Goal: Task Accomplishment & Management: Manage account settings

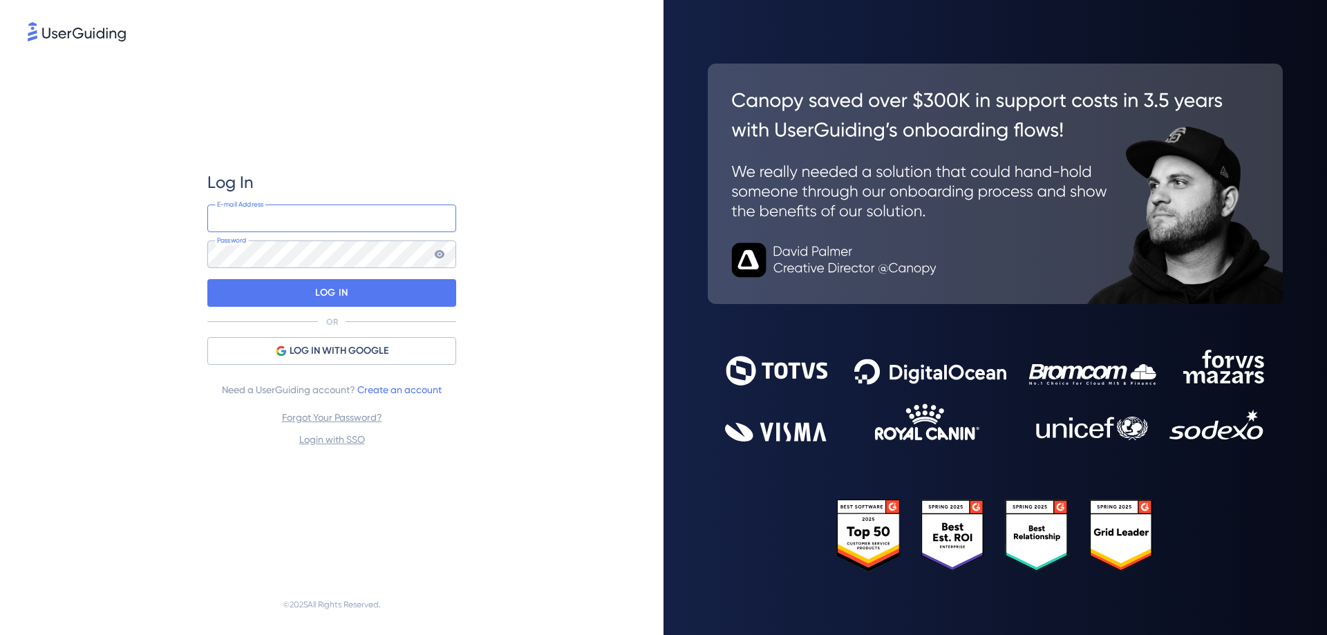
click at [276, 217] on input "email" at bounding box center [331, 219] width 249 height 28
type input "[PERSON_NAME][EMAIL_ADDRESS][PERSON_NAME][DOMAIN_NAME]"
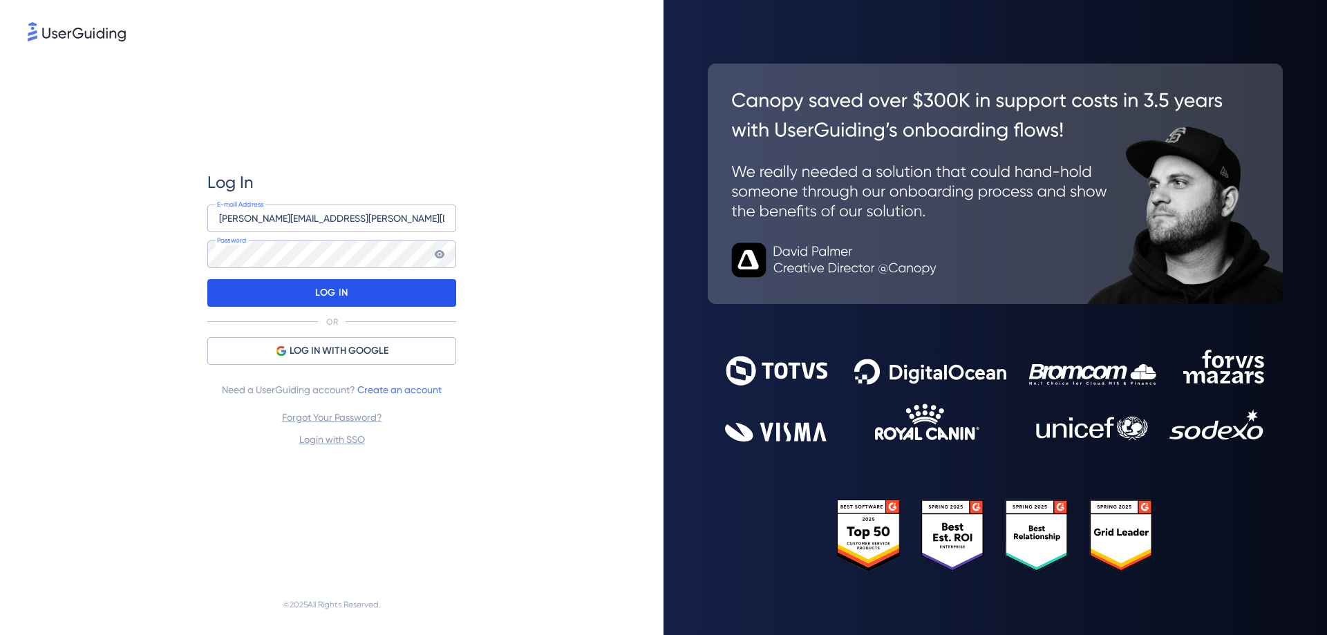
click at [346, 294] on p "LOG IN" at bounding box center [331, 293] width 32 height 22
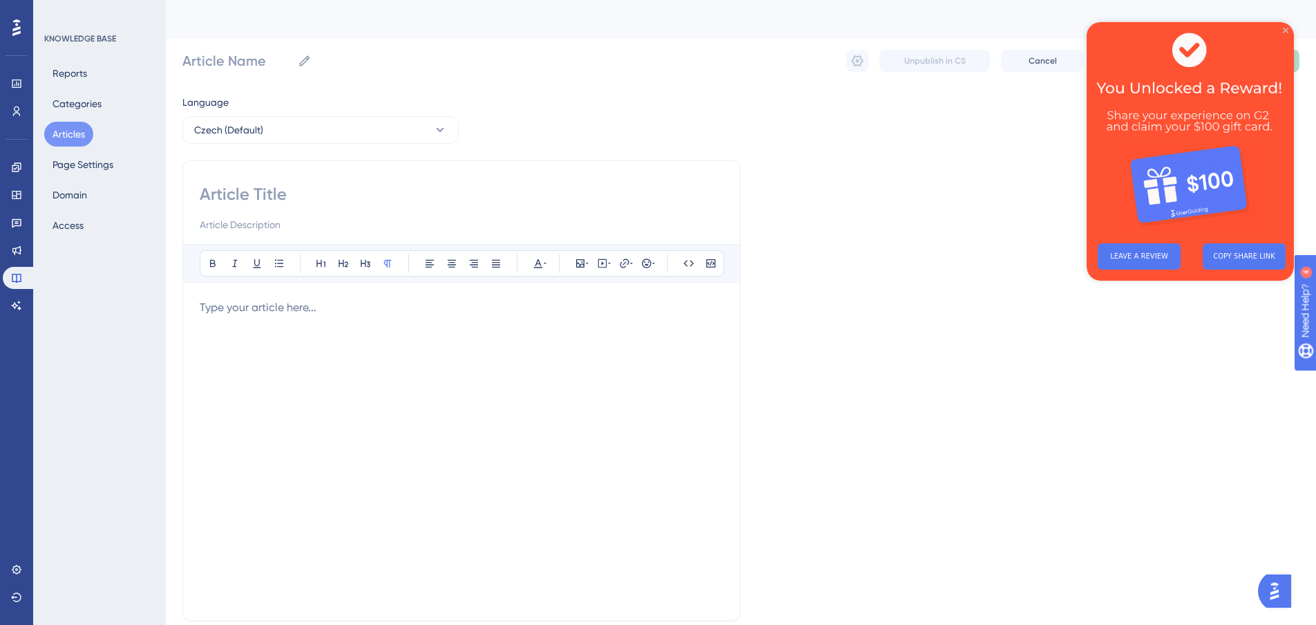
click at [1286, 29] on icon "Close Preview" at bounding box center [1286, 31] width 6 height 6
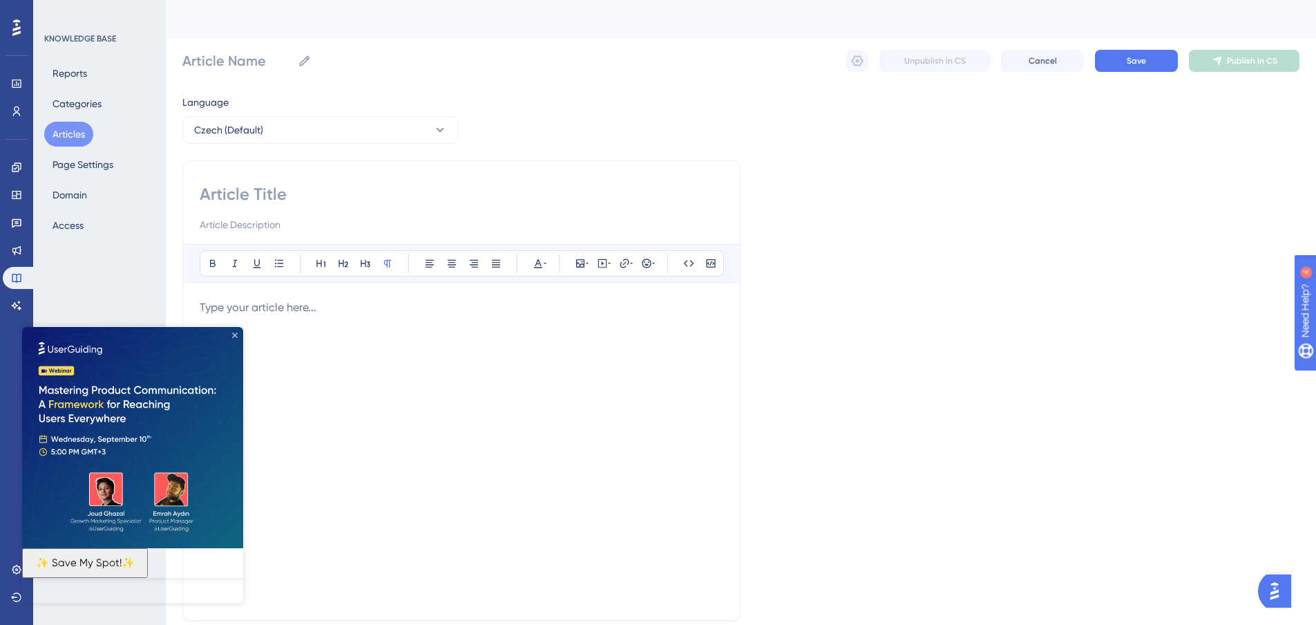
click at [232, 336] on icon "Close Preview" at bounding box center [235, 335] width 6 height 6
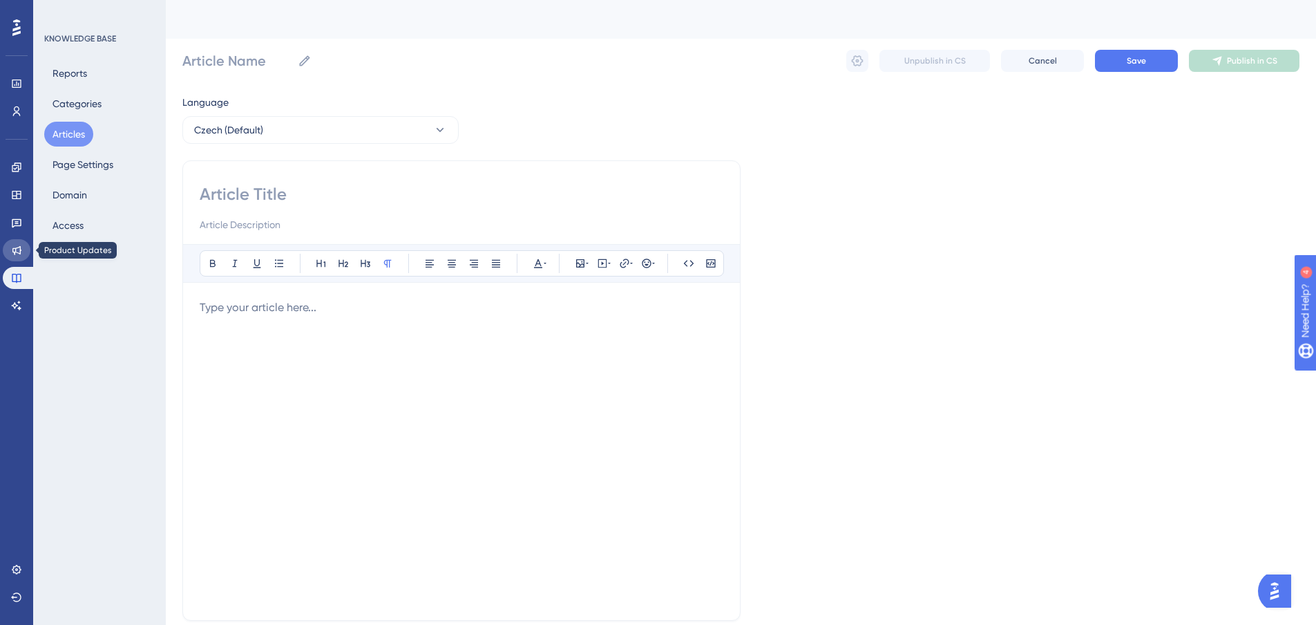
click at [20, 251] on icon at bounding box center [16, 250] width 9 height 9
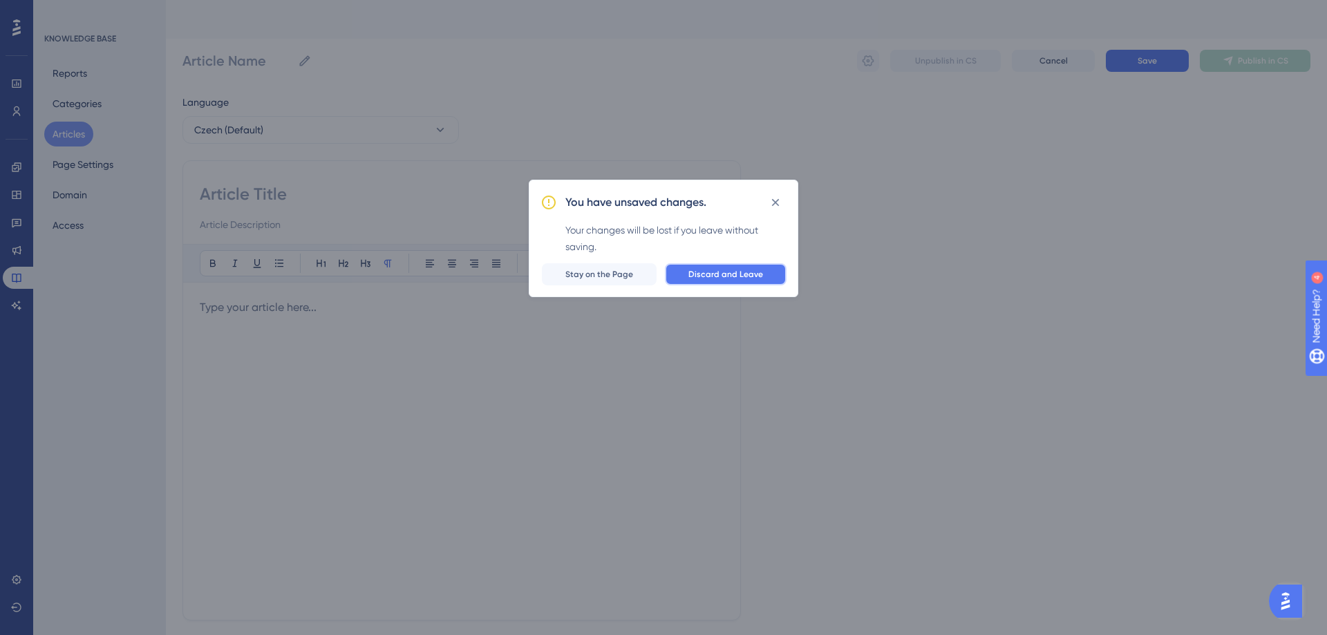
click at [754, 278] on span "Discard and Leave" at bounding box center [725, 274] width 75 height 11
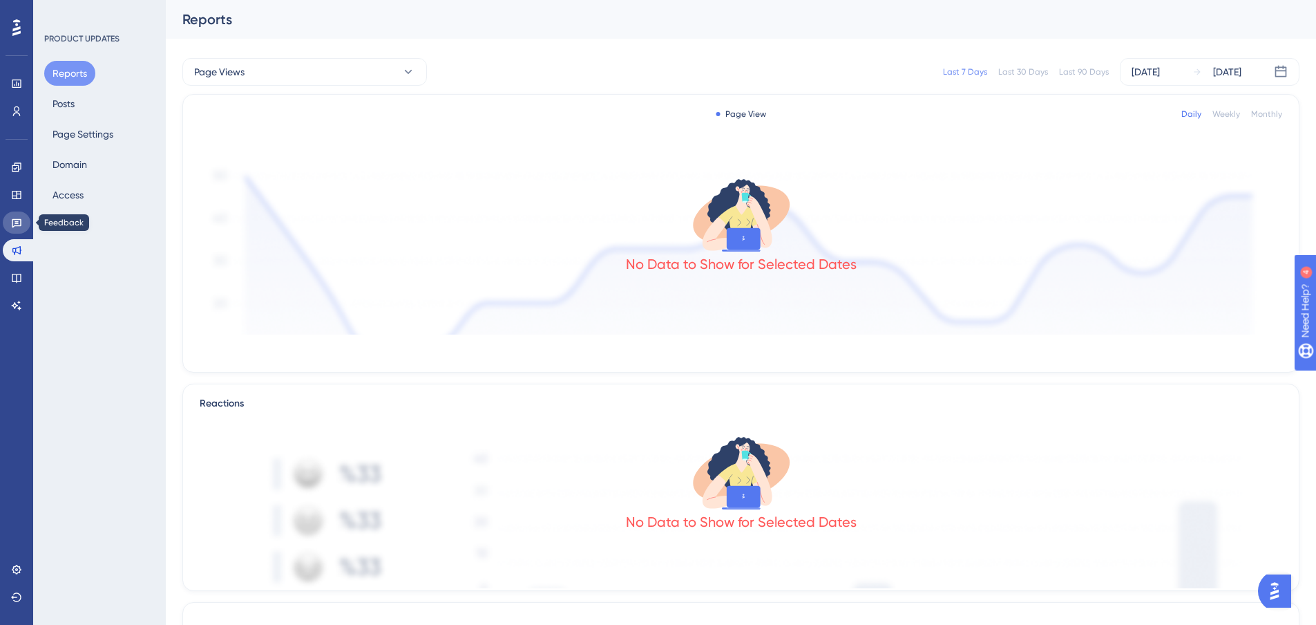
click at [10, 220] on link at bounding box center [17, 222] width 28 height 22
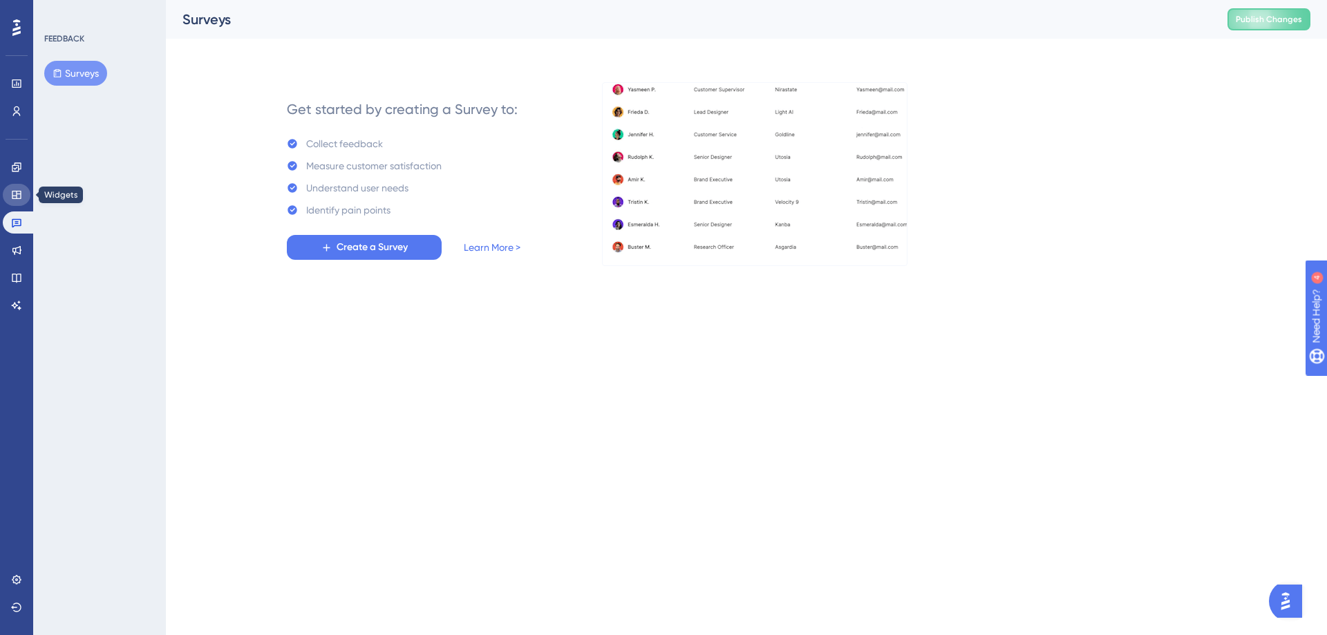
click at [12, 198] on icon at bounding box center [16, 194] width 11 height 11
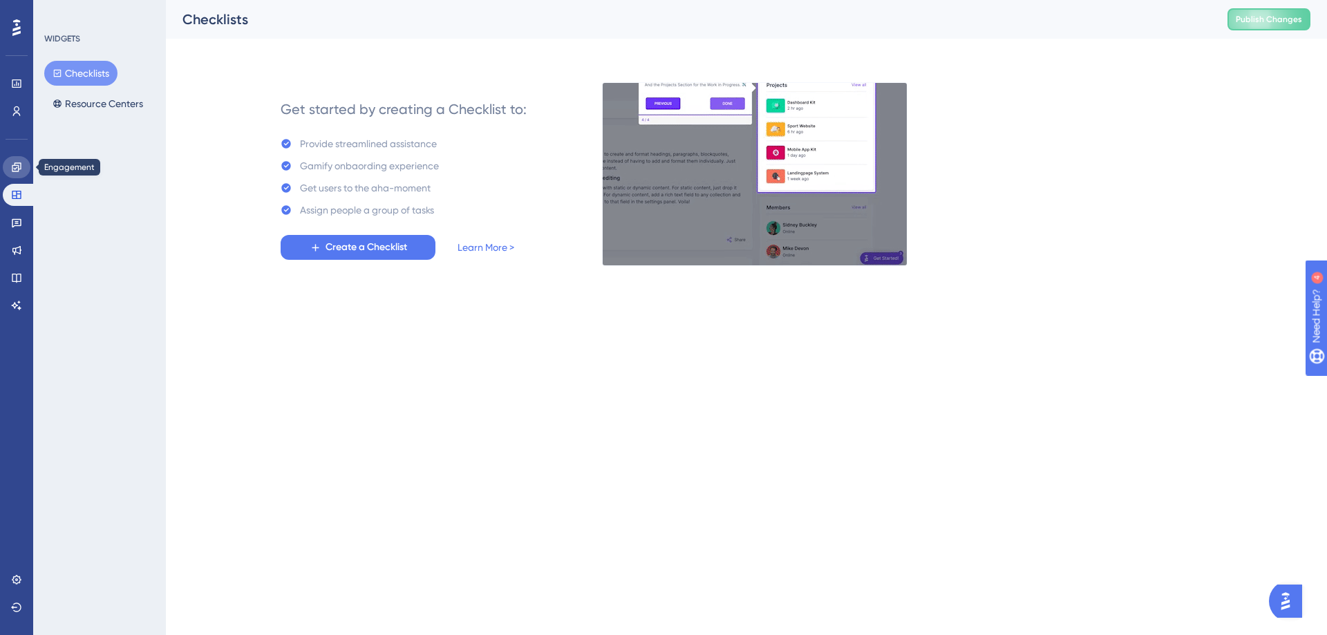
click at [12, 167] on icon at bounding box center [16, 166] width 9 height 9
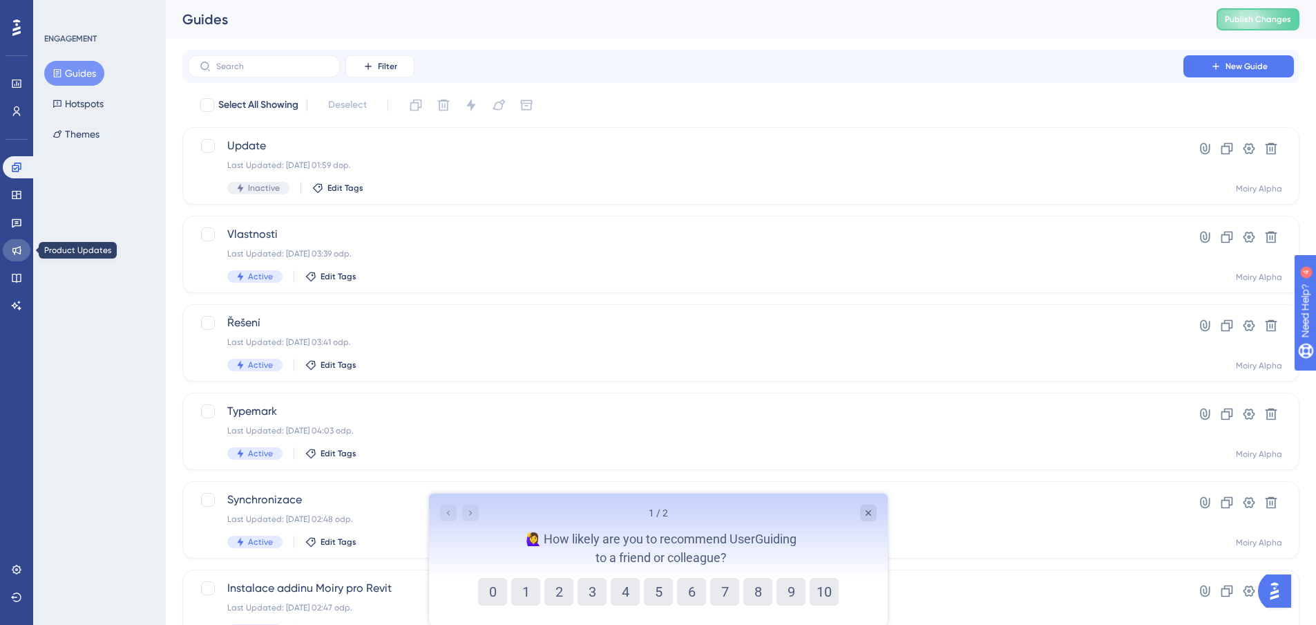
click at [21, 241] on link at bounding box center [17, 250] width 28 height 22
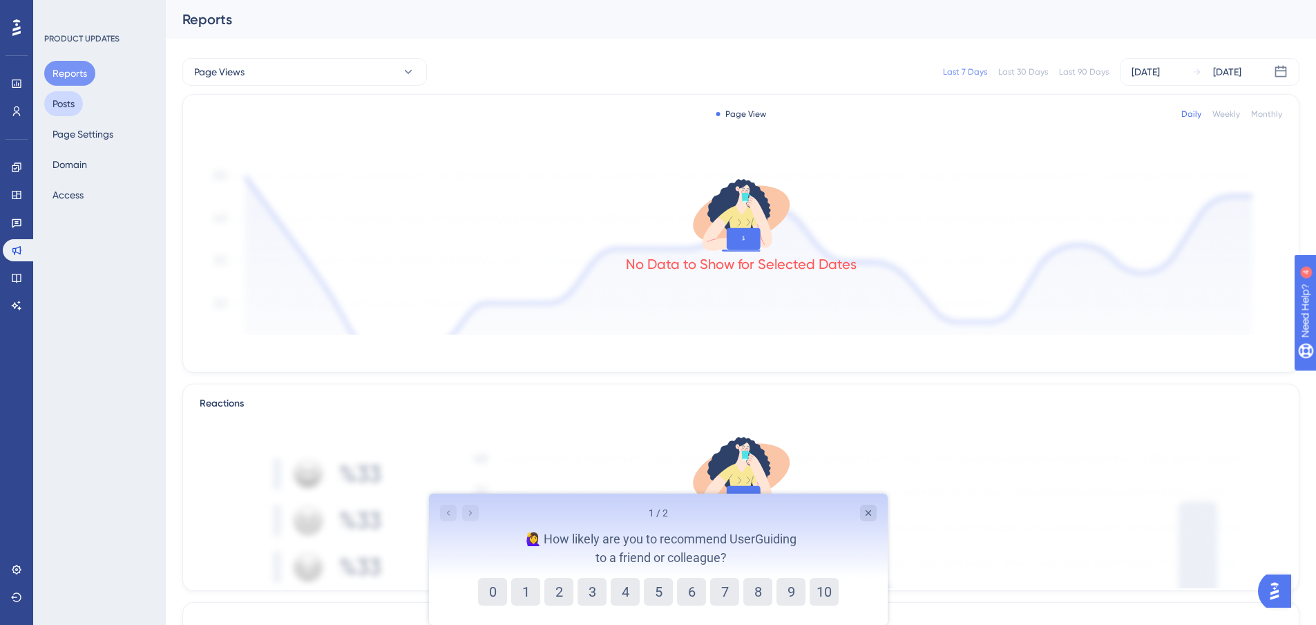
click at [55, 101] on button "Posts" at bounding box center [63, 103] width 39 height 25
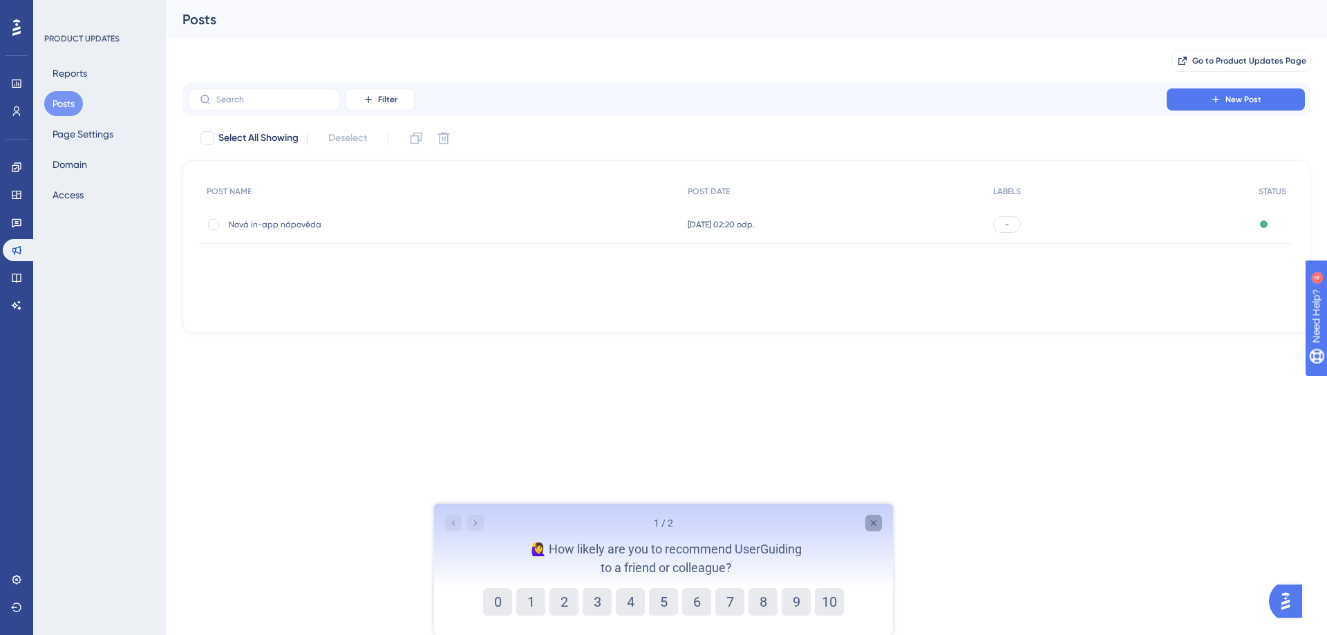
click at [876, 522] on icon "Close survey" at bounding box center [873, 522] width 11 height 11
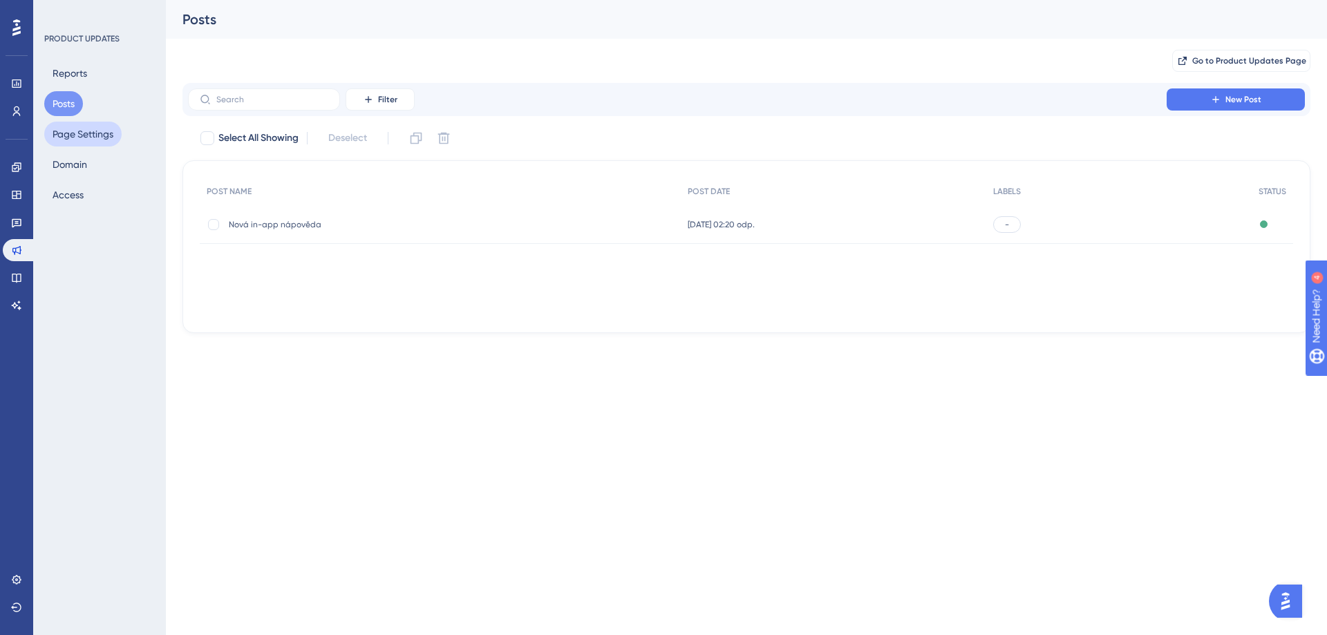
click at [95, 137] on button "Page Settings" at bounding box center [82, 134] width 77 height 25
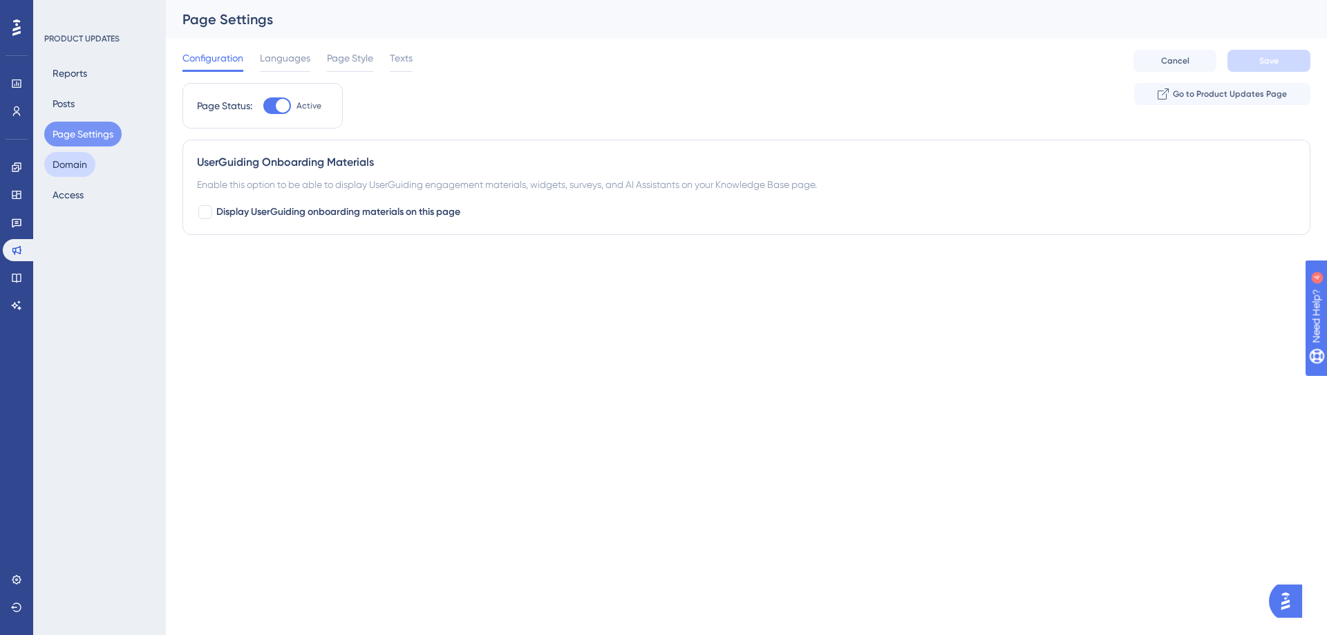
click at [82, 167] on button "Domain" at bounding box center [69, 164] width 51 height 25
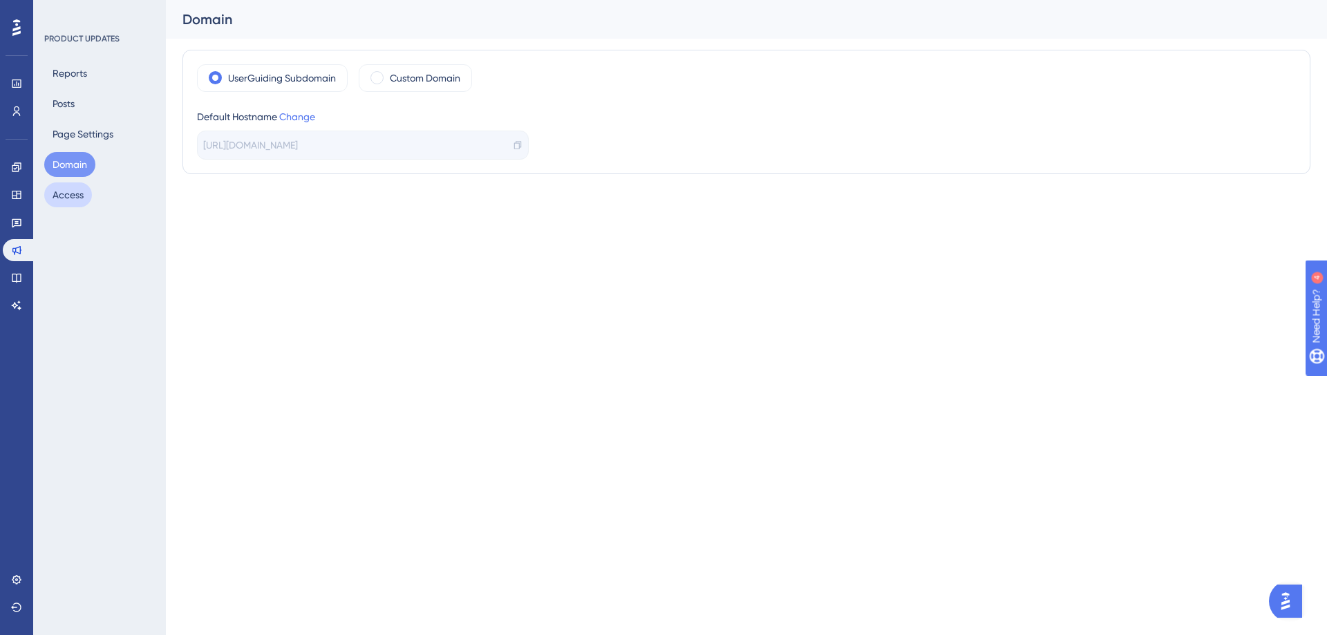
click at [77, 204] on button "Access" at bounding box center [68, 194] width 48 height 25
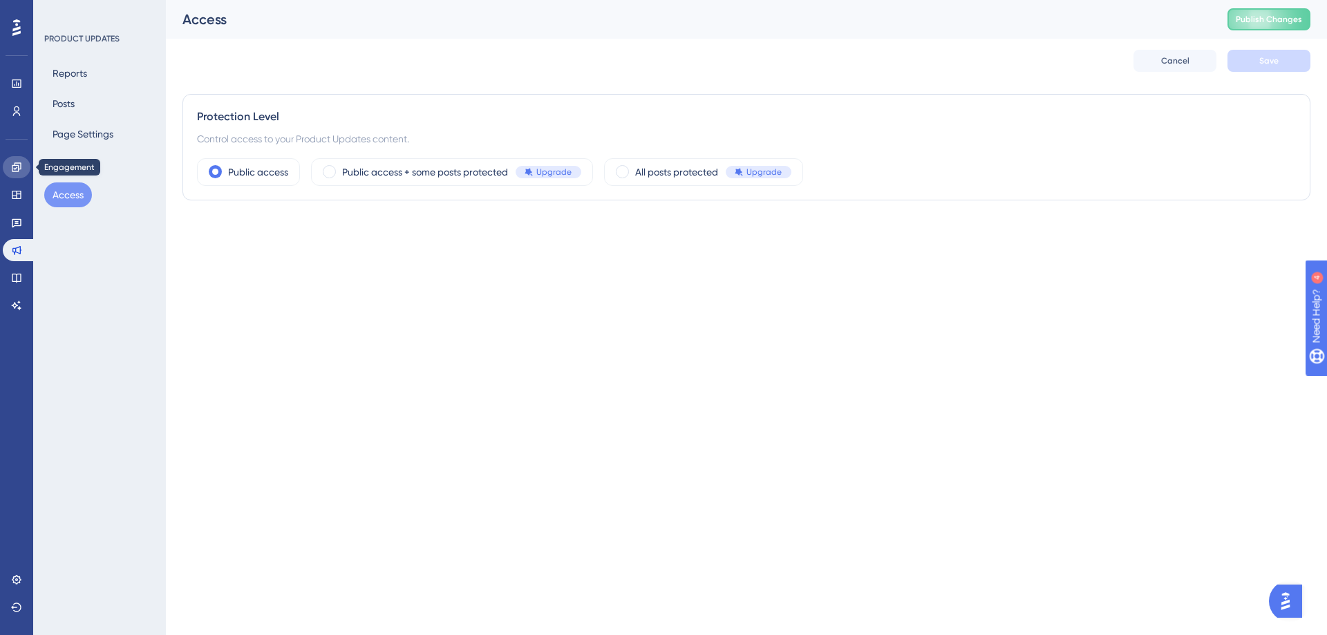
click at [14, 170] on icon at bounding box center [16, 167] width 11 height 11
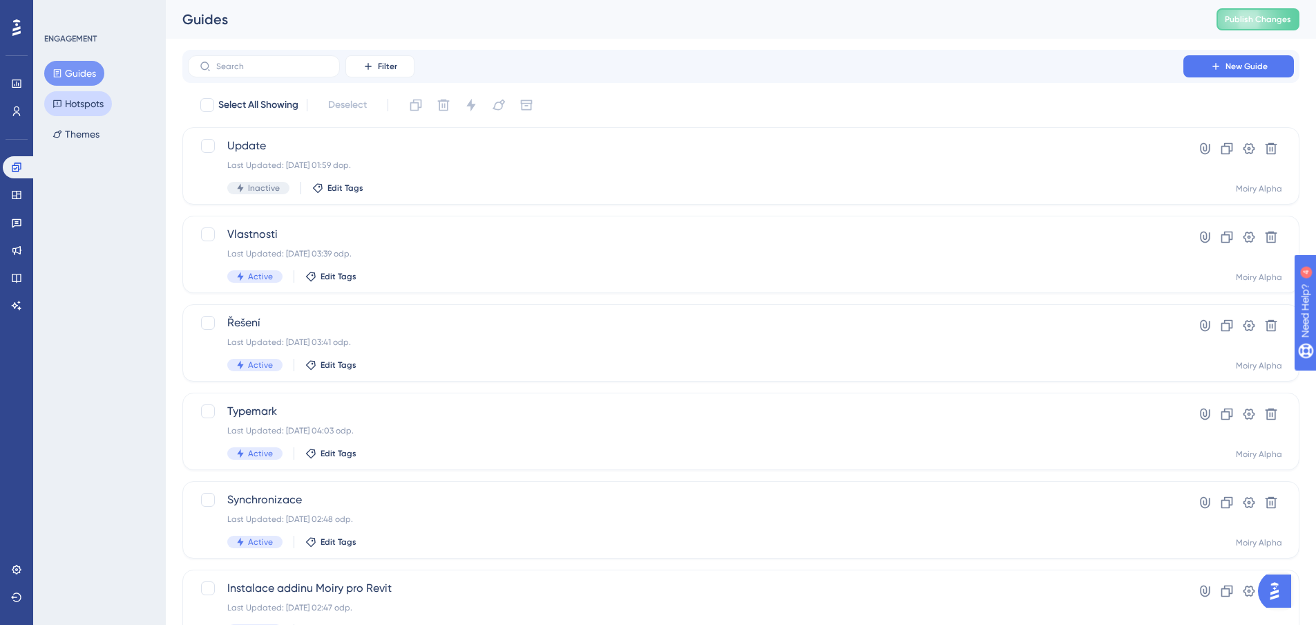
click at [70, 104] on button "Hotspots" at bounding box center [78, 103] width 68 height 25
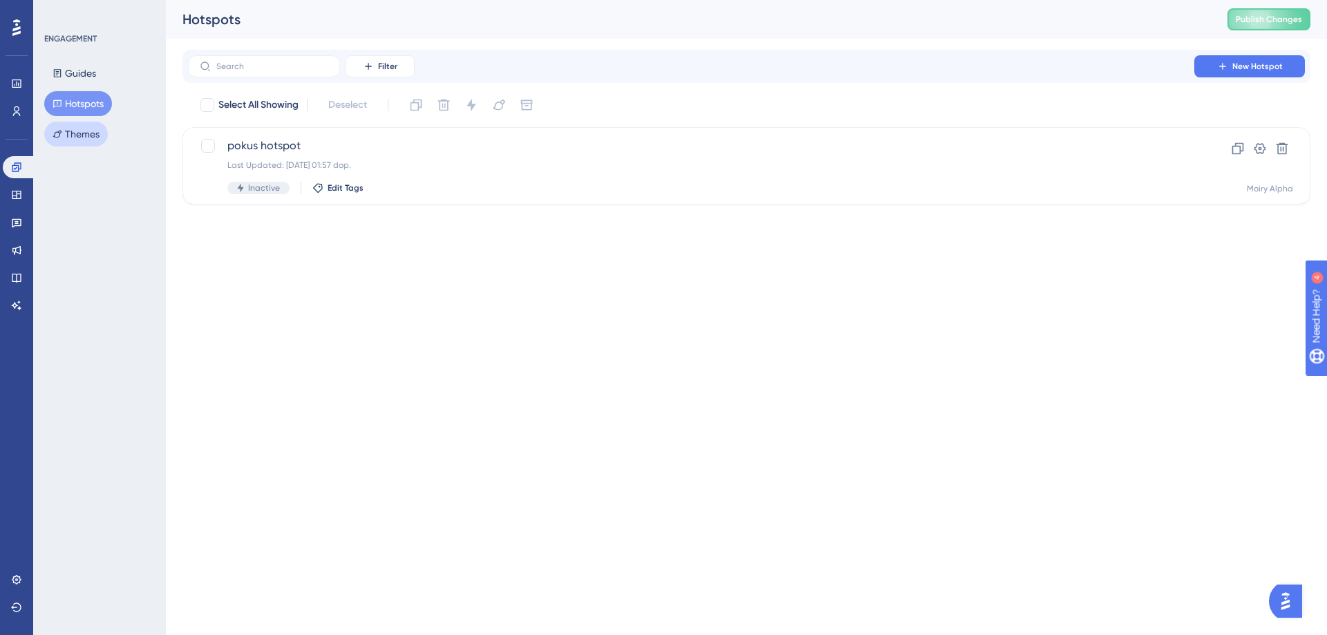
click at [85, 138] on button "Themes" at bounding box center [76, 134] width 64 height 25
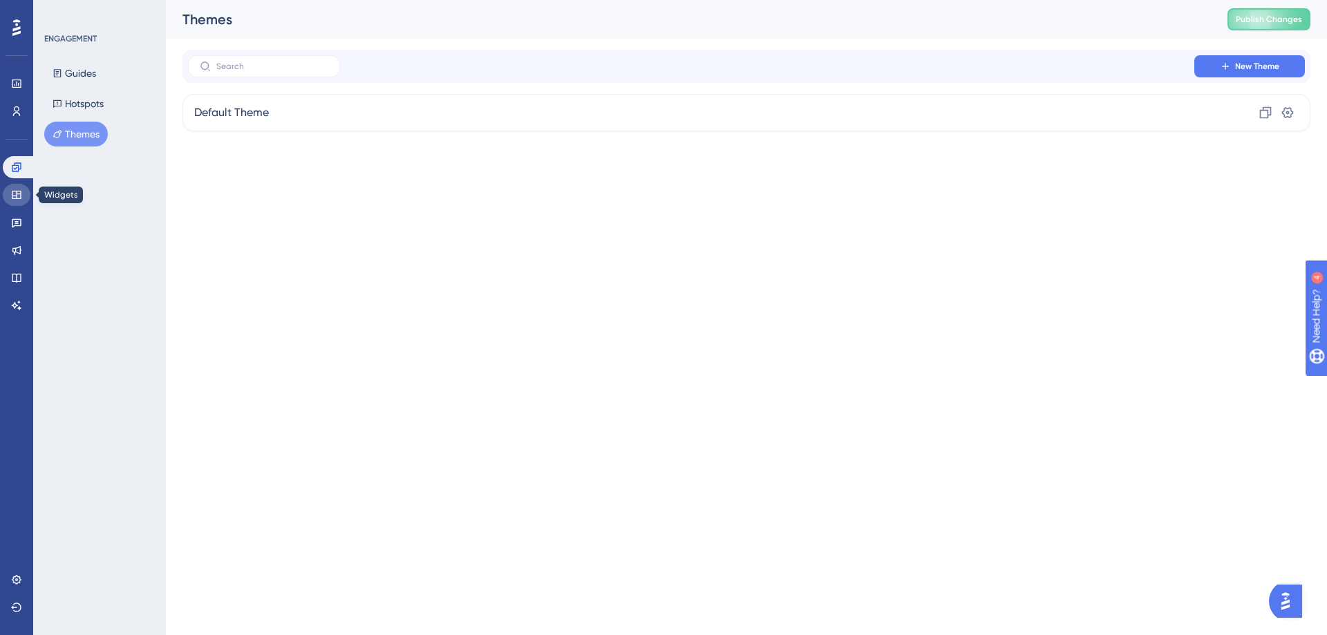
click at [22, 201] on link at bounding box center [17, 195] width 28 height 22
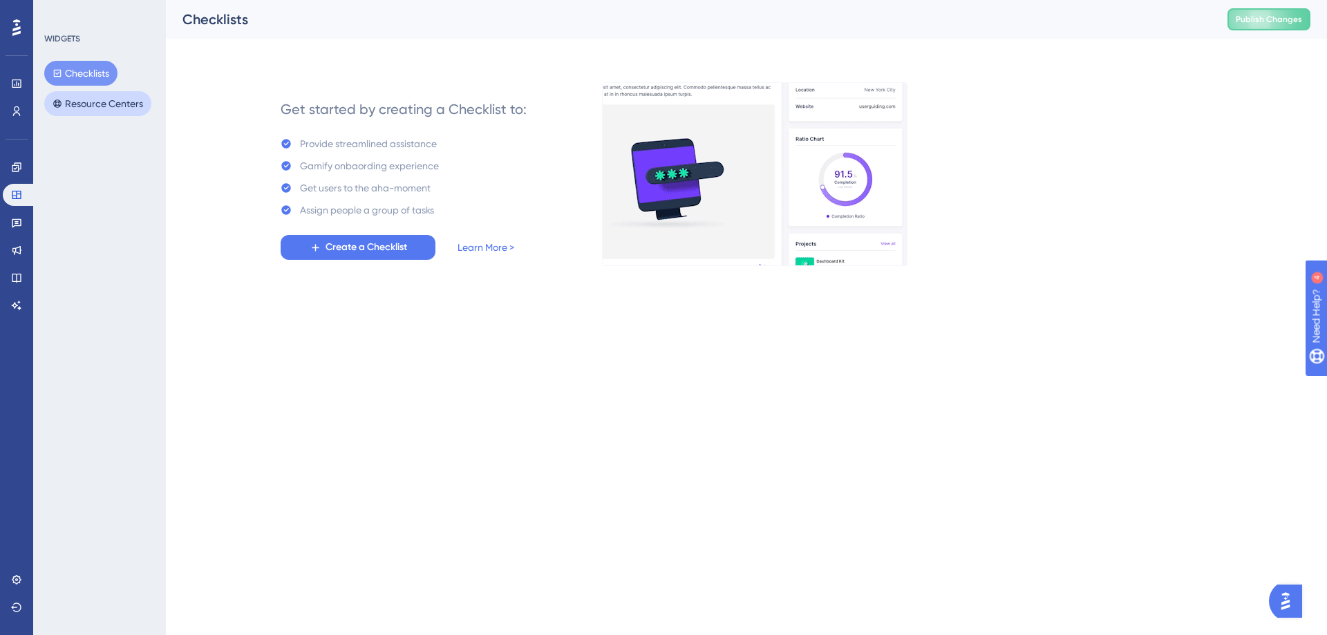
click at [89, 103] on button "Resource Centers" at bounding box center [97, 103] width 107 height 25
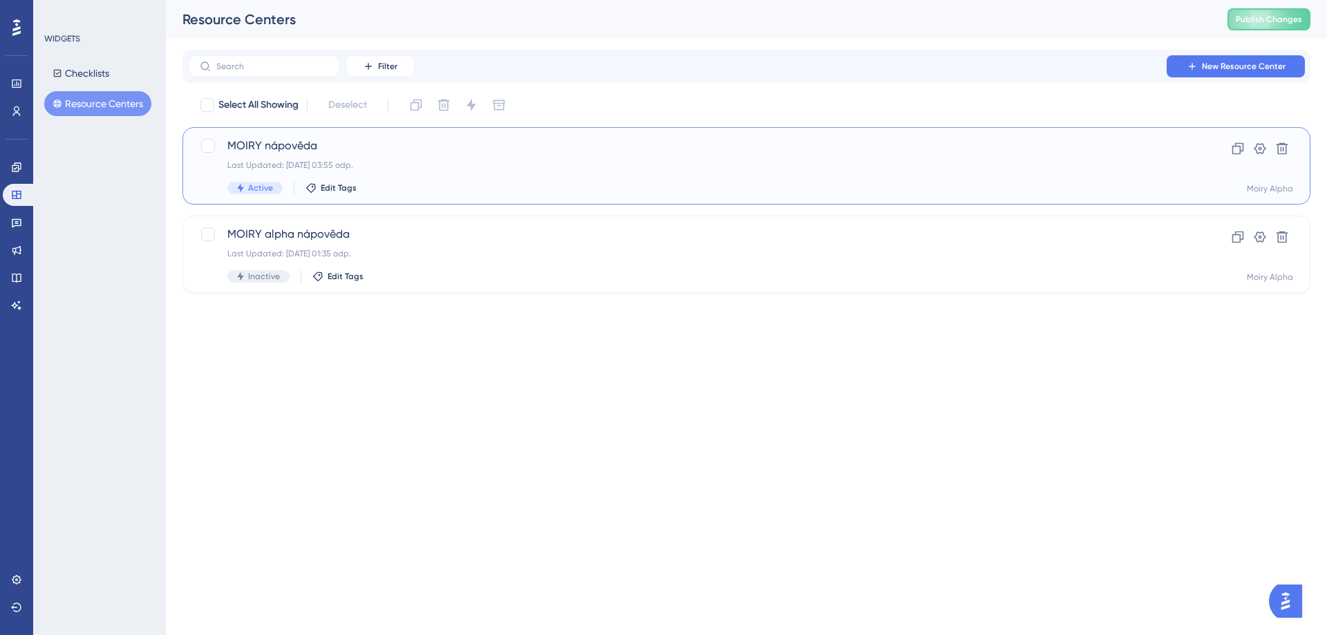
click at [285, 150] on span "MOIRY nápověda" at bounding box center [690, 145] width 927 height 17
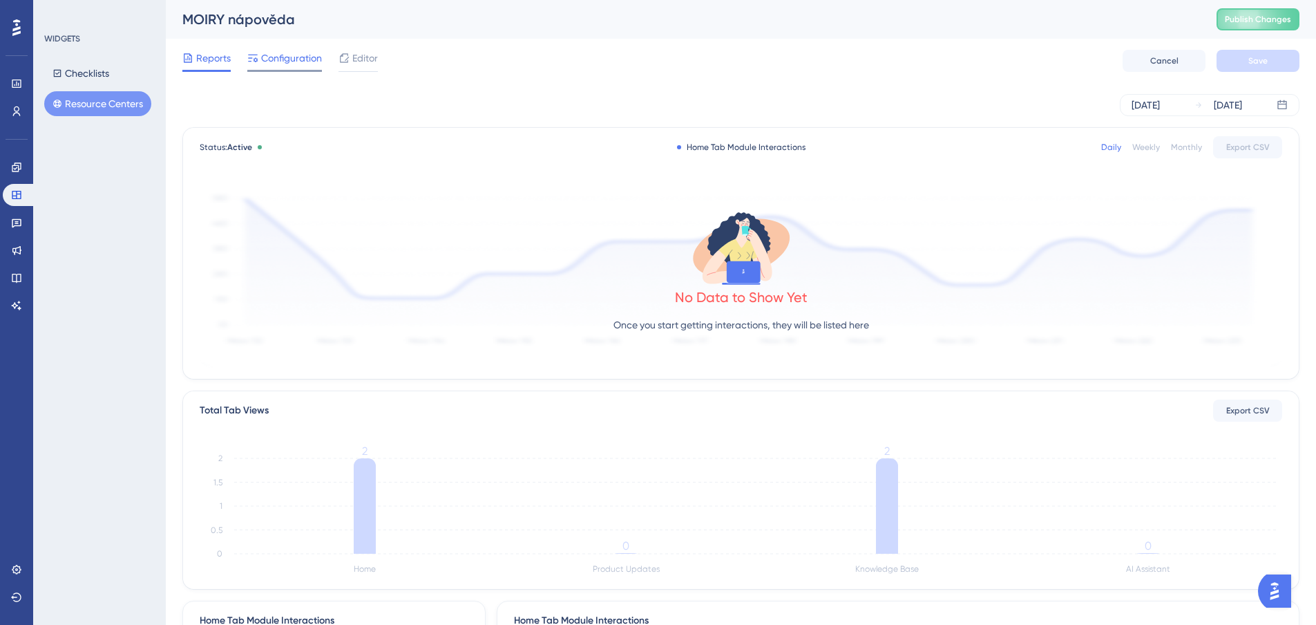
click at [254, 66] on div "Configuration" at bounding box center [284, 61] width 75 height 22
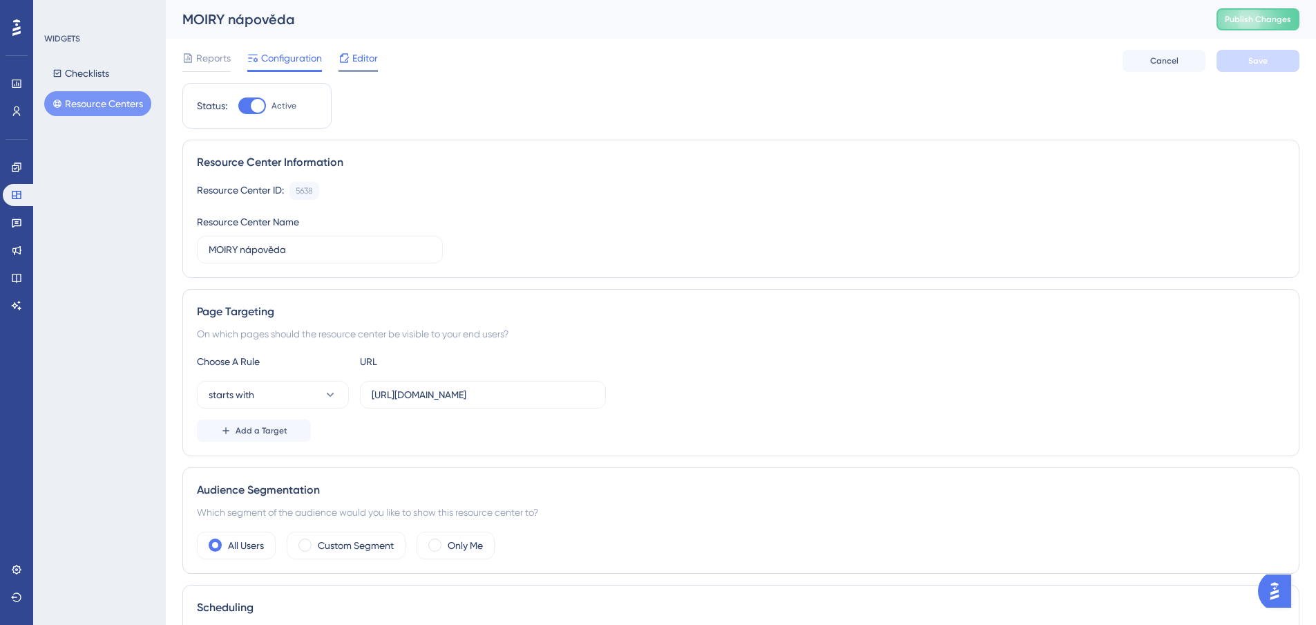
click at [350, 62] on div "Editor" at bounding box center [358, 58] width 39 height 17
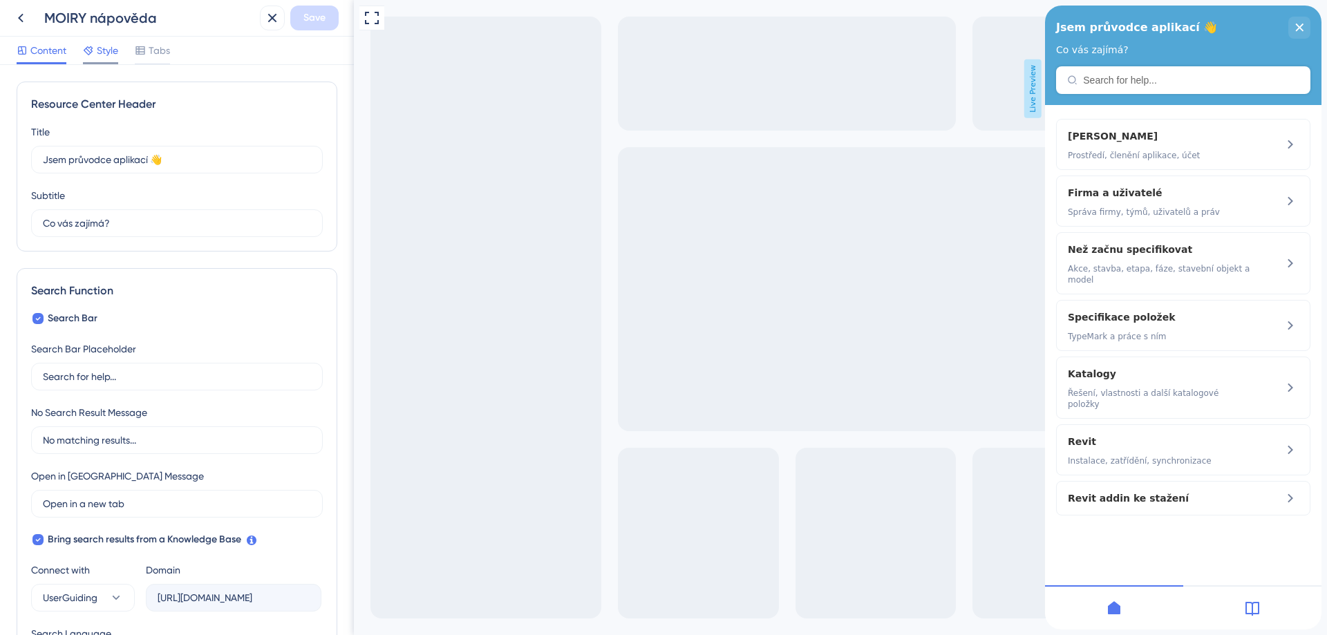
click at [102, 53] on span "Style" at bounding box center [107, 50] width 21 height 17
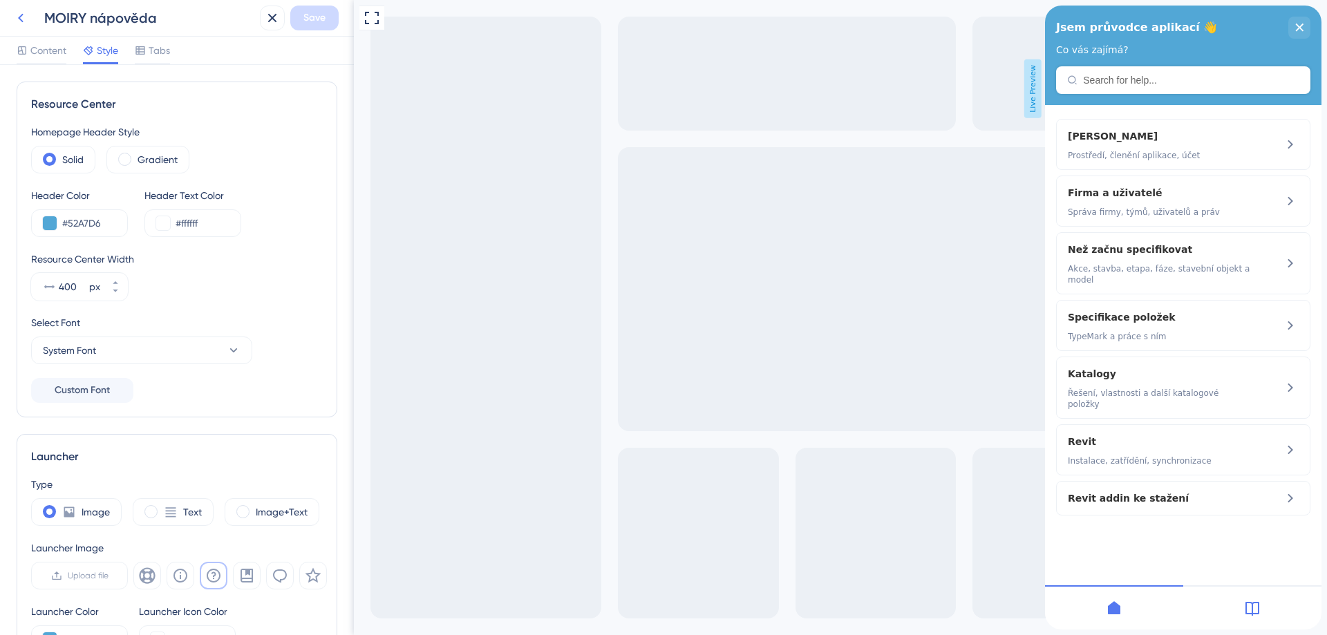
click at [28, 21] on icon at bounding box center [20, 18] width 17 height 17
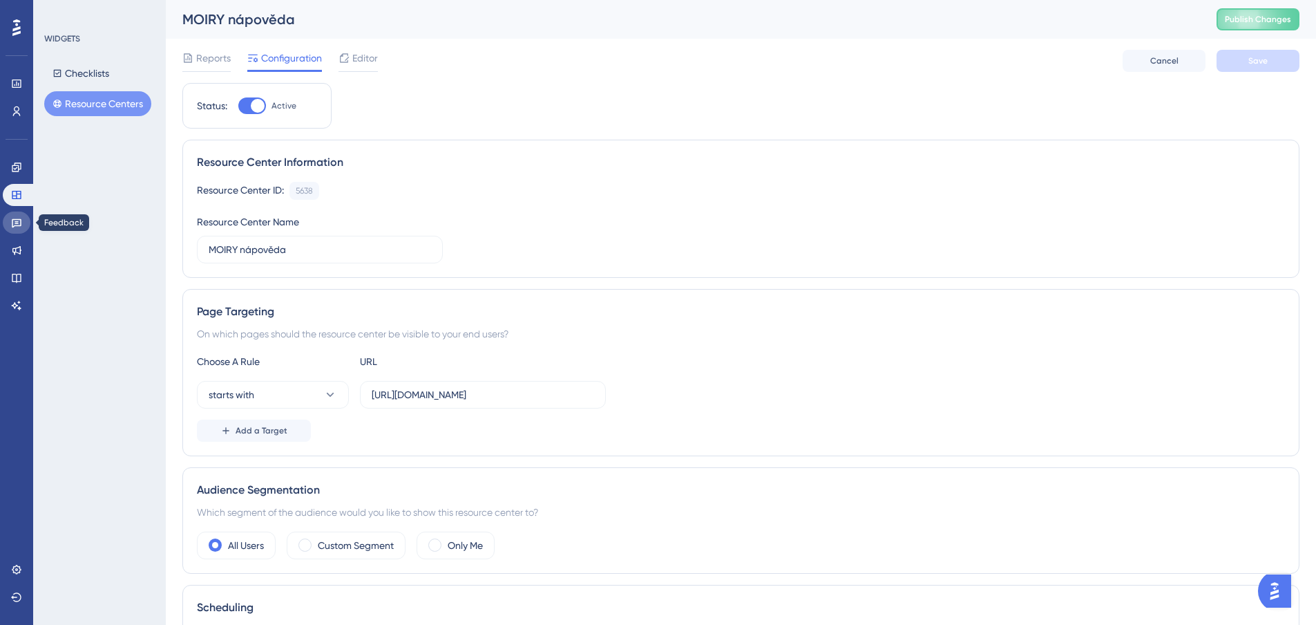
click at [19, 224] on icon at bounding box center [16, 222] width 11 height 11
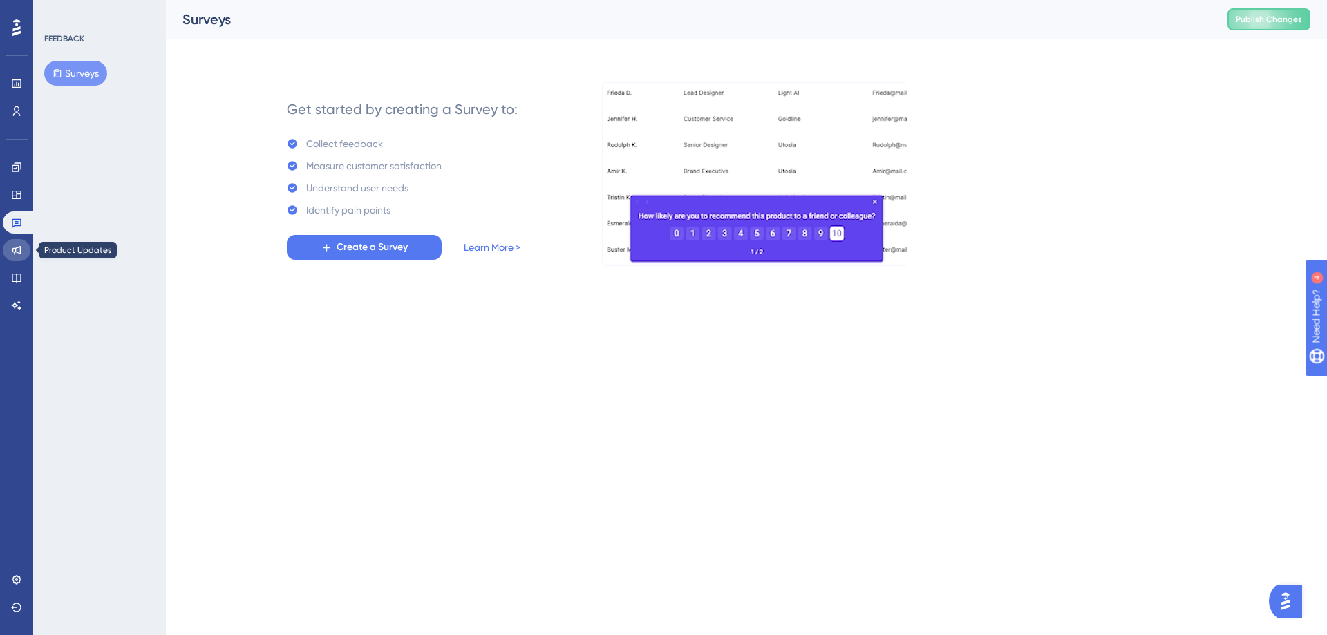
click at [17, 249] on icon at bounding box center [16, 250] width 11 height 11
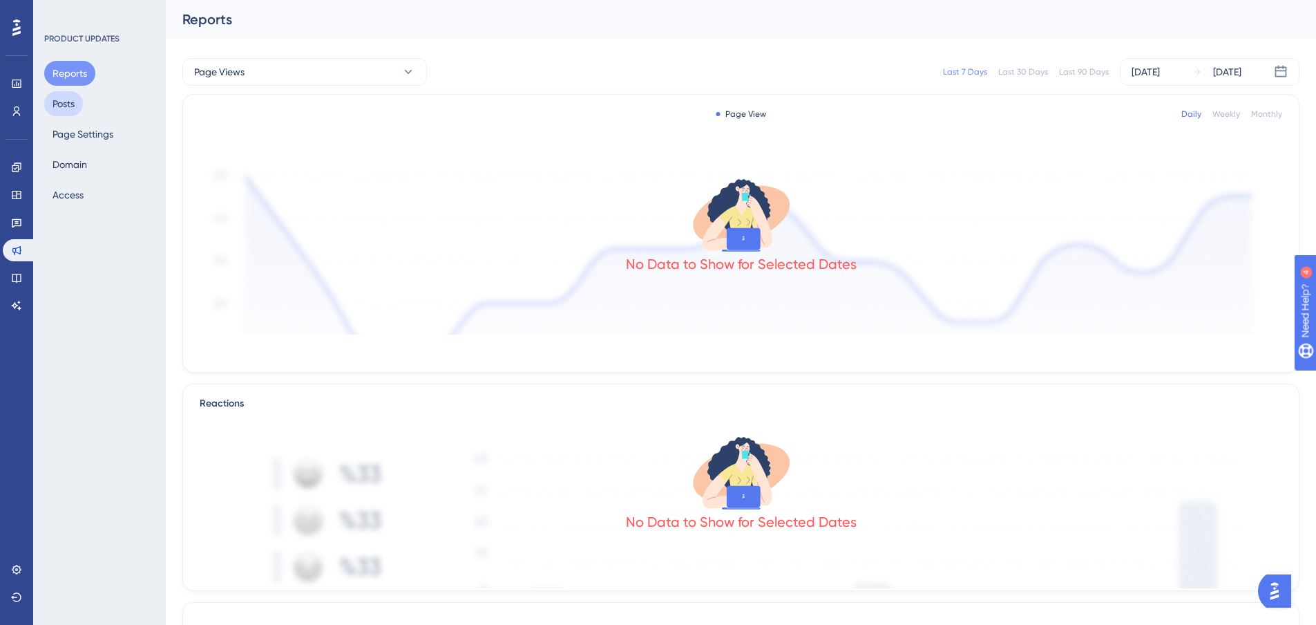
click at [64, 99] on button "Posts" at bounding box center [63, 103] width 39 height 25
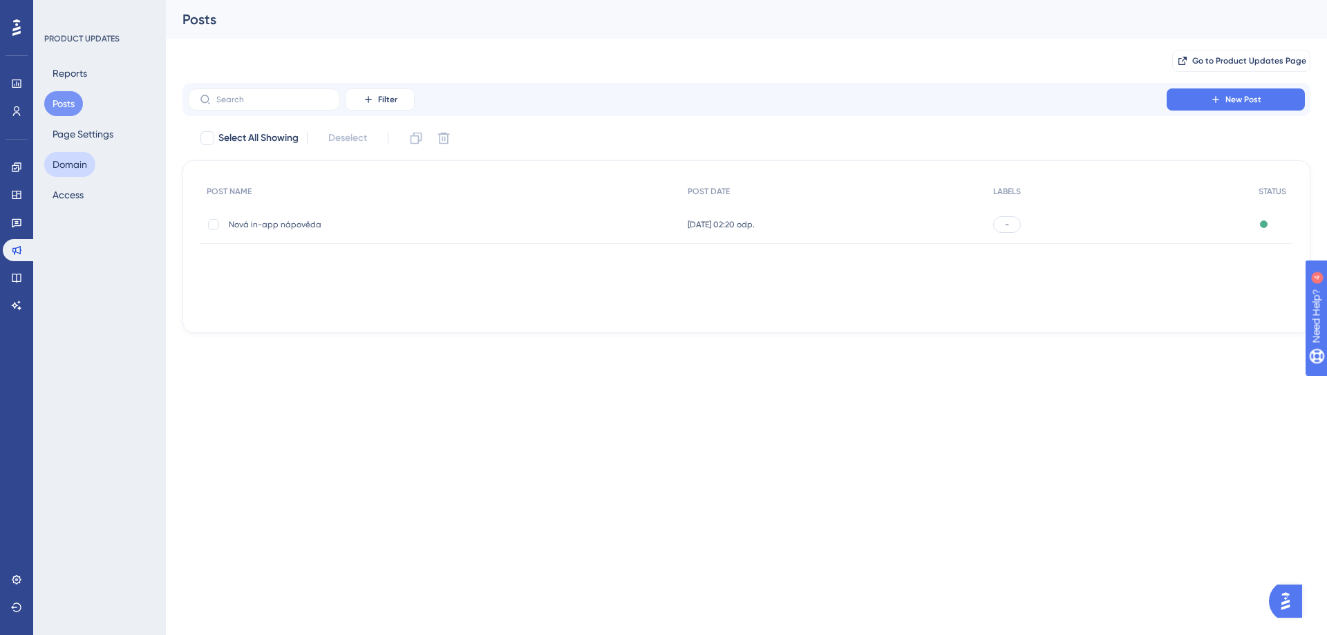
click at [77, 166] on button "Domain" at bounding box center [69, 164] width 51 height 25
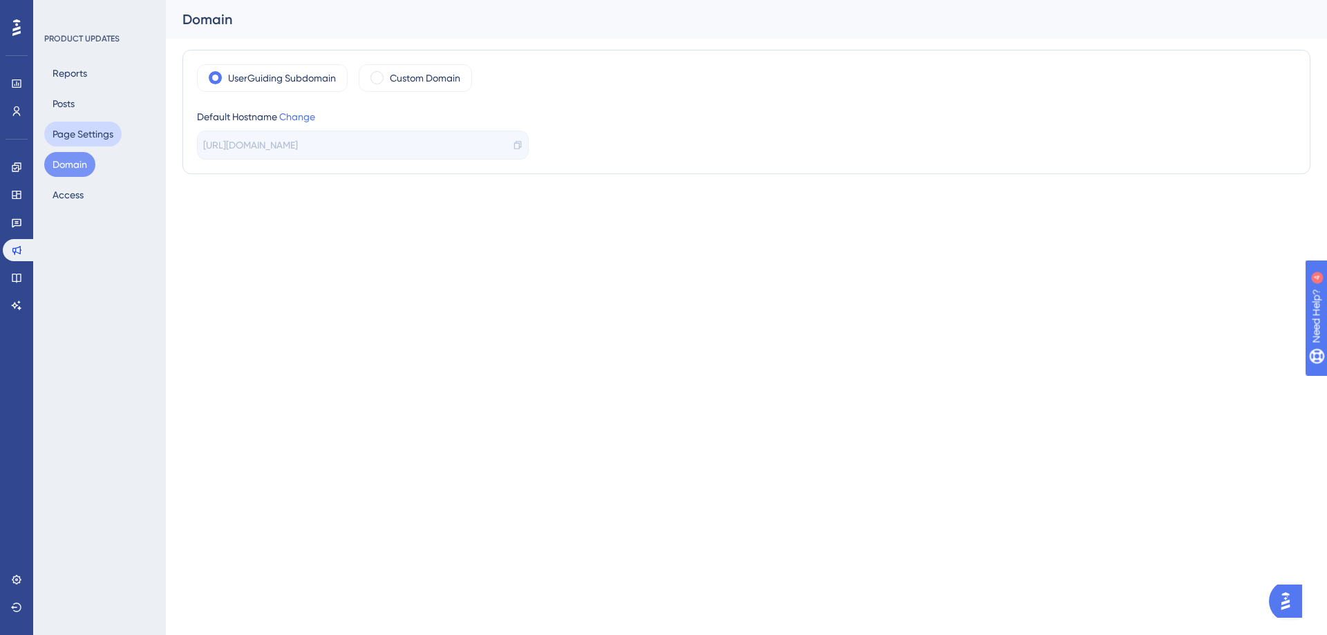
click at [73, 139] on button "Page Settings" at bounding box center [82, 134] width 77 height 25
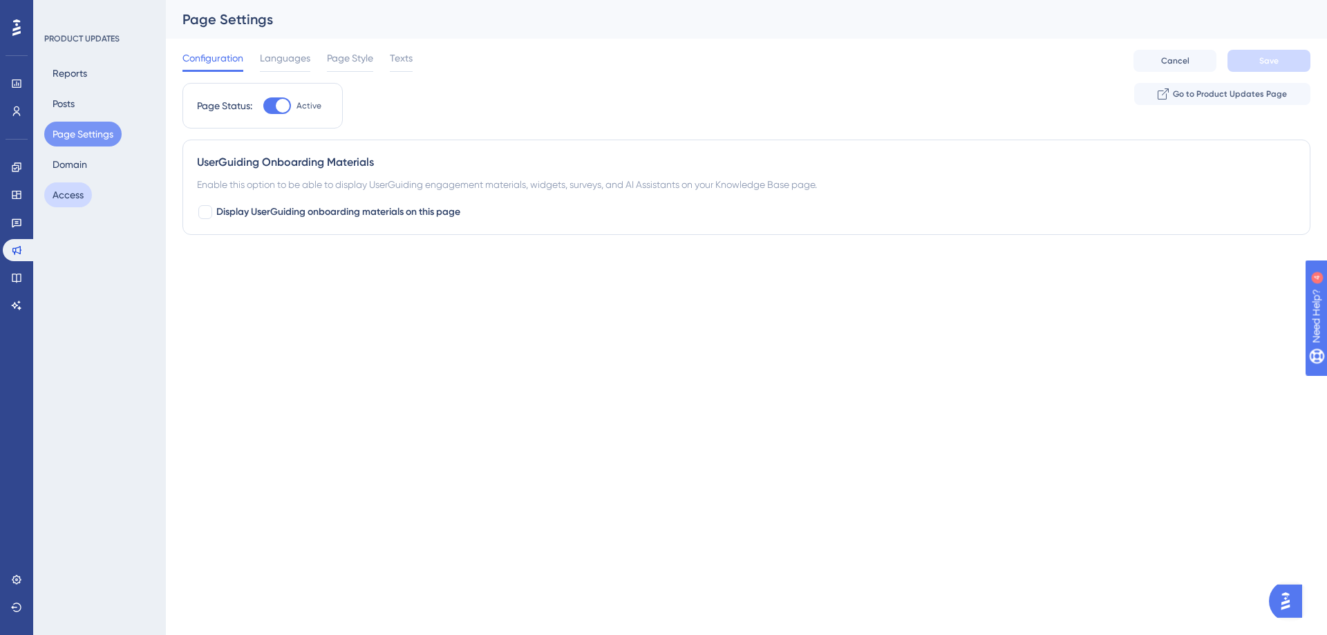
click at [69, 196] on button "Access" at bounding box center [68, 194] width 48 height 25
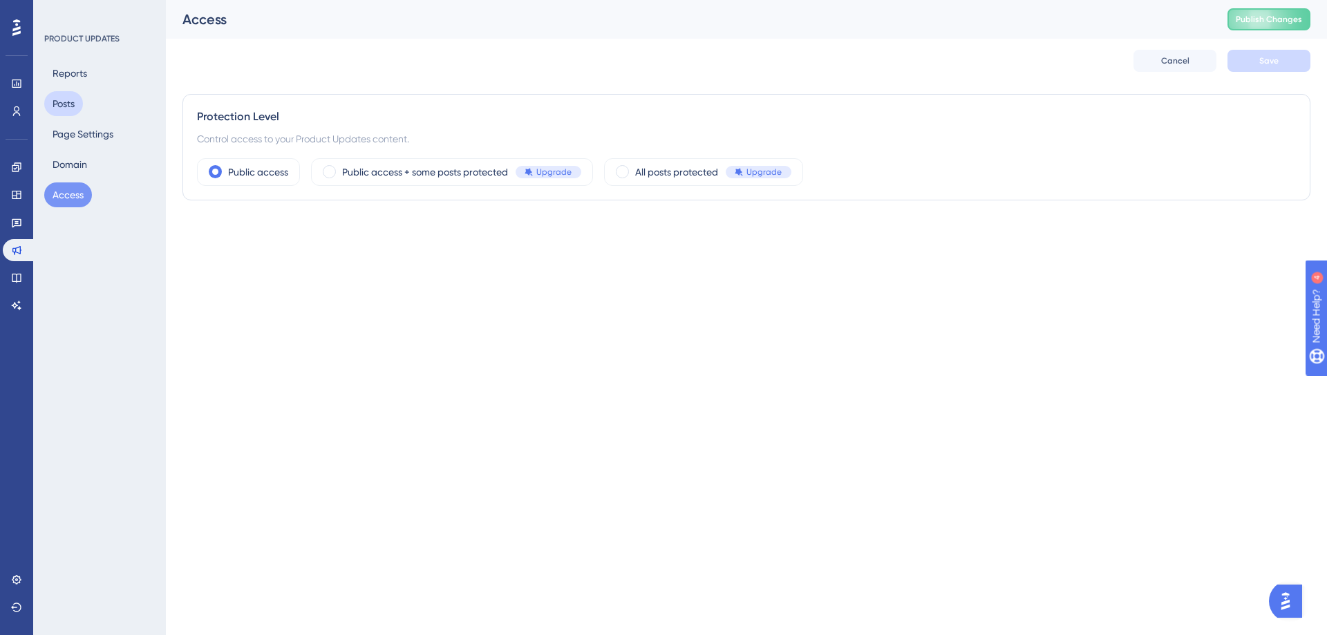
click at [70, 105] on button "Posts" at bounding box center [63, 103] width 39 height 25
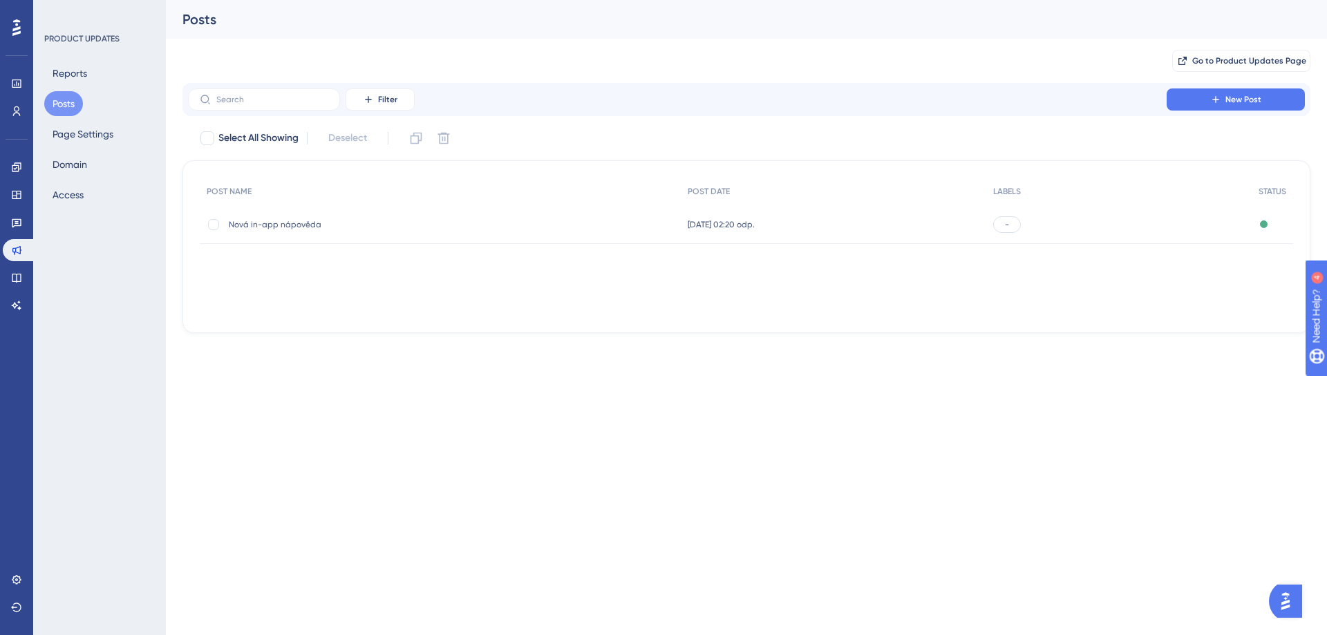
click at [256, 229] on span "Nová in-app nápověda" at bounding box center [339, 224] width 221 height 11
click at [1259, 225] on div at bounding box center [1263, 224] width 8 height 8
click at [22, 167] on link at bounding box center [17, 167] width 28 height 22
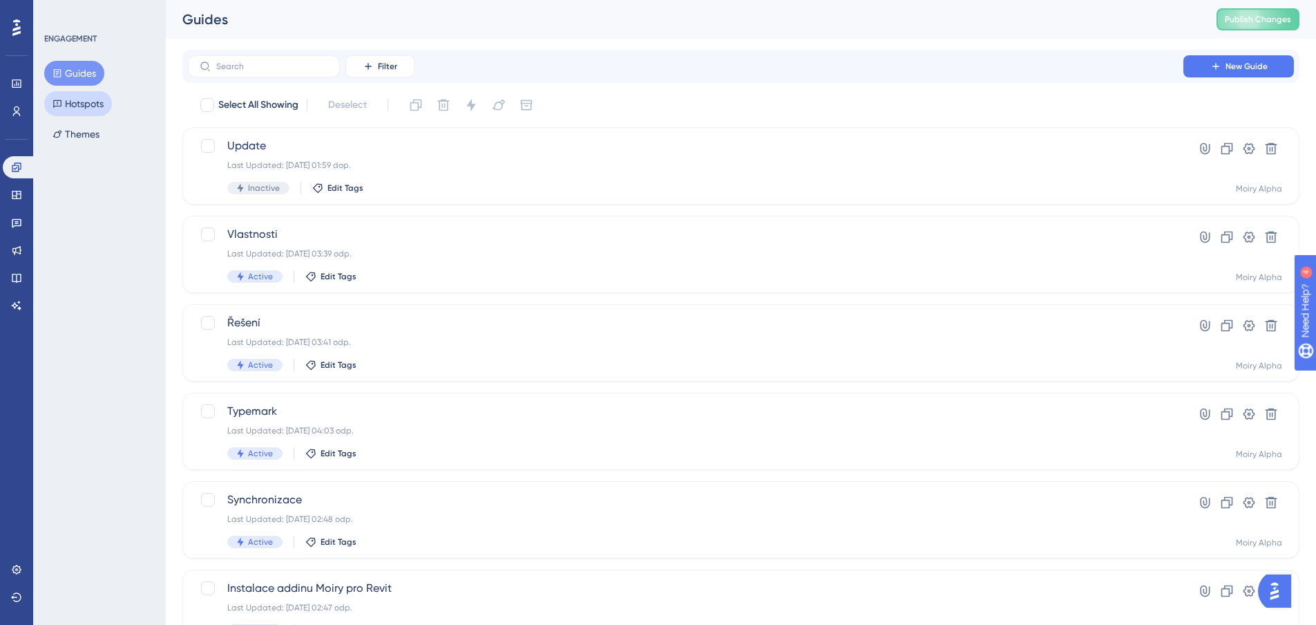
click at [68, 109] on button "Hotspots" at bounding box center [78, 103] width 68 height 25
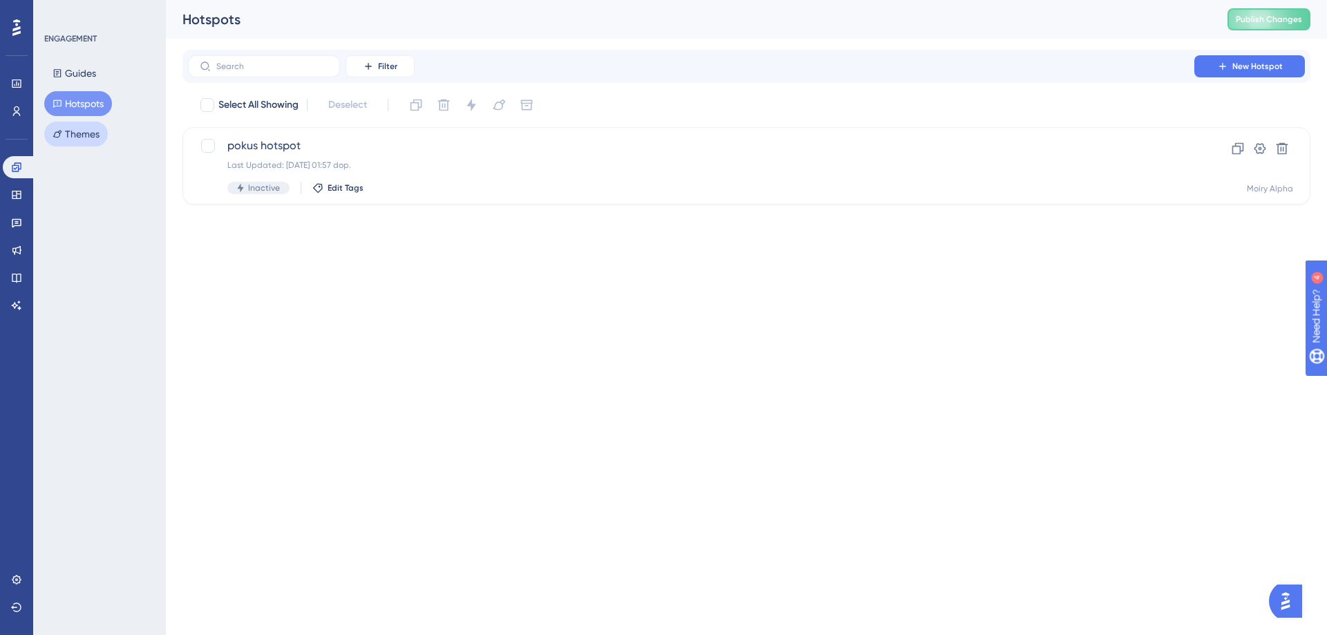
click at [91, 126] on button "Themes" at bounding box center [76, 134] width 64 height 25
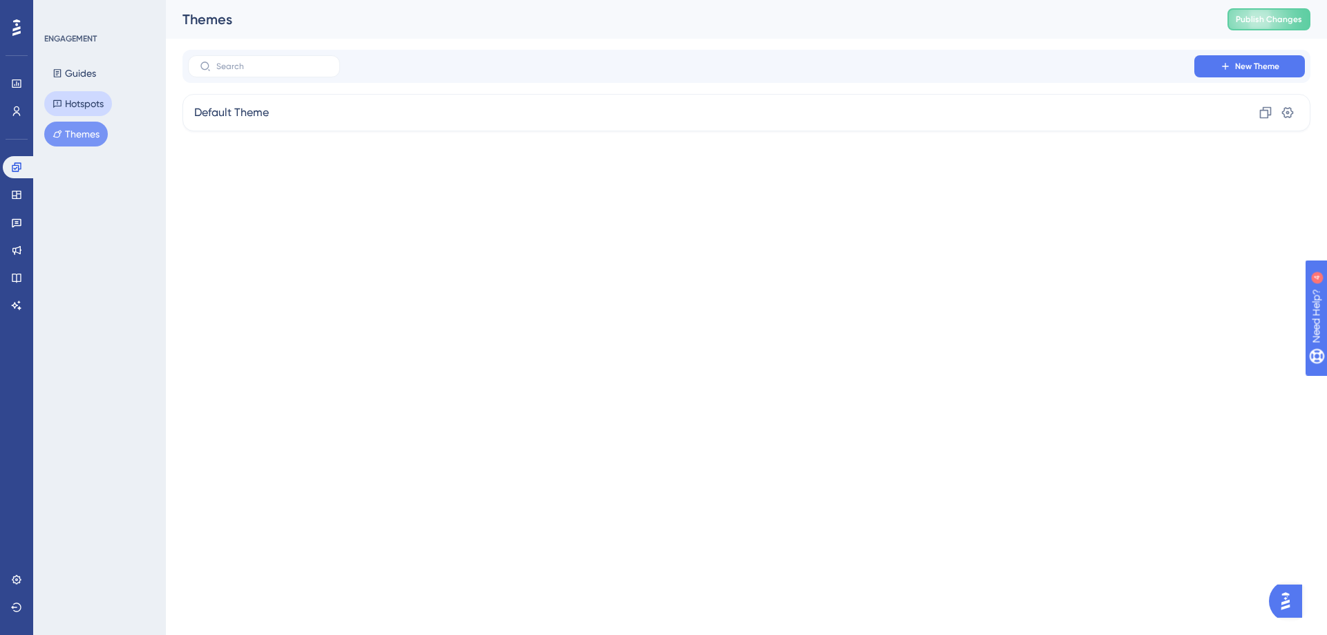
click at [87, 105] on button "Hotspots" at bounding box center [78, 103] width 68 height 25
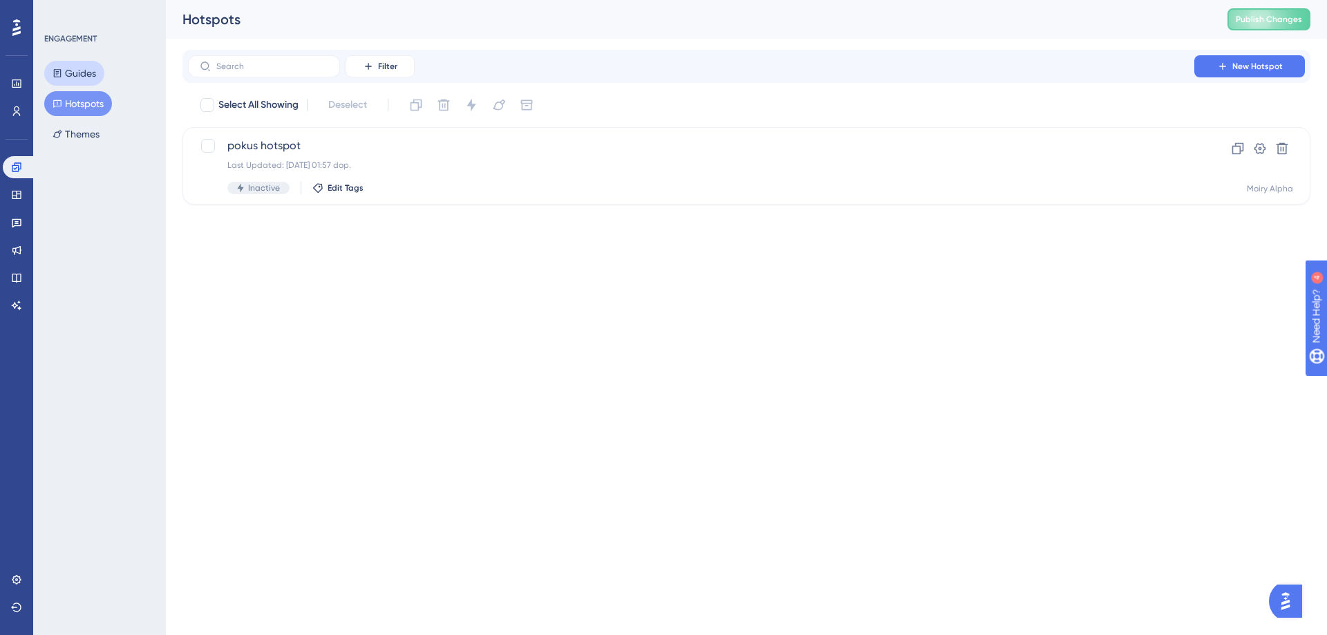
click at [73, 69] on button "Guides" at bounding box center [74, 73] width 60 height 25
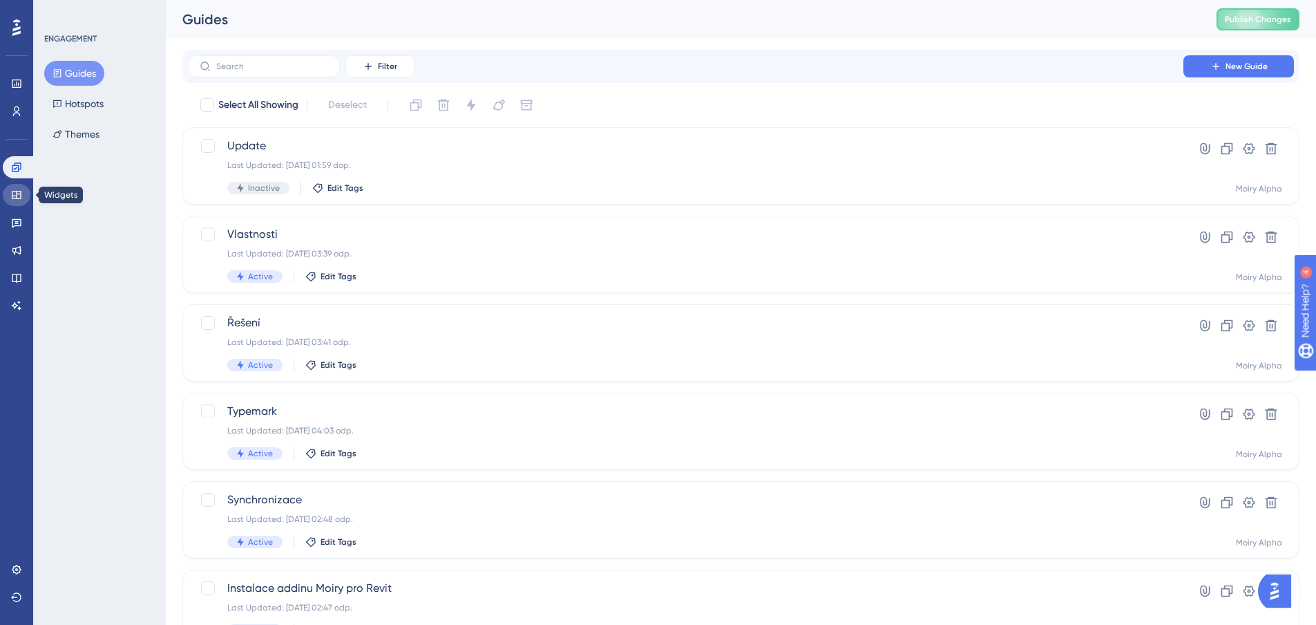
click at [25, 195] on link at bounding box center [17, 195] width 28 height 22
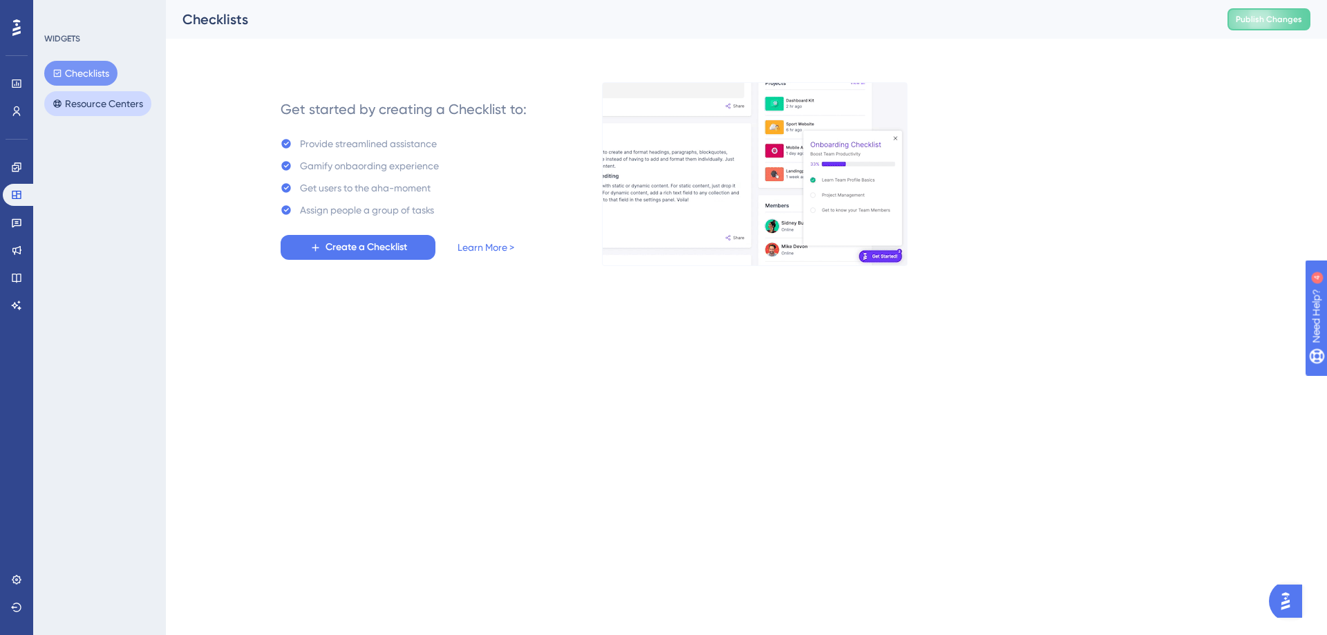
click at [99, 107] on button "Resource Centers" at bounding box center [97, 103] width 107 height 25
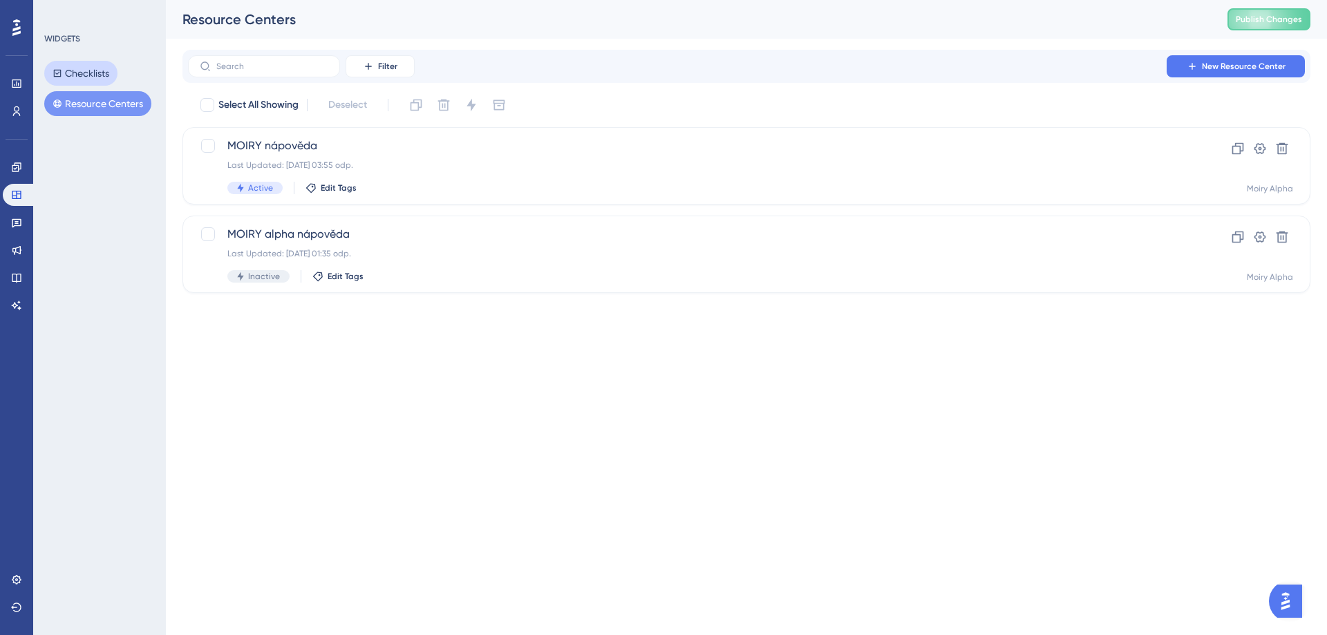
click at [75, 73] on button "Checklists" at bounding box center [80, 73] width 73 height 25
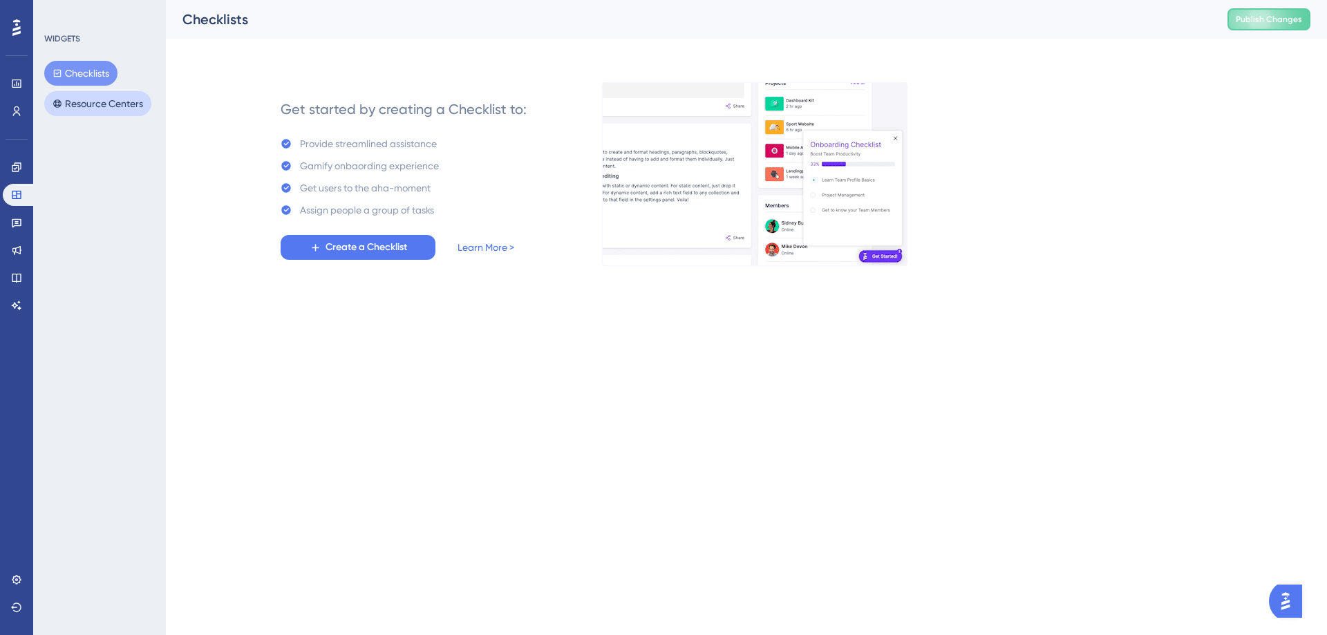
click at [79, 103] on button "Resource Centers" at bounding box center [97, 103] width 107 height 25
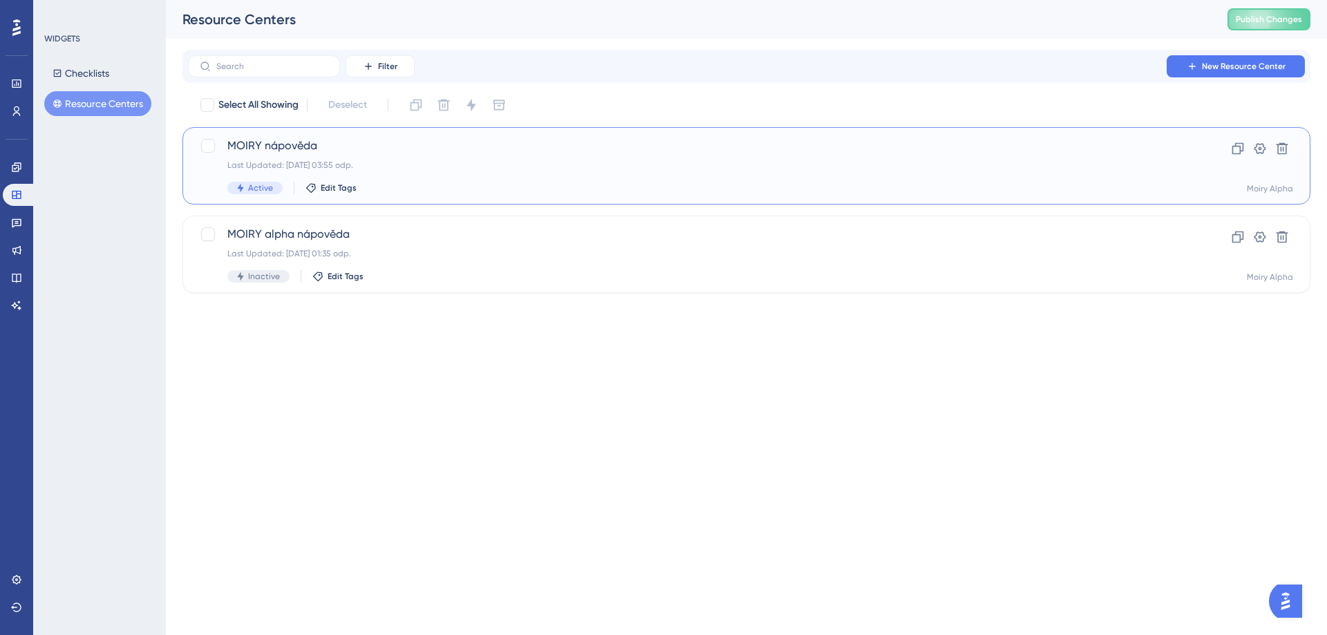
click at [292, 163] on div "Last Updated: [DATE] 03:55 odp." at bounding box center [690, 165] width 927 height 11
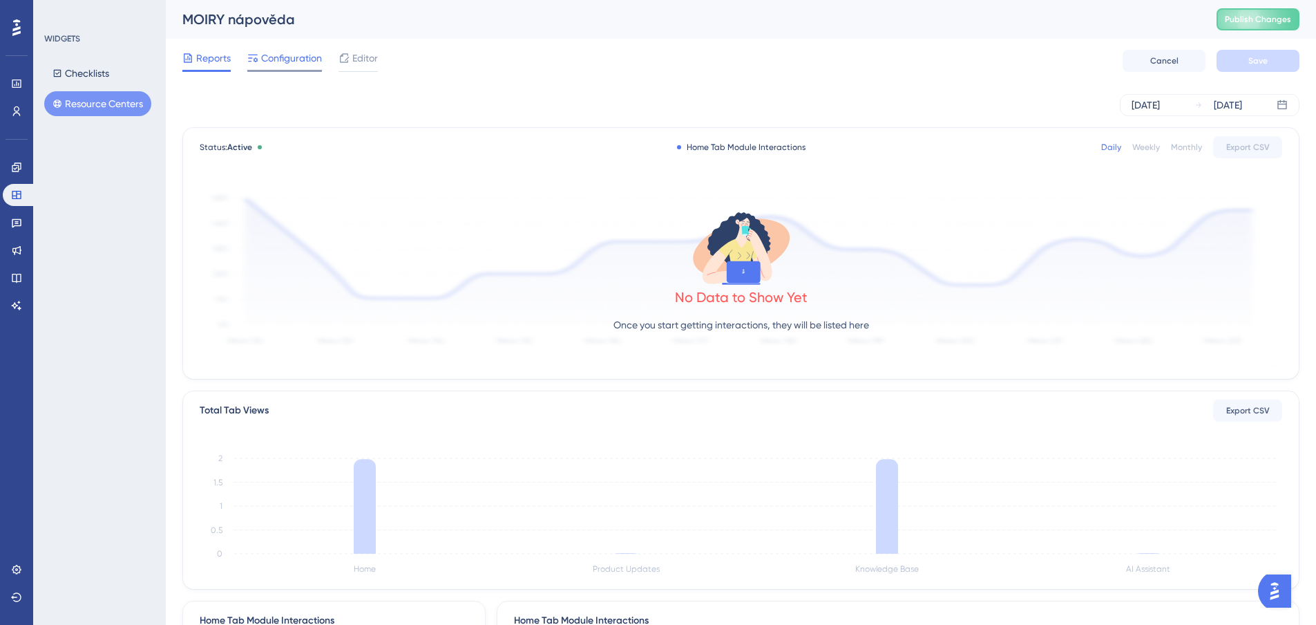
click at [281, 64] on span "Configuration" at bounding box center [291, 58] width 61 height 17
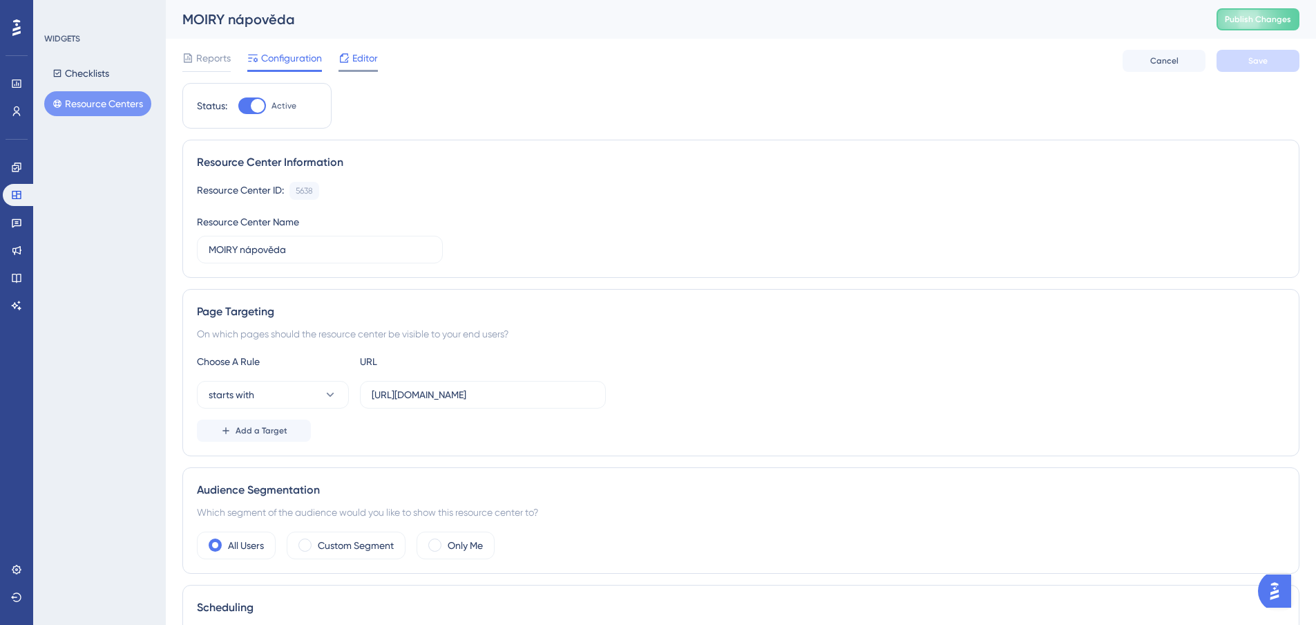
click at [347, 63] on icon at bounding box center [344, 58] width 11 height 11
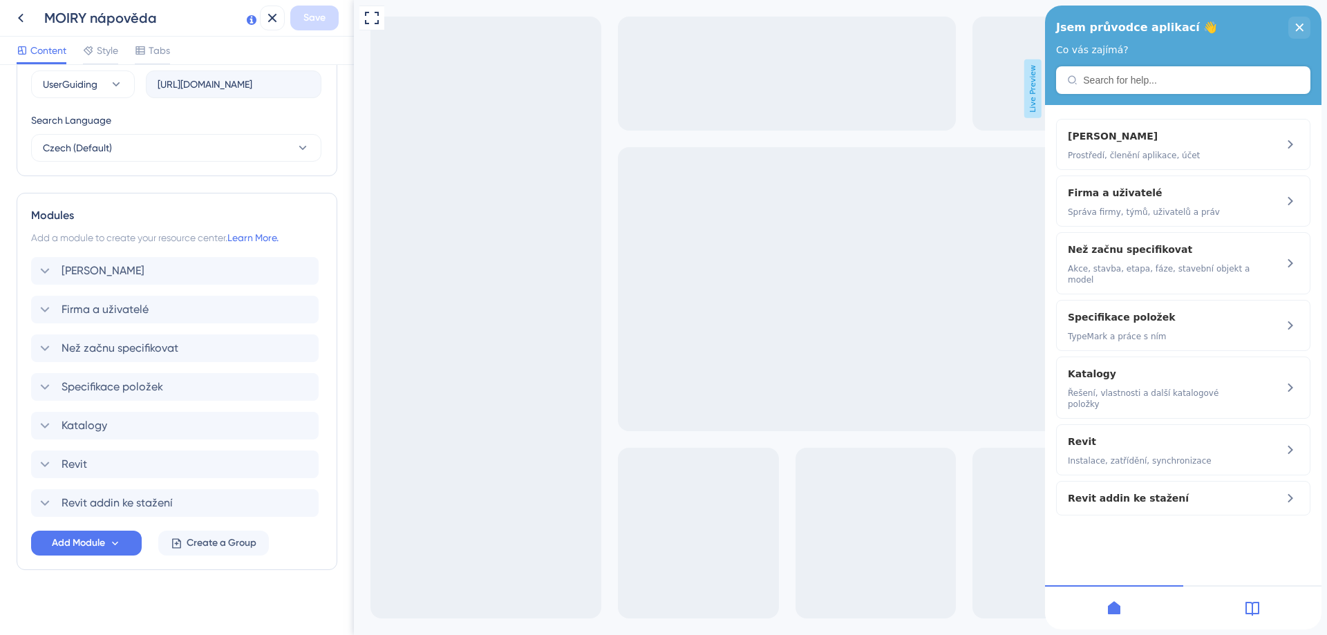
scroll to position [520, 0]
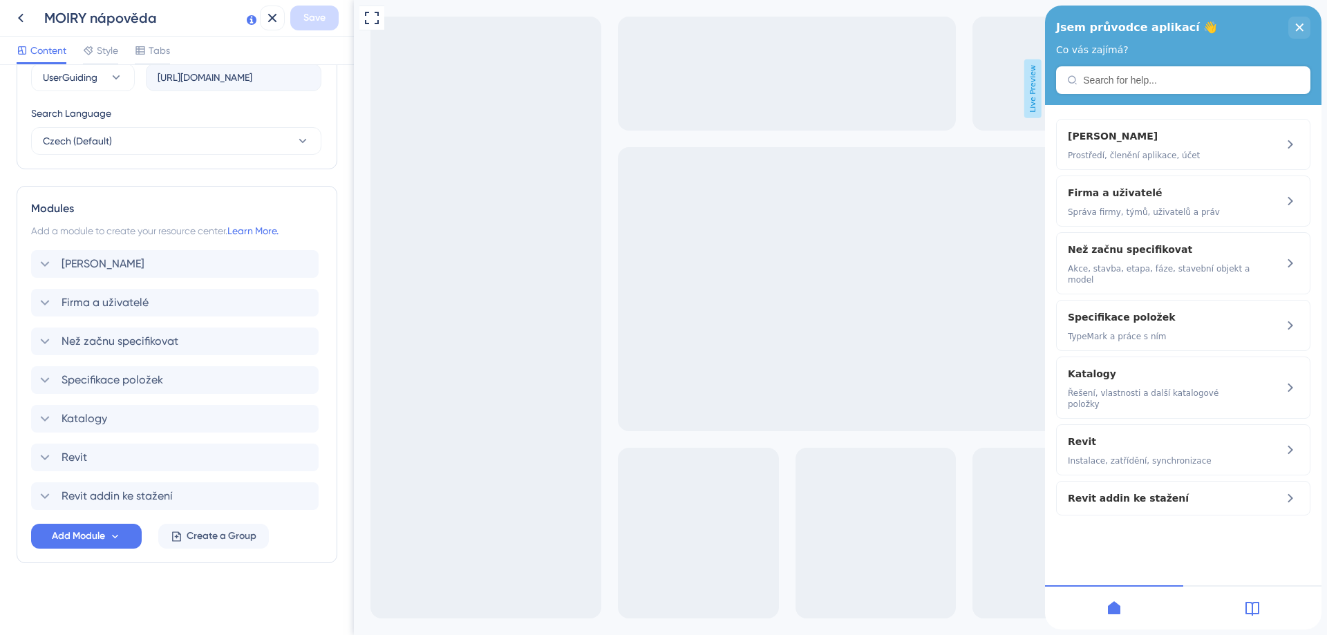
click at [1247, 614] on icon at bounding box center [1252, 609] width 14 height 14
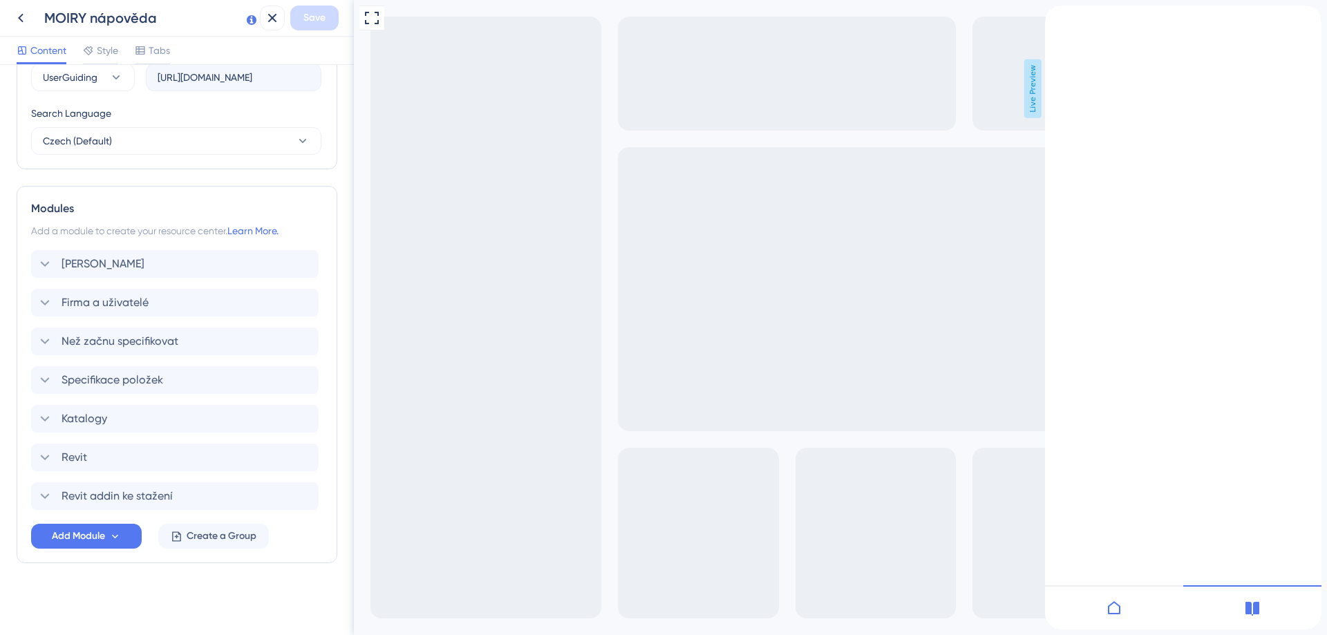
click at [1056, 17] on icon "back to header" at bounding box center [1050, 11] width 11 height 11
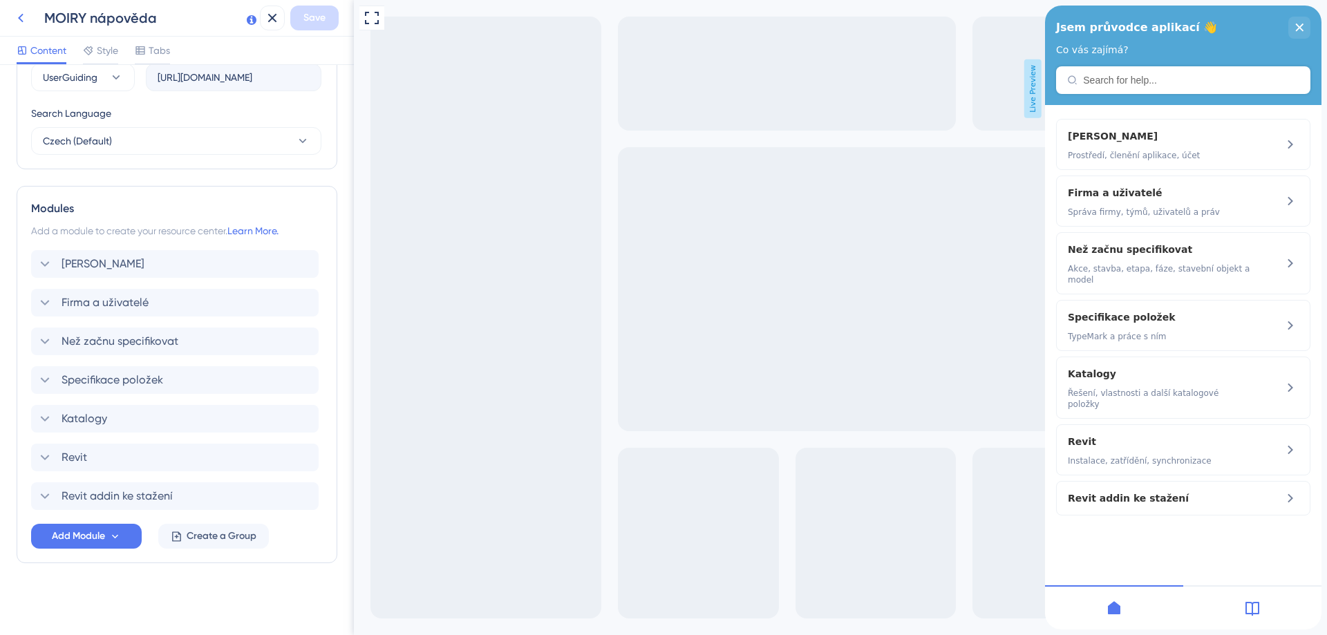
click at [19, 12] on icon at bounding box center [20, 18] width 17 height 17
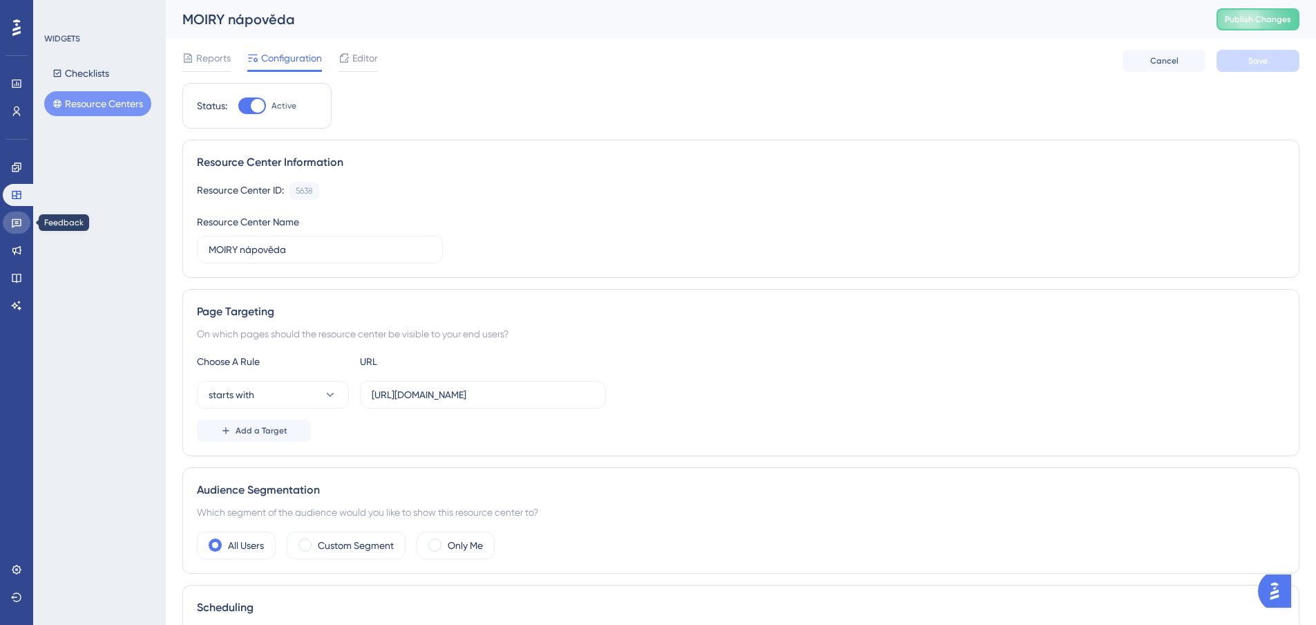
click at [17, 225] on icon at bounding box center [16, 222] width 11 height 11
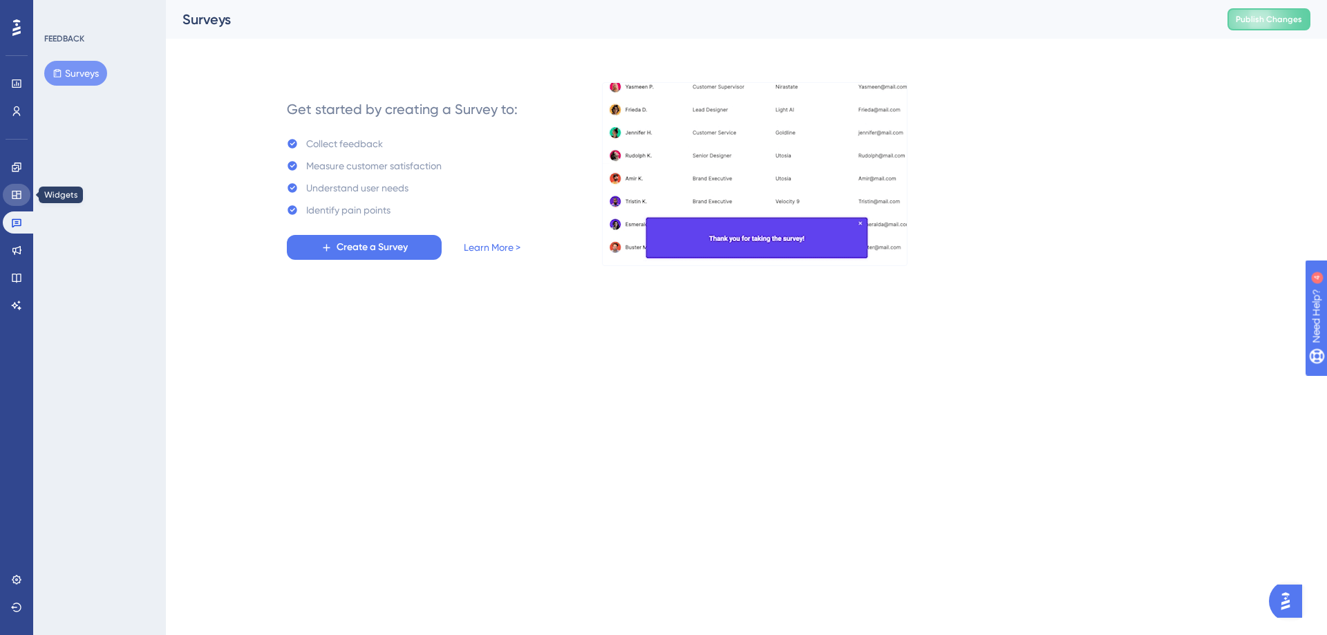
click at [17, 193] on icon at bounding box center [16, 195] width 9 height 8
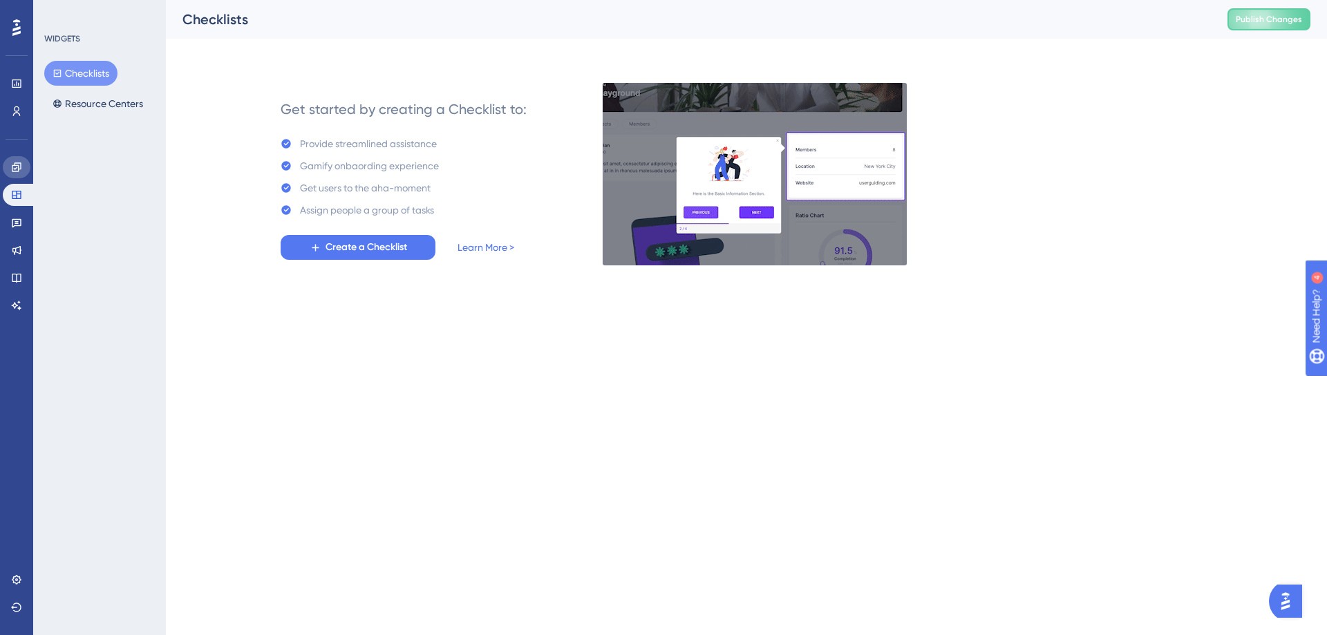
click at [17, 169] on icon at bounding box center [16, 167] width 11 height 11
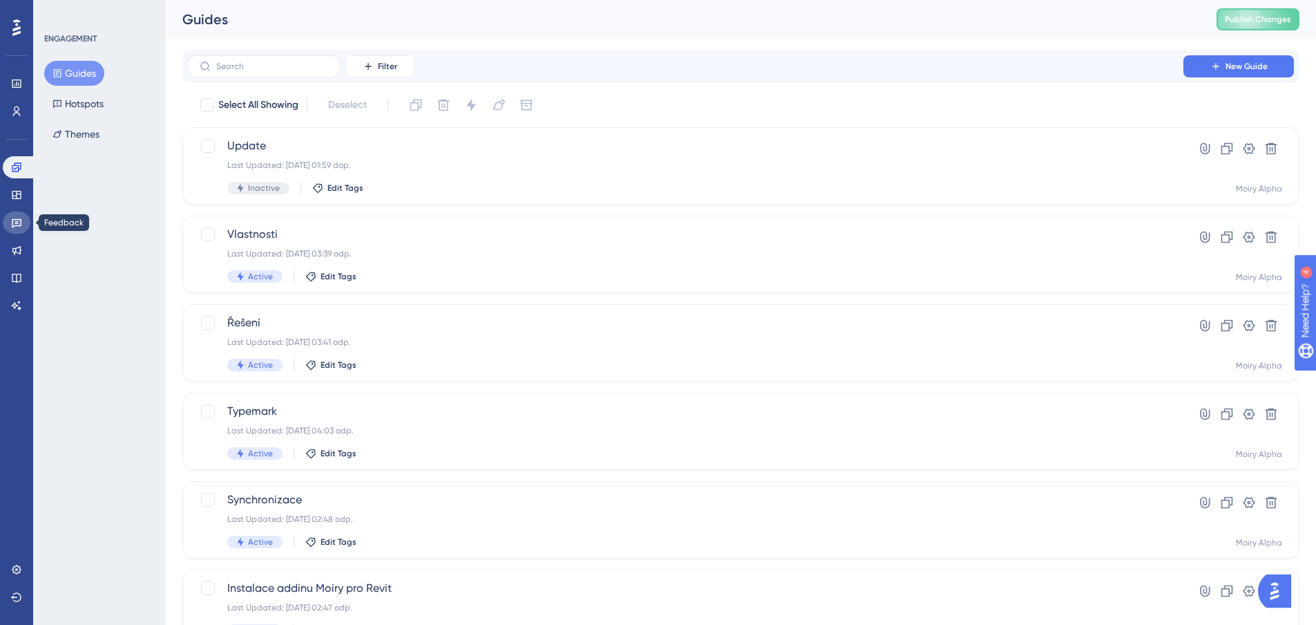
click at [12, 233] on link at bounding box center [17, 222] width 28 height 22
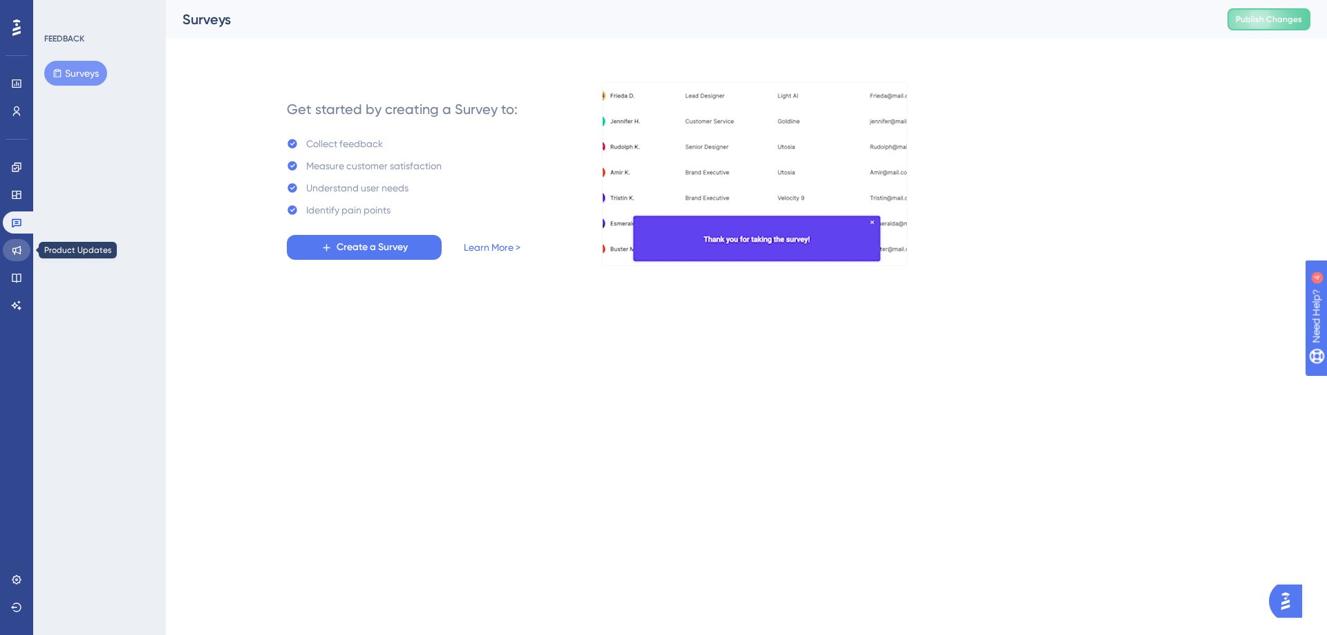
click at [14, 249] on icon at bounding box center [16, 250] width 11 height 11
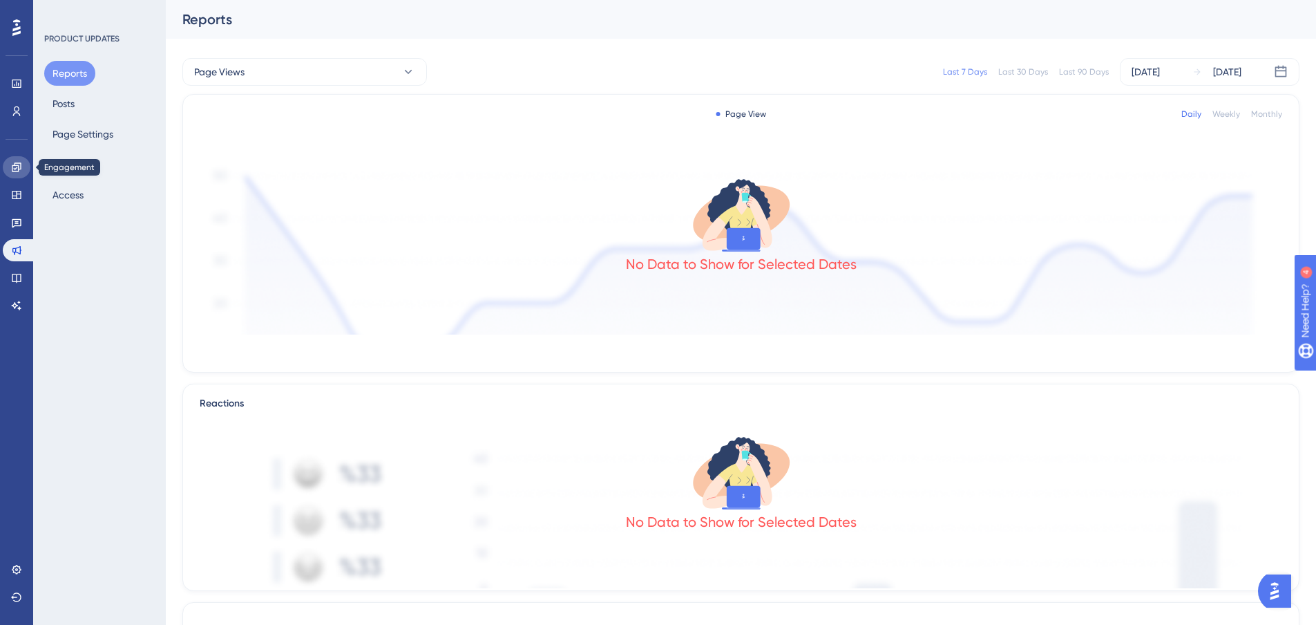
click at [14, 163] on icon at bounding box center [16, 167] width 11 height 11
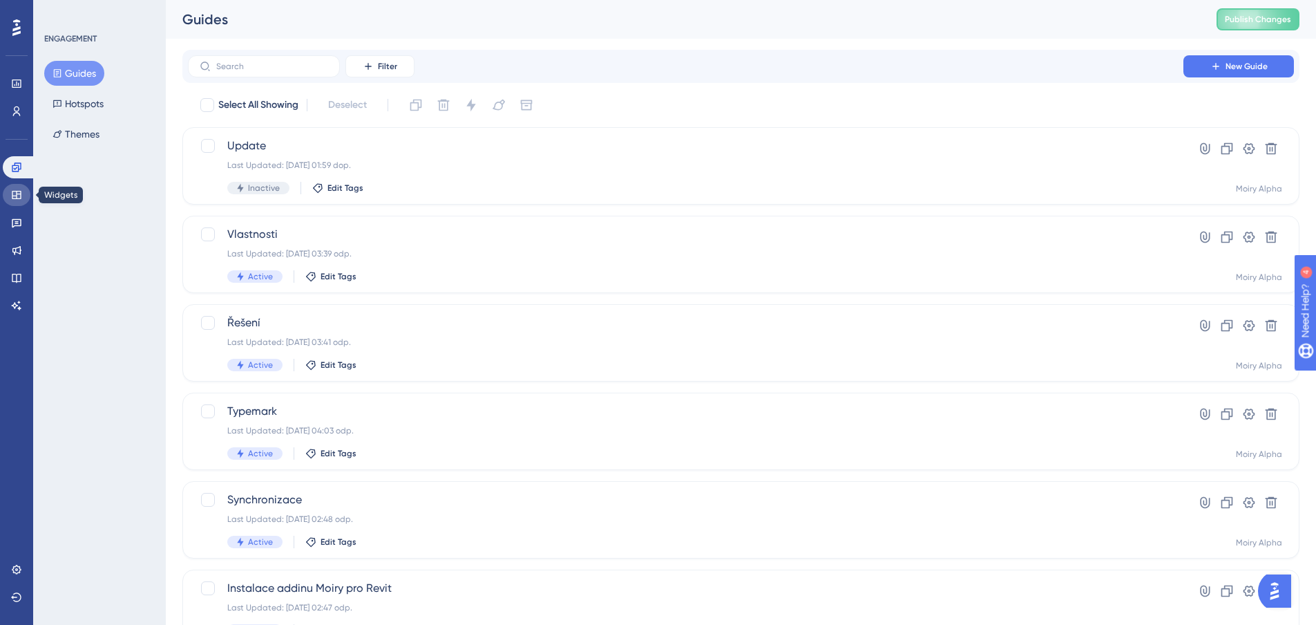
click at [19, 194] on icon at bounding box center [16, 195] width 9 height 8
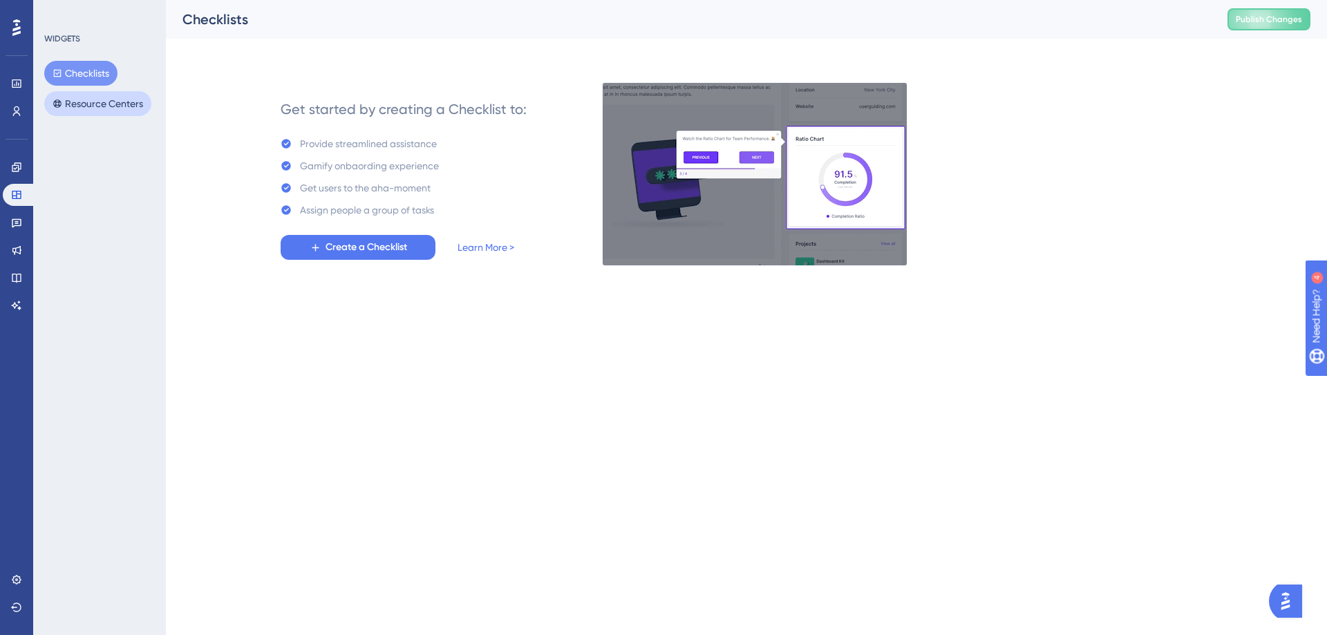
click at [82, 105] on button "Resource Centers" at bounding box center [97, 103] width 107 height 25
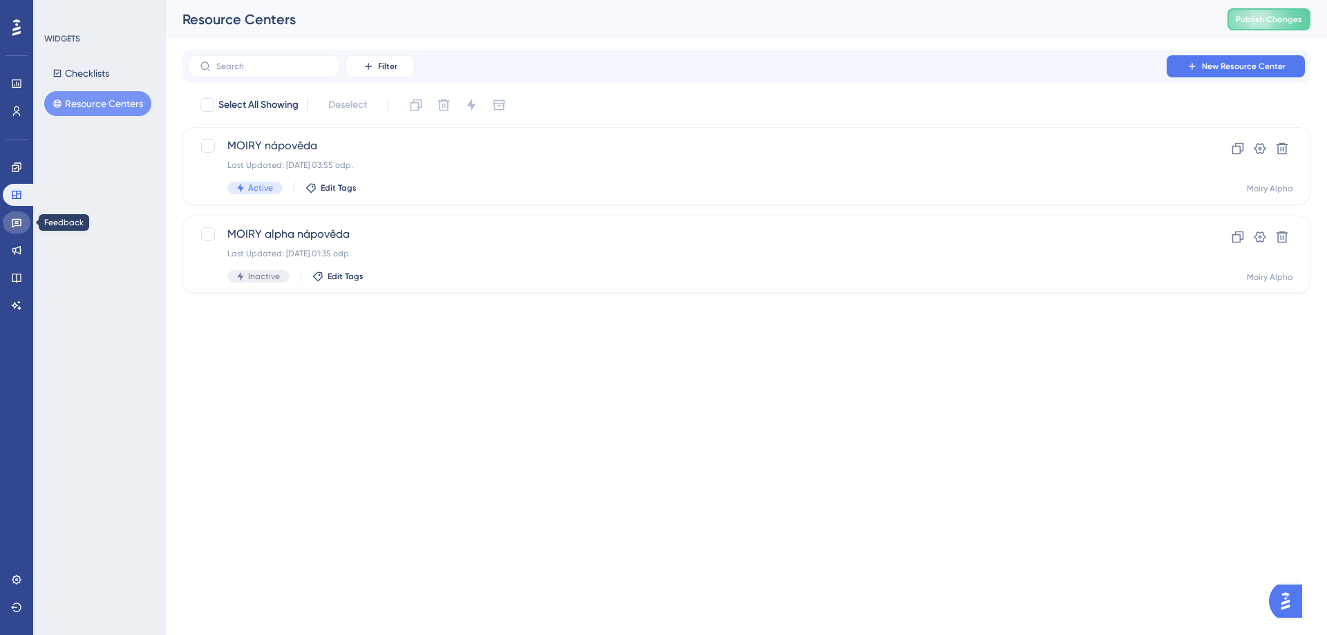
click at [14, 220] on icon at bounding box center [17, 223] width 10 height 9
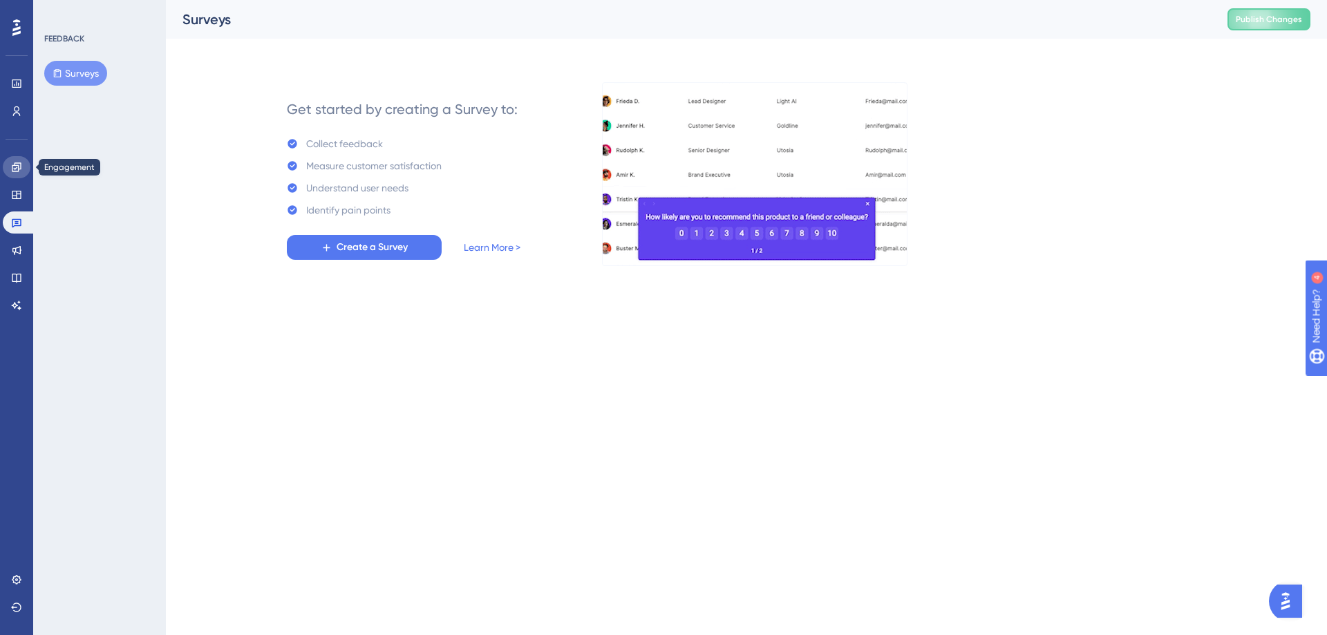
click at [20, 167] on icon at bounding box center [16, 167] width 11 height 11
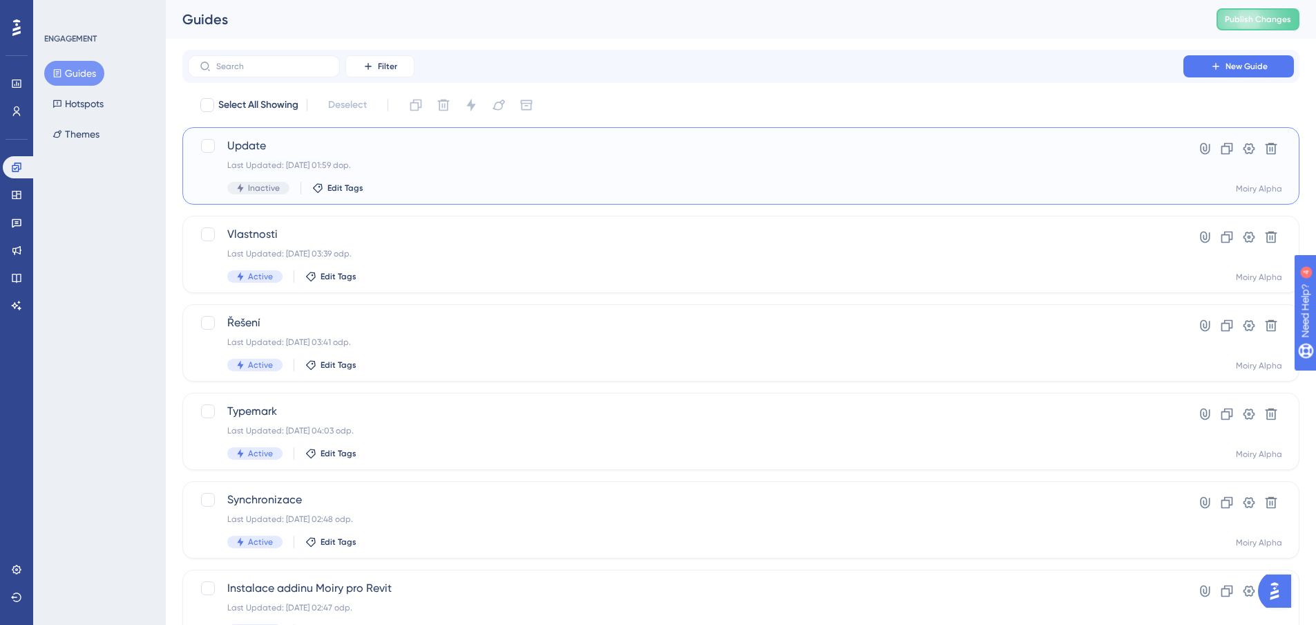
click at [421, 184] on div "Inactive Edit Tags" at bounding box center [685, 188] width 917 height 12
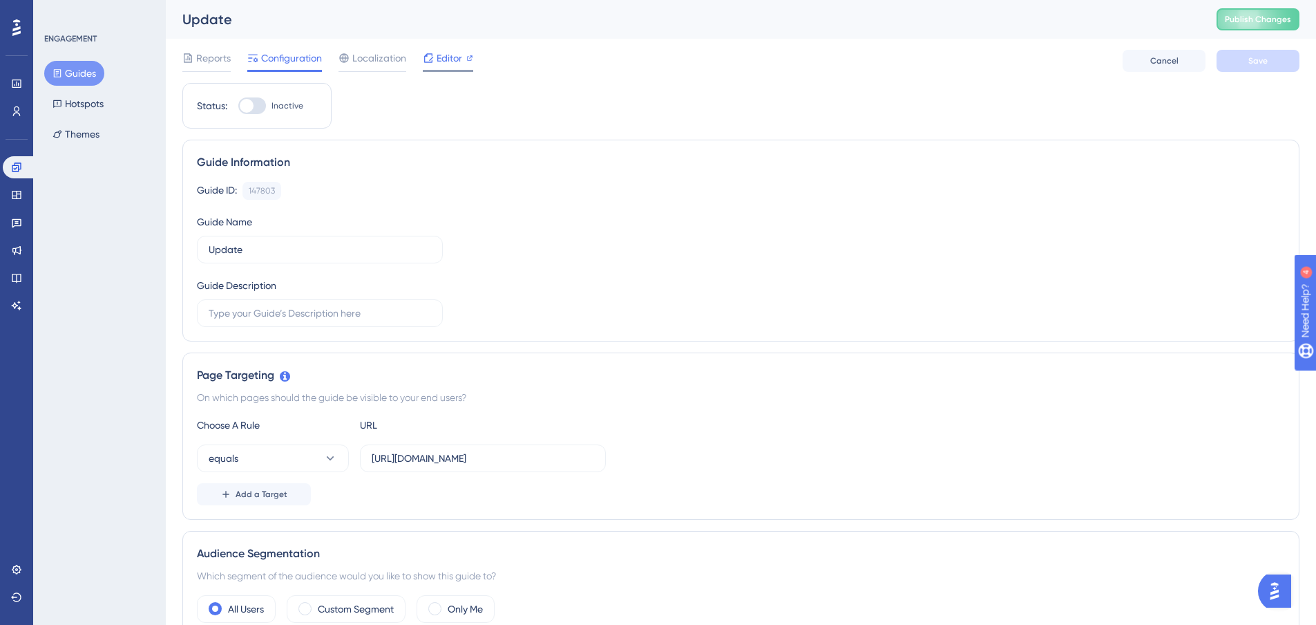
click at [433, 59] on icon at bounding box center [428, 58] width 11 height 11
click at [211, 59] on span "Reports" at bounding box center [213, 58] width 35 height 17
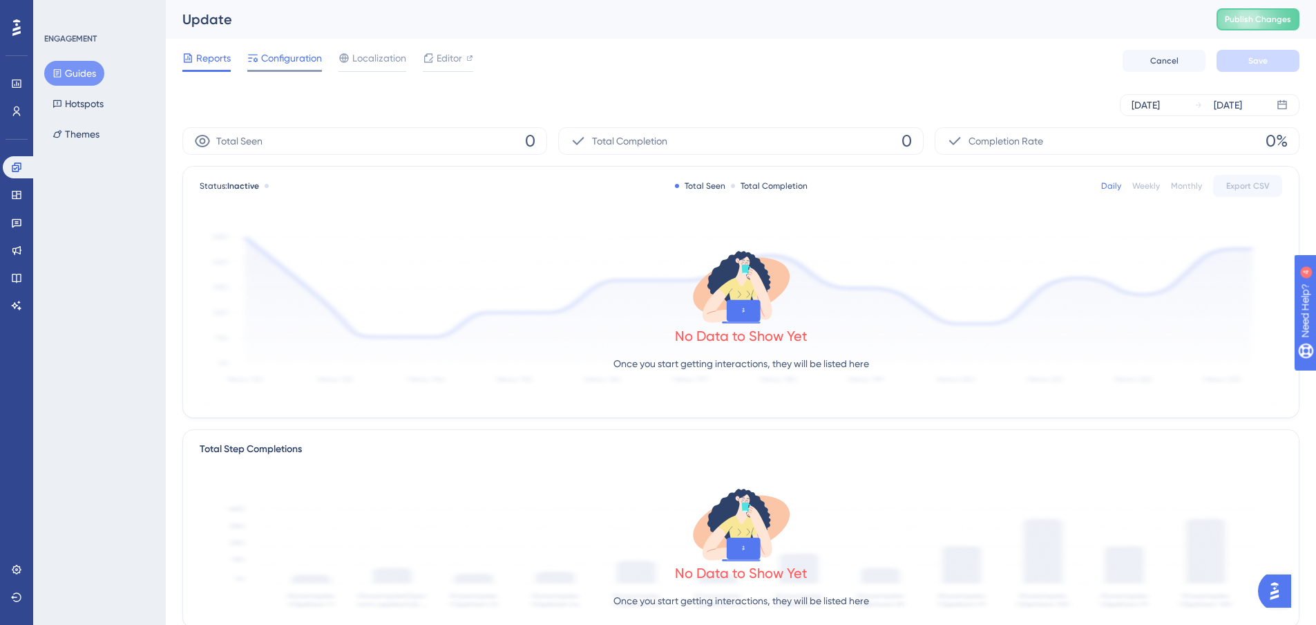
drag, startPoint x: 282, startPoint y: 63, endPoint x: 311, endPoint y: 62, distance: 29.0
click at [283, 63] on span "Configuration" at bounding box center [291, 58] width 61 height 17
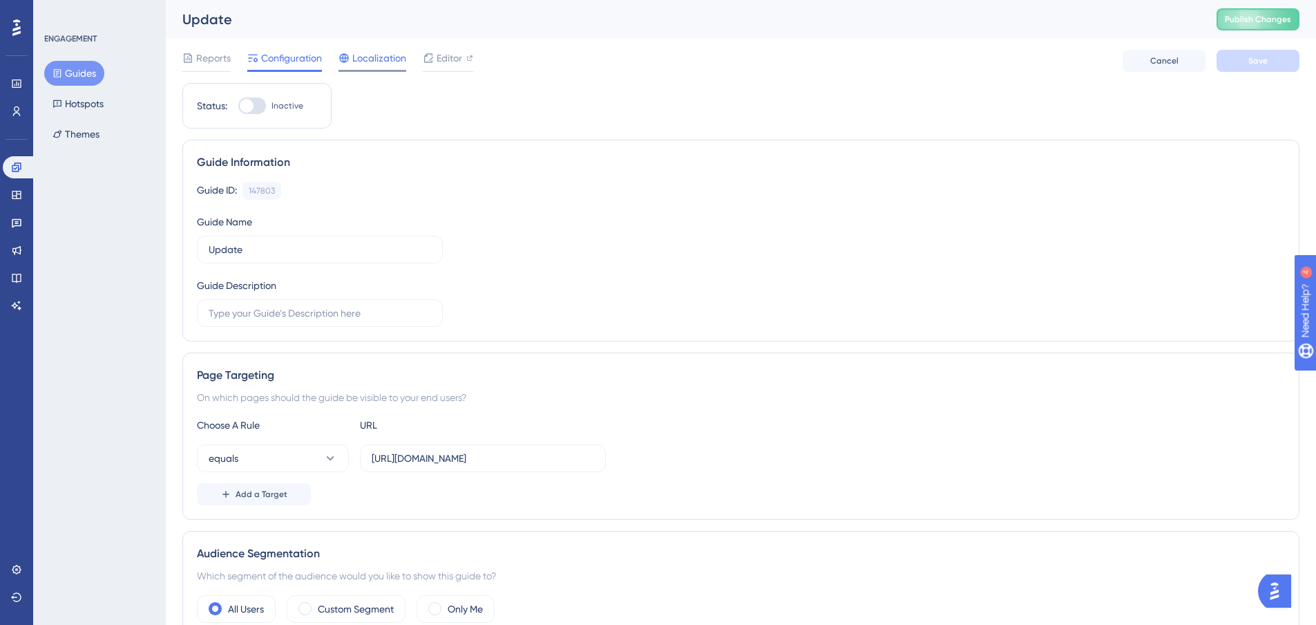
click at [377, 60] on span "Localization" at bounding box center [379, 58] width 54 height 17
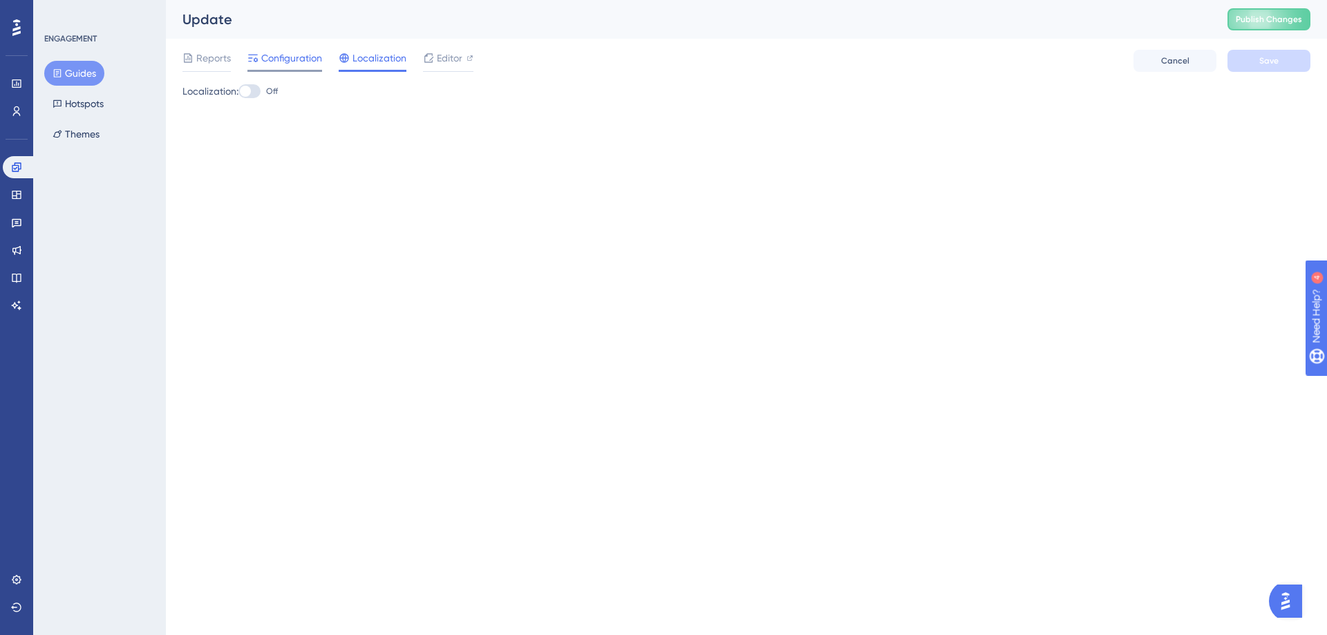
click at [287, 57] on span "Configuration" at bounding box center [291, 58] width 61 height 17
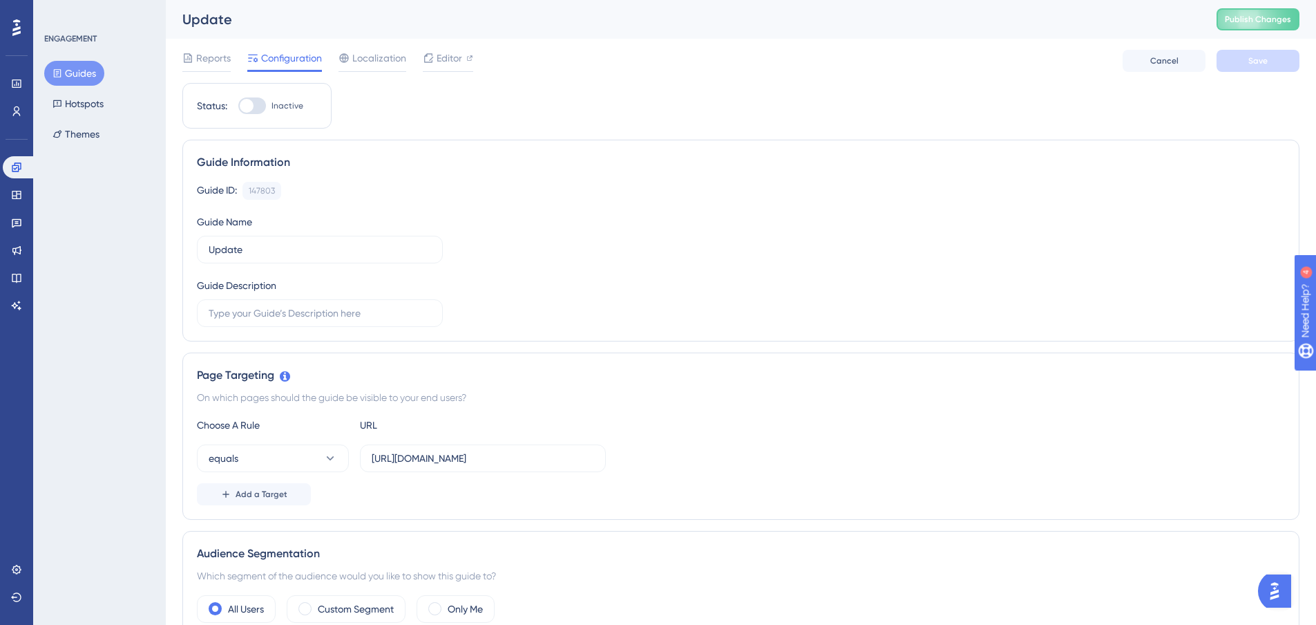
click at [85, 73] on button "Guides" at bounding box center [74, 73] width 60 height 25
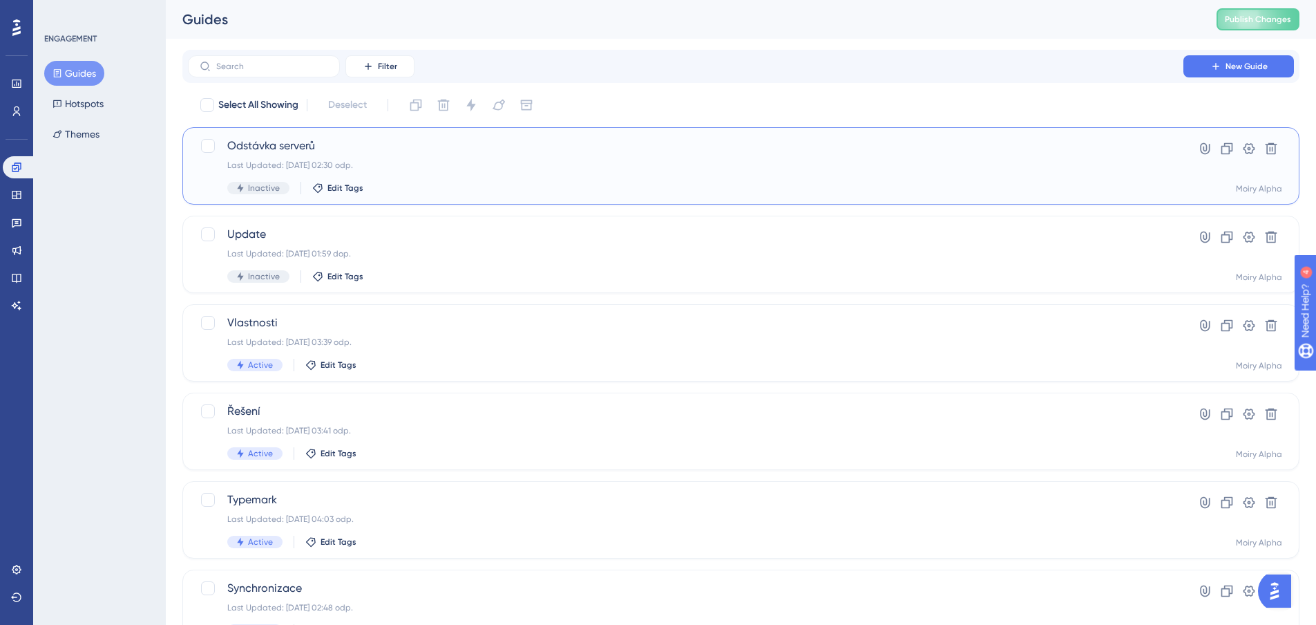
click at [287, 149] on span "Odstávka serverů" at bounding box center [685, 145] width 917 height 17
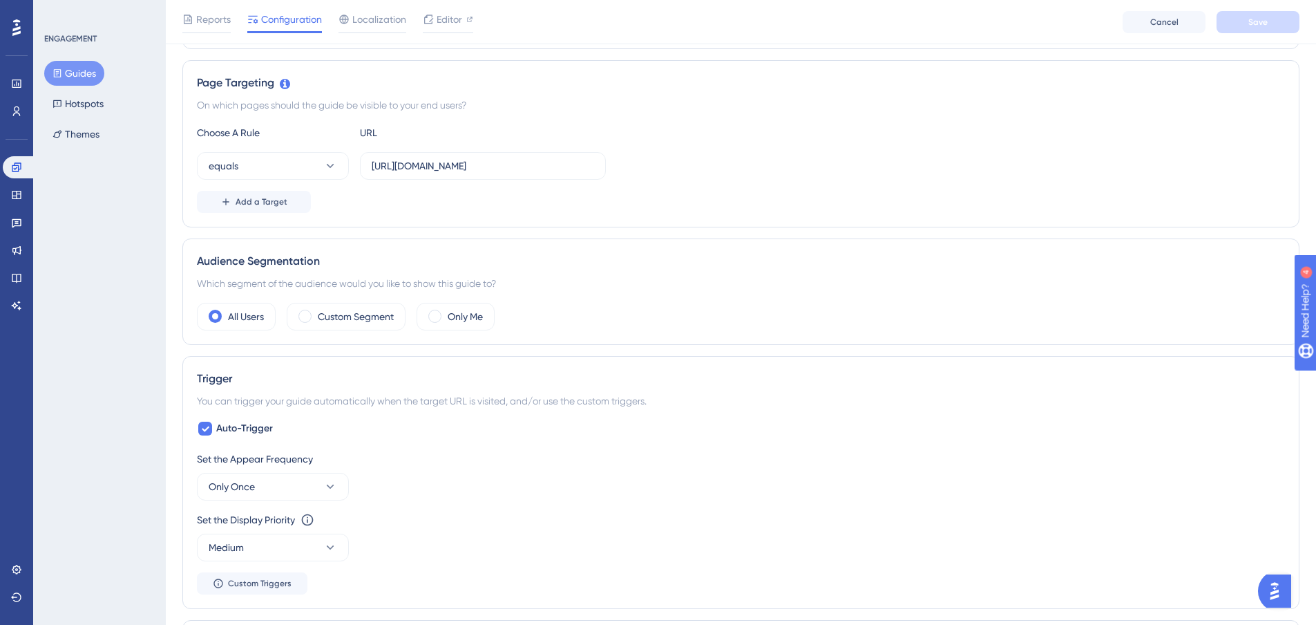
scroll to position [415, 0]
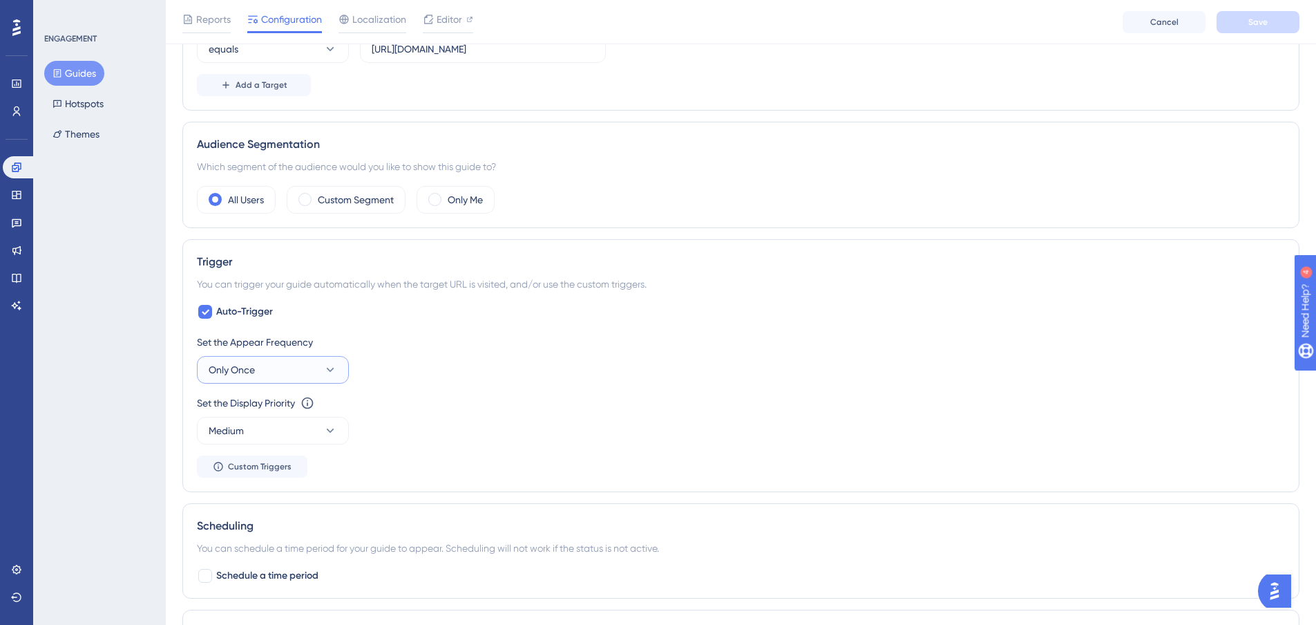
click at [283, 370] on button "Only Once" at bounding box center [273, 370] width 152 height 28
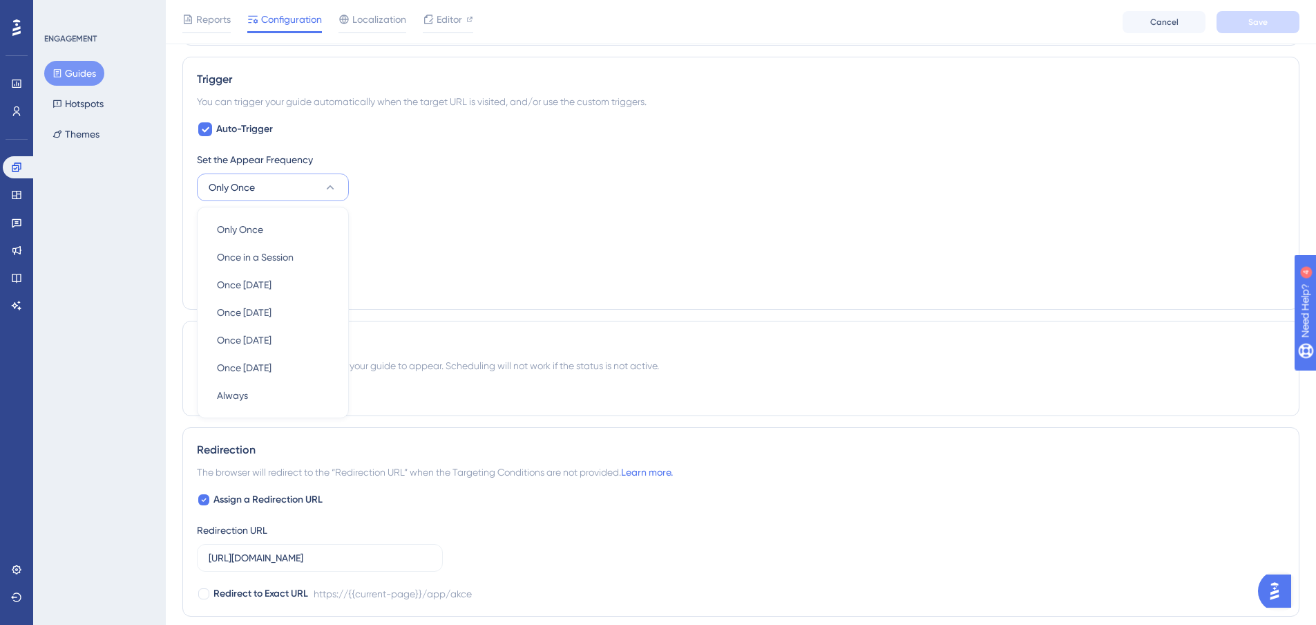
click at [336, 184] on icon at bounding box center [330, 187] width 14 height 14
click at [335, 247] on icon at bounding box center [330, 248] width 14 height 14
click at [241, 374] on span "Highest" at bounding box center [233, 373] width 33 height 17
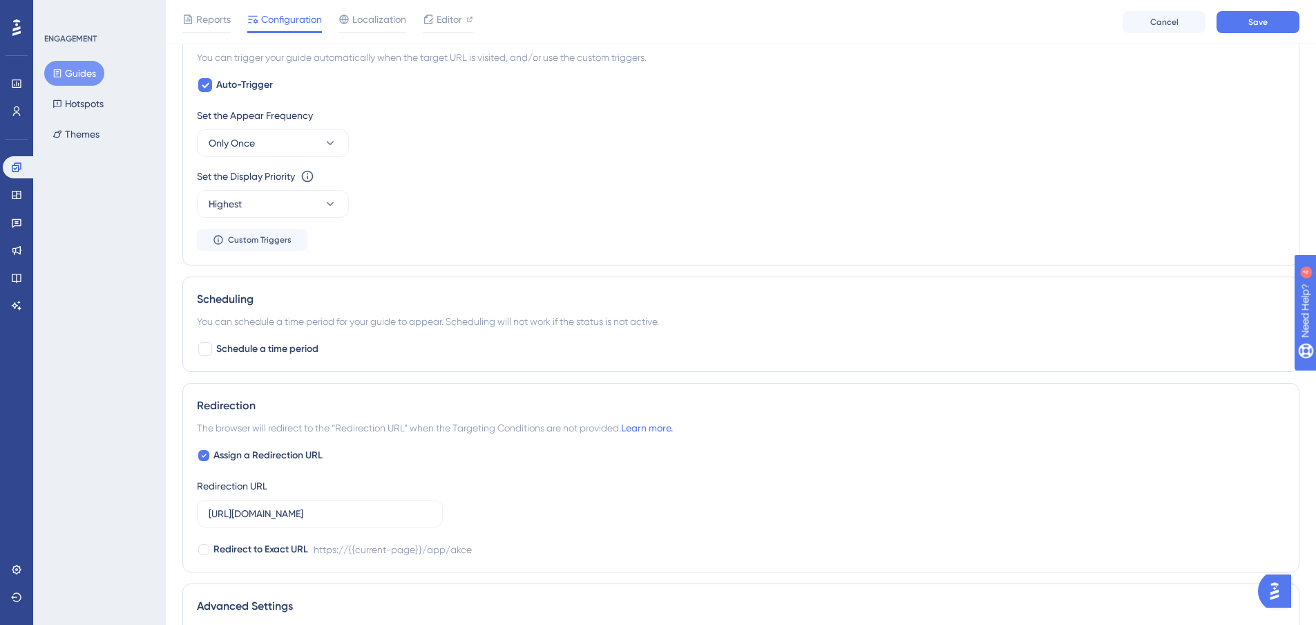
scroll to position [666, 0]
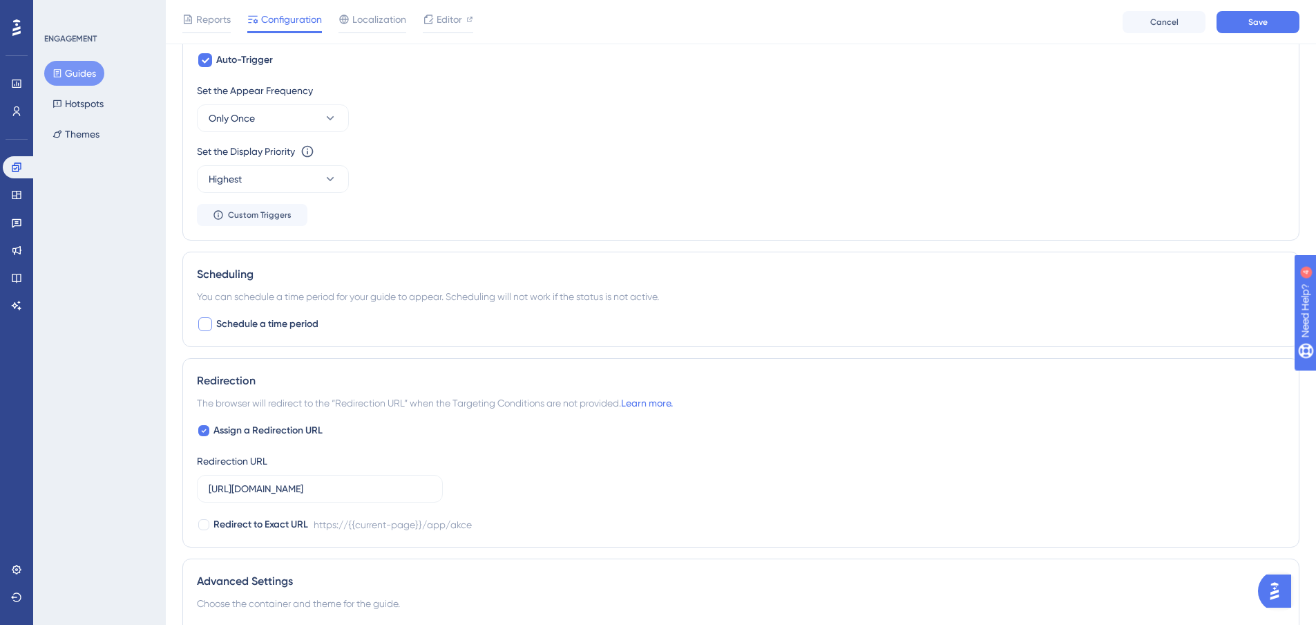
click at [208, 321] on div at bounding box center [205, 324] width 14 height 14
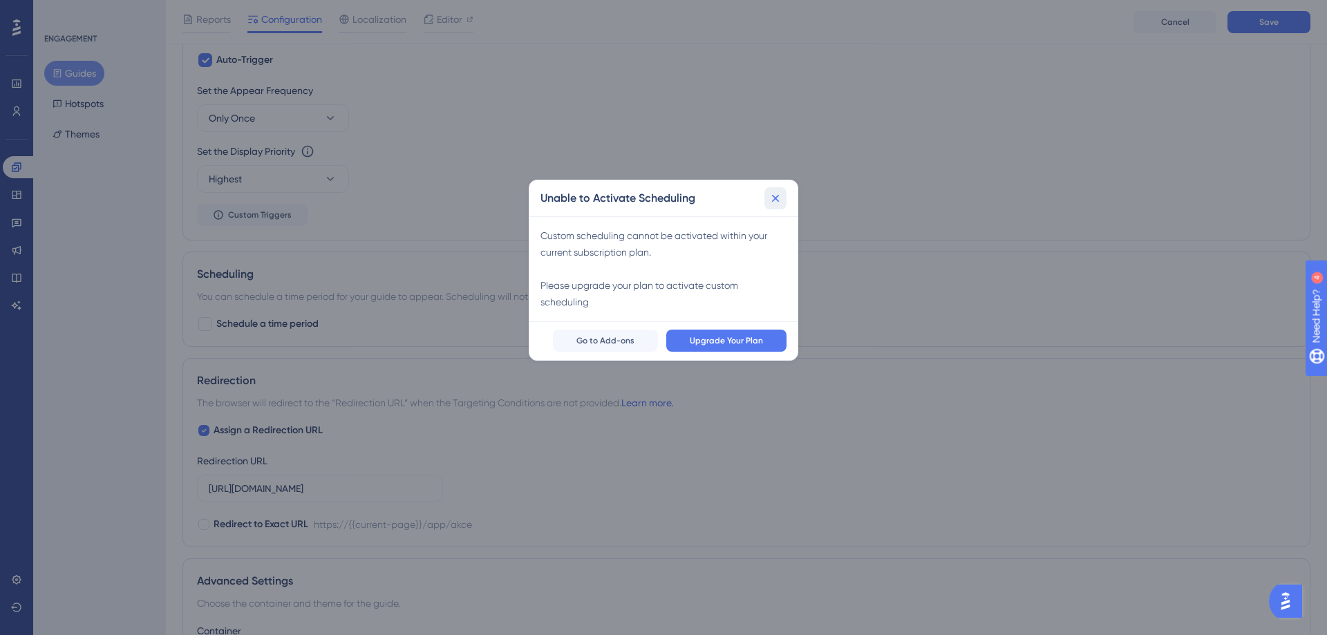
click at [779, 198] on icon at bounding box center [775, 198] width 14 height 14
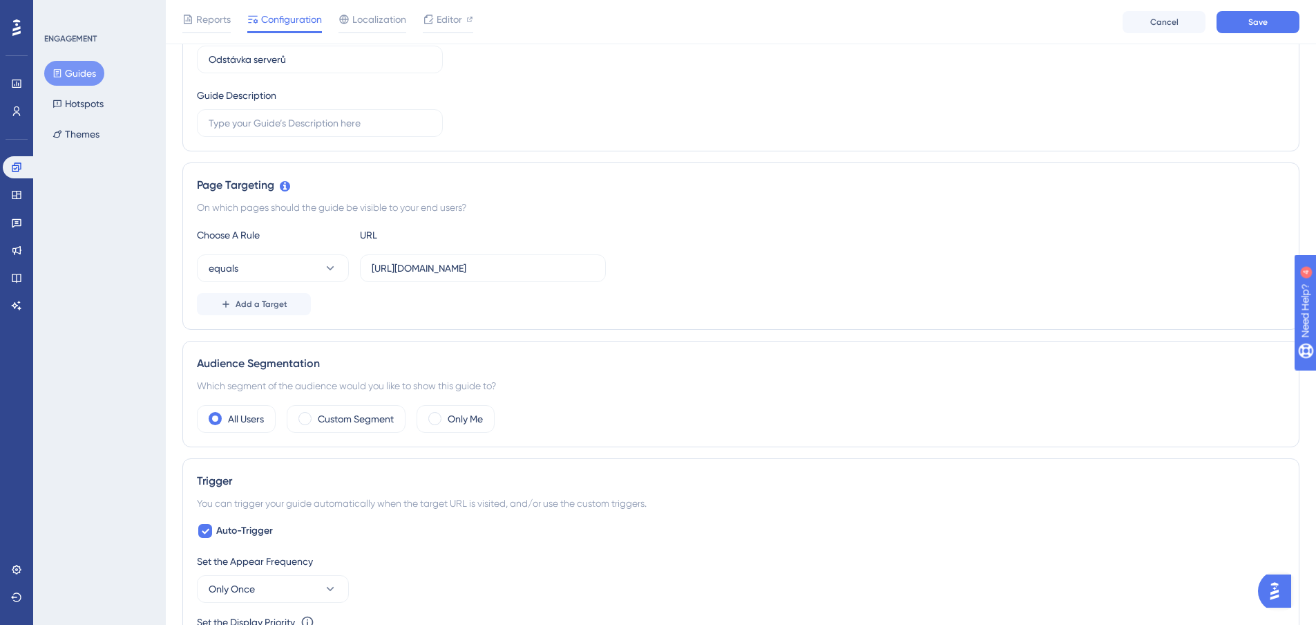
scroll to position [0, 0]
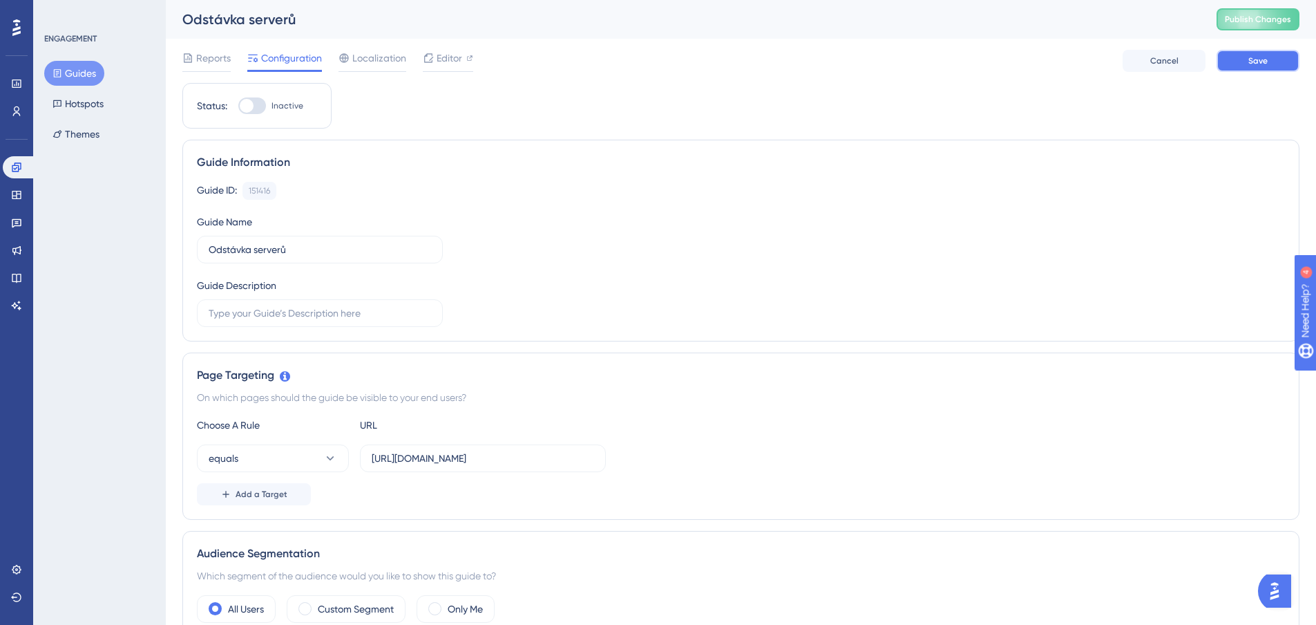
click at [1249, 65] on span "Save" at bounding box center [1257, 60] width 19 height 11
click at [257, 108] on div at bounding box center [252, 105] width 28 height 17
click at [238, 106] on input "Inactive" at bounding box center [238, 106] width 1 height 1
checkbox input "true"
click at [1258, 70] on button "Save" at bounding box center [1258, 61] width 83 height 22
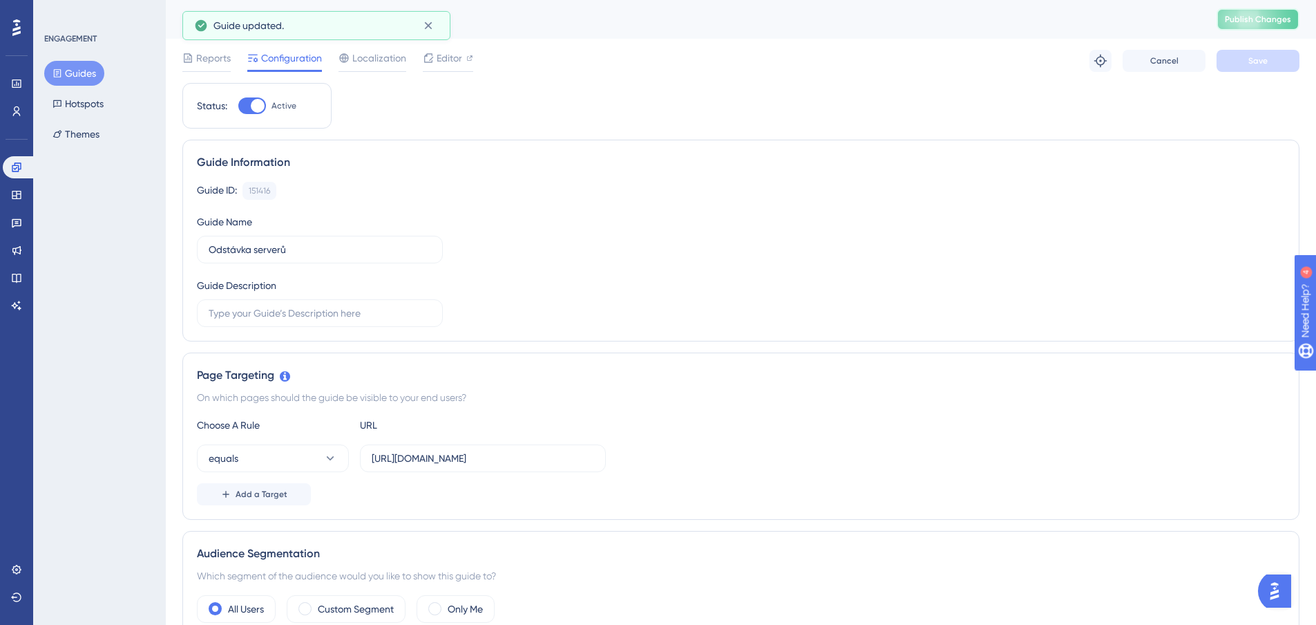
click at [1264, 26] on button "Publish Changes" at bounding box center [1258, 19] width 83 height 22
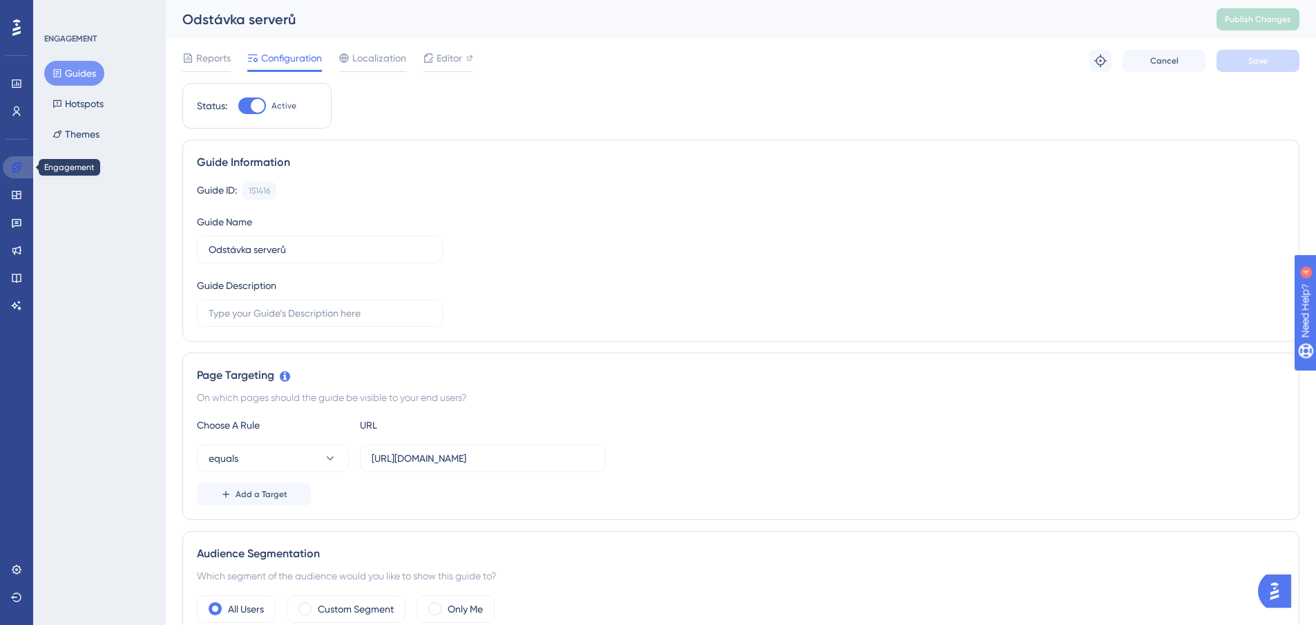
click at [15, 161] on link at bounding box center [19, 167] width 33 height 22
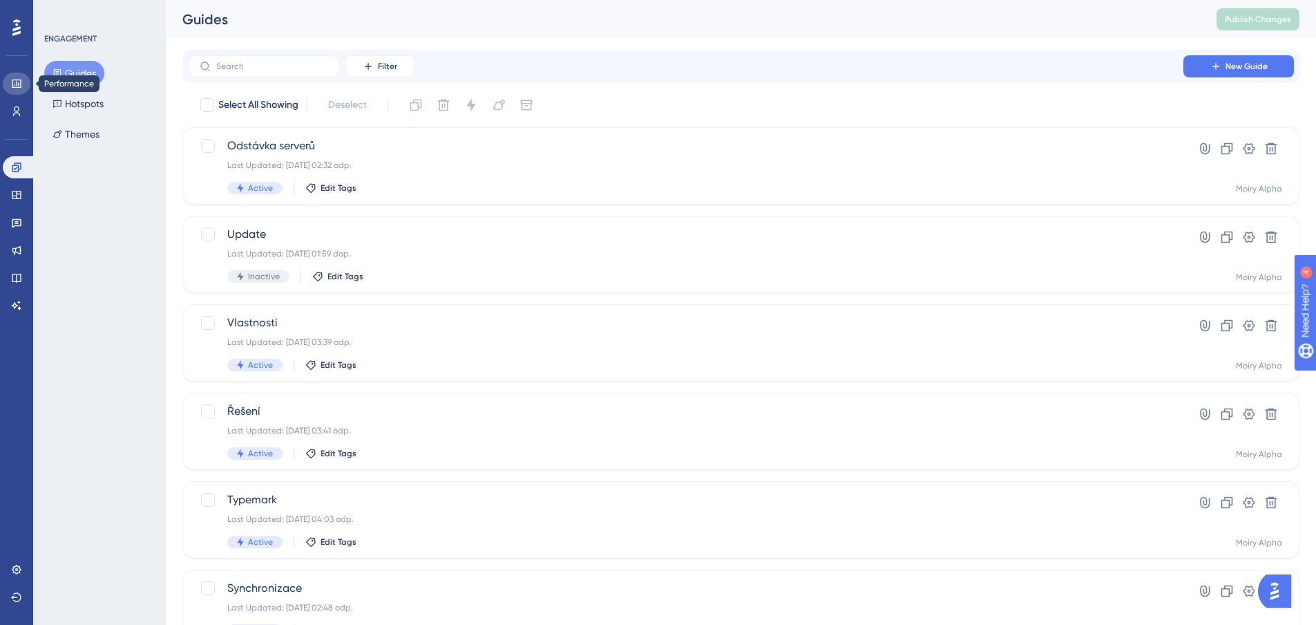
click at [18, 84] on icon at bounding box center [16, 83] width 9 height 8
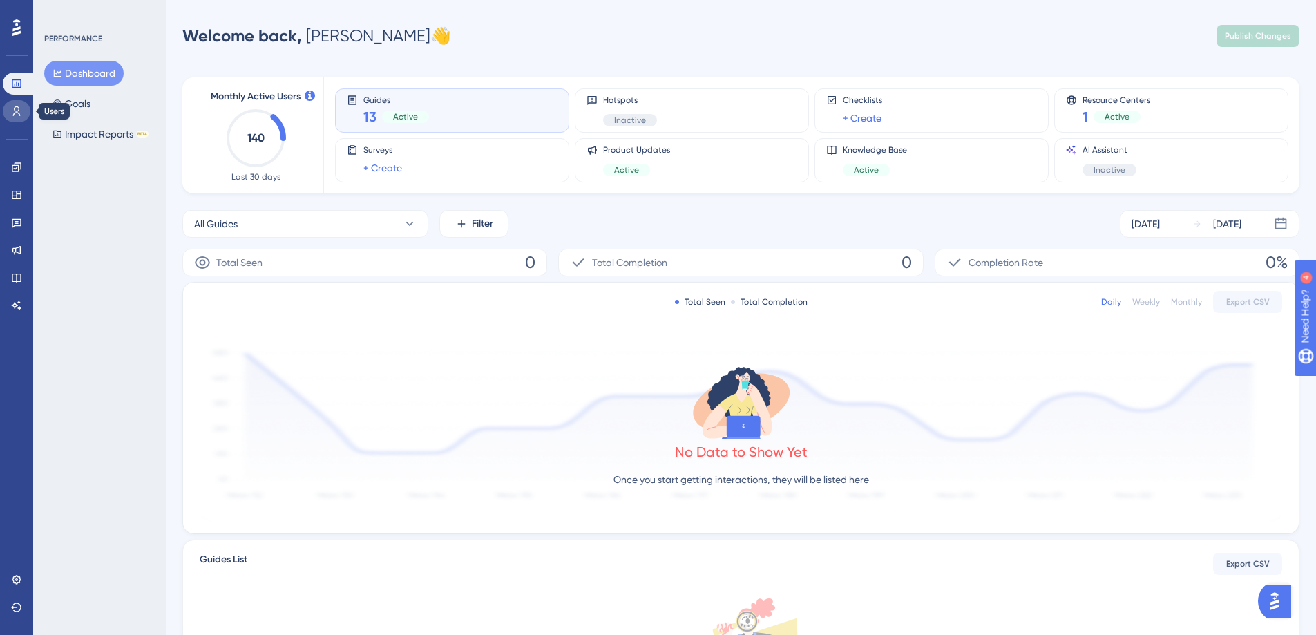
click at [19, 113] on icon at bounding box center [16, 111] width 11 height 11
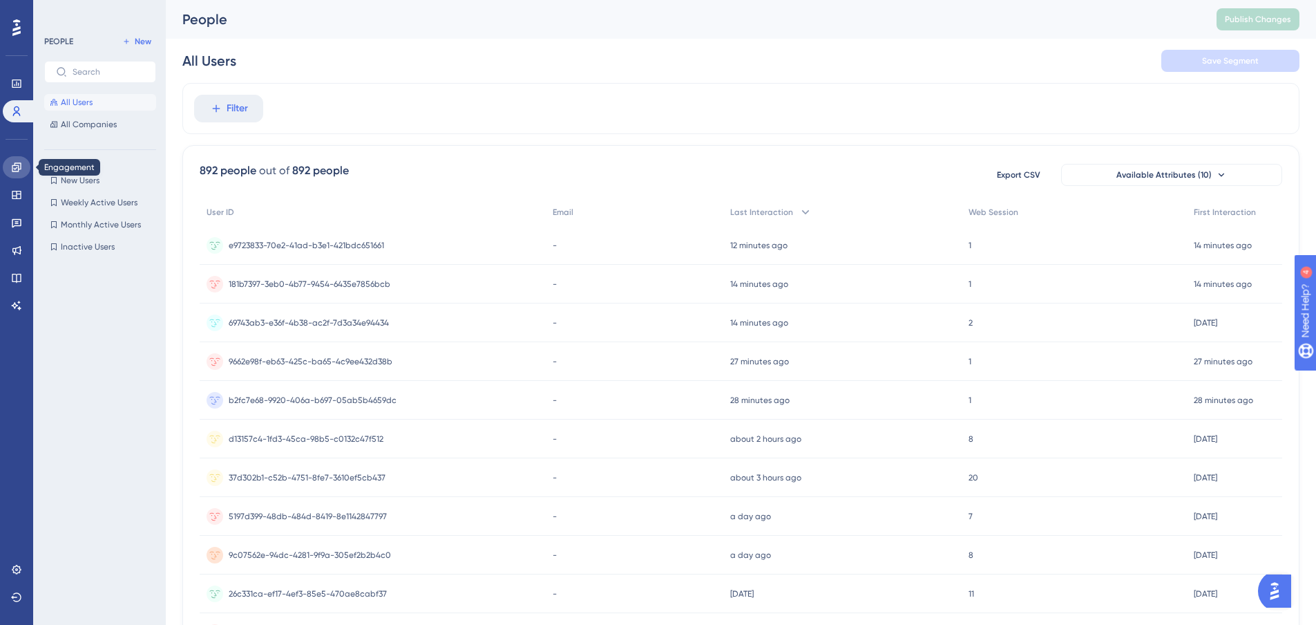
click at [22, 165] on link at bounding box center [17, 167] width 28 height 22
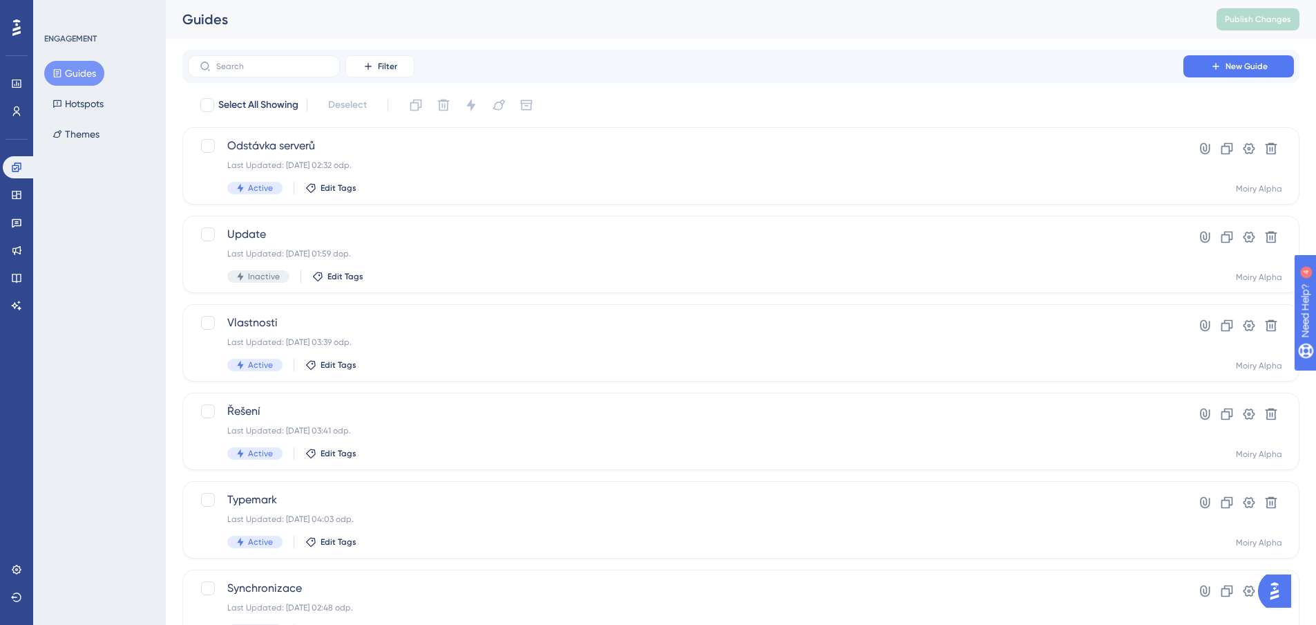
click at [75, 77] on button "Guides" at bounding box center [74, 73] width 60 height 25
click at [12, 196] on icon at bounding box center [16, 194] width 11 height 11
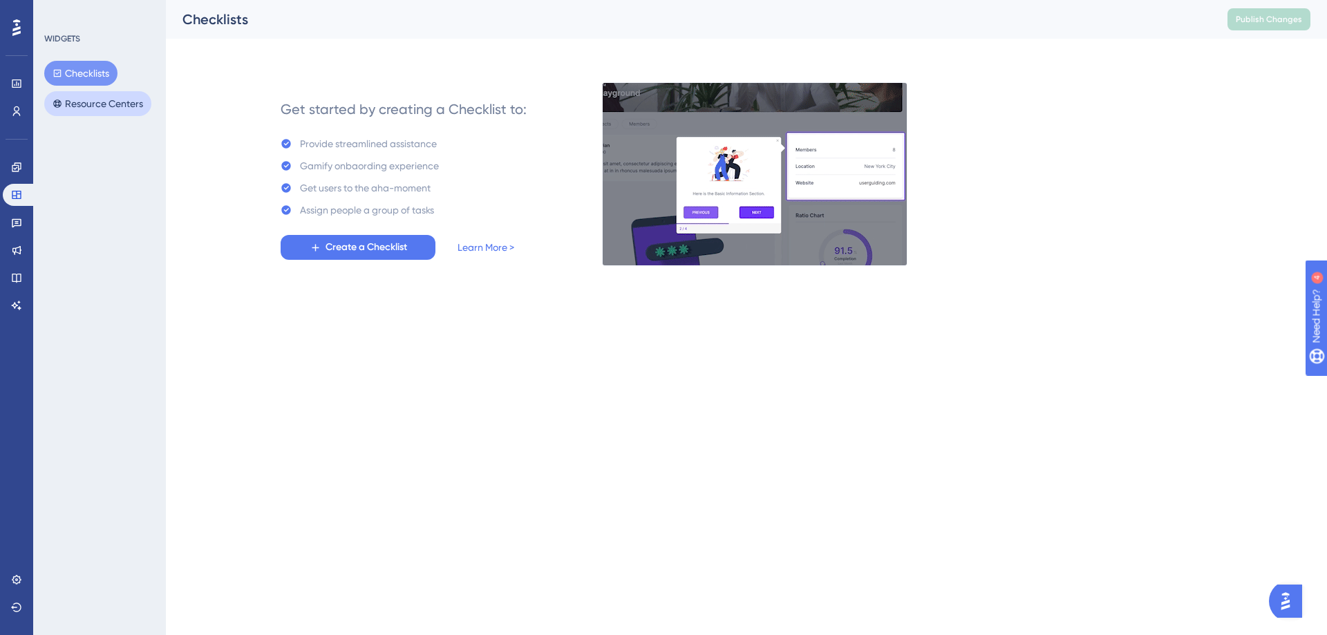
click at [93, 108] on button "Resource Centers" at bounding box center [97, 103] width 107 height 25
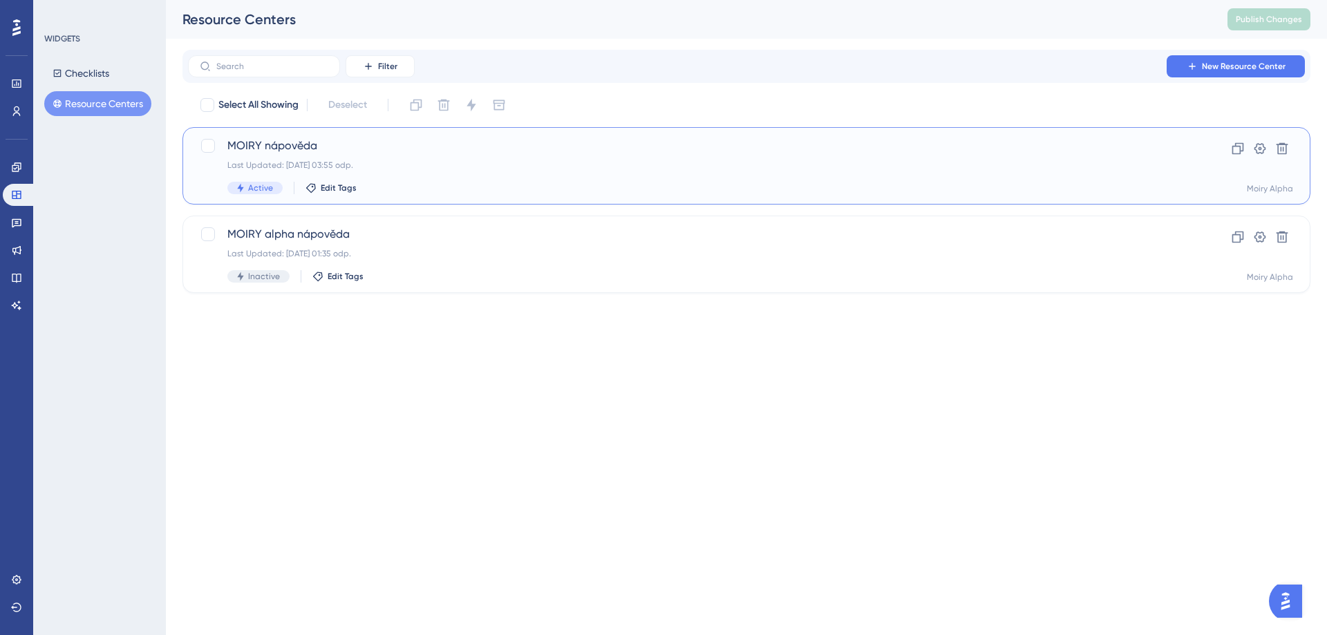
click at [276, 144] on span "MOIRY nápověda" at bounding box center [690, 145] width 927 height 17
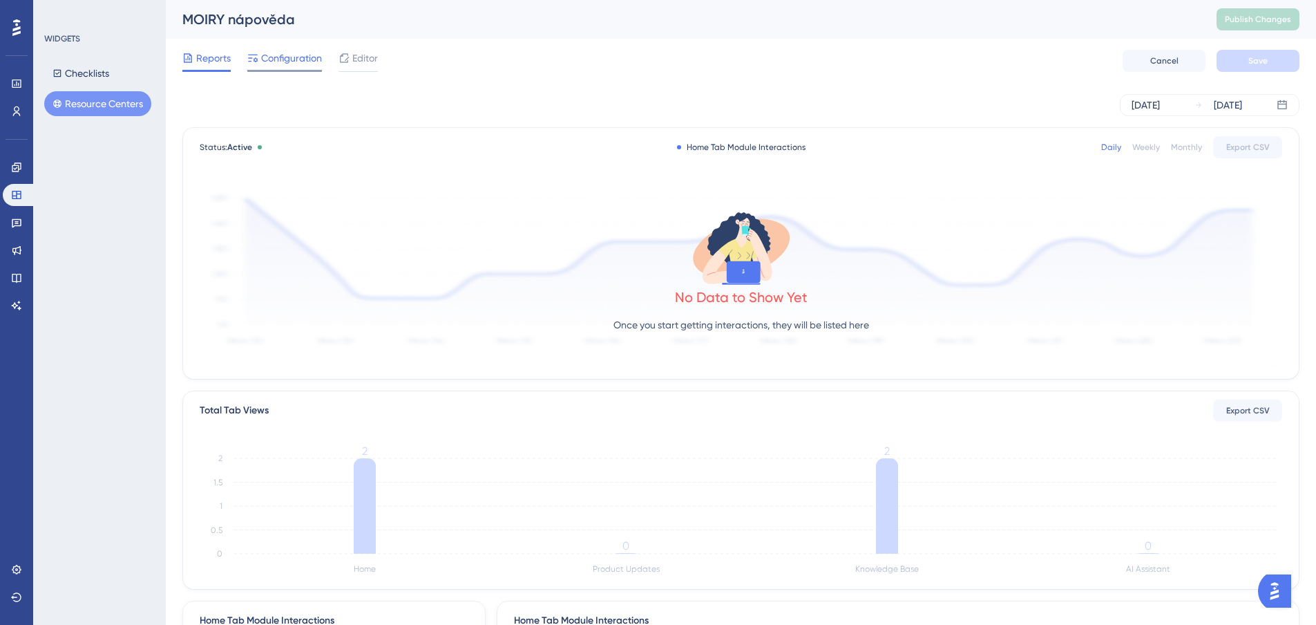
click at [306, 62] on span "Configuration" at bounding box center [291, 58] width 61 height 17
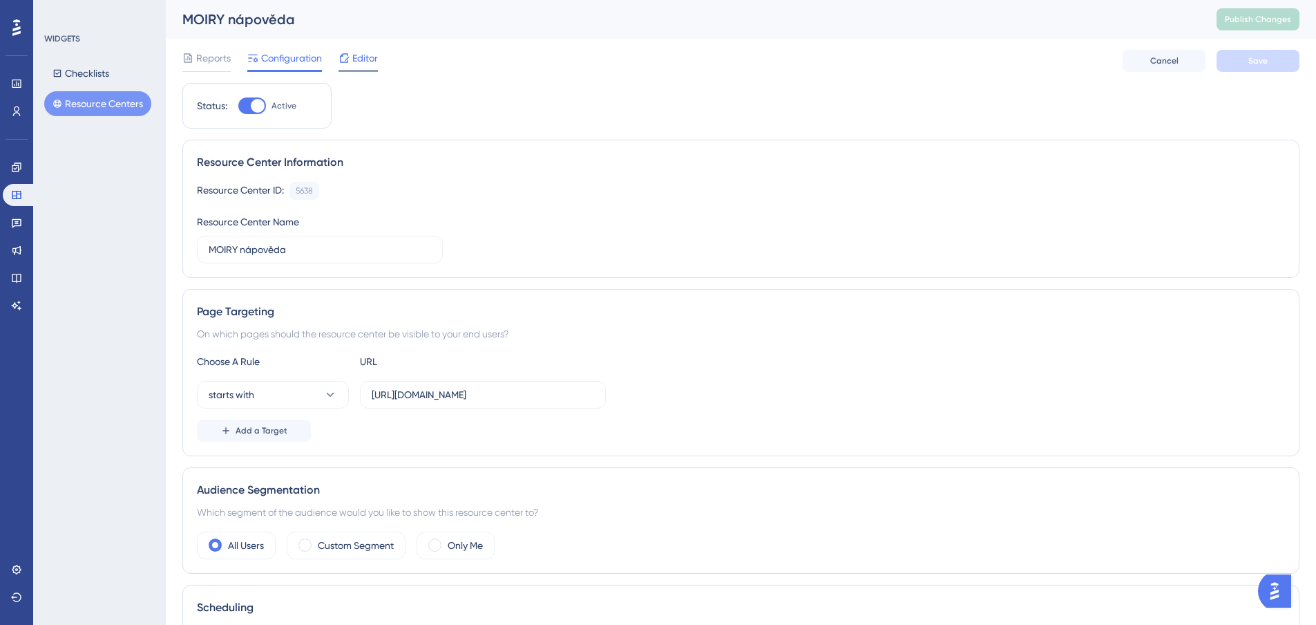
click at [365, 64] on span "Editor" at bounding box center [365, 58] width 26 height 17
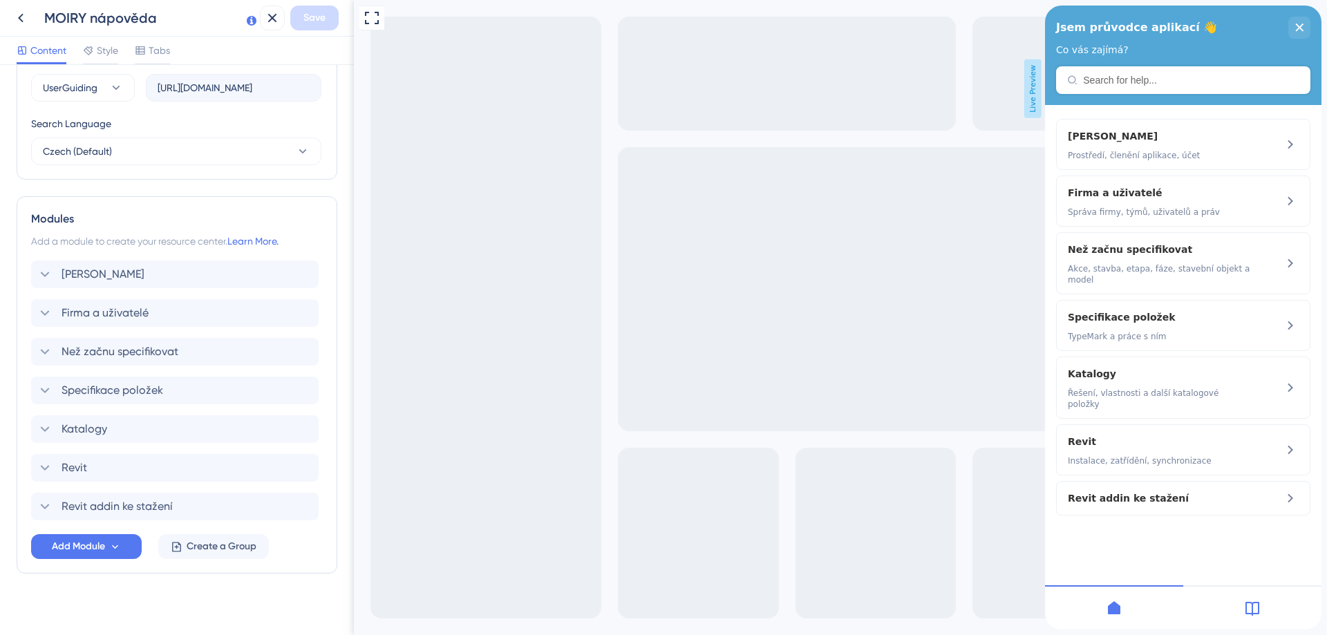
scroll to position [520, 0]
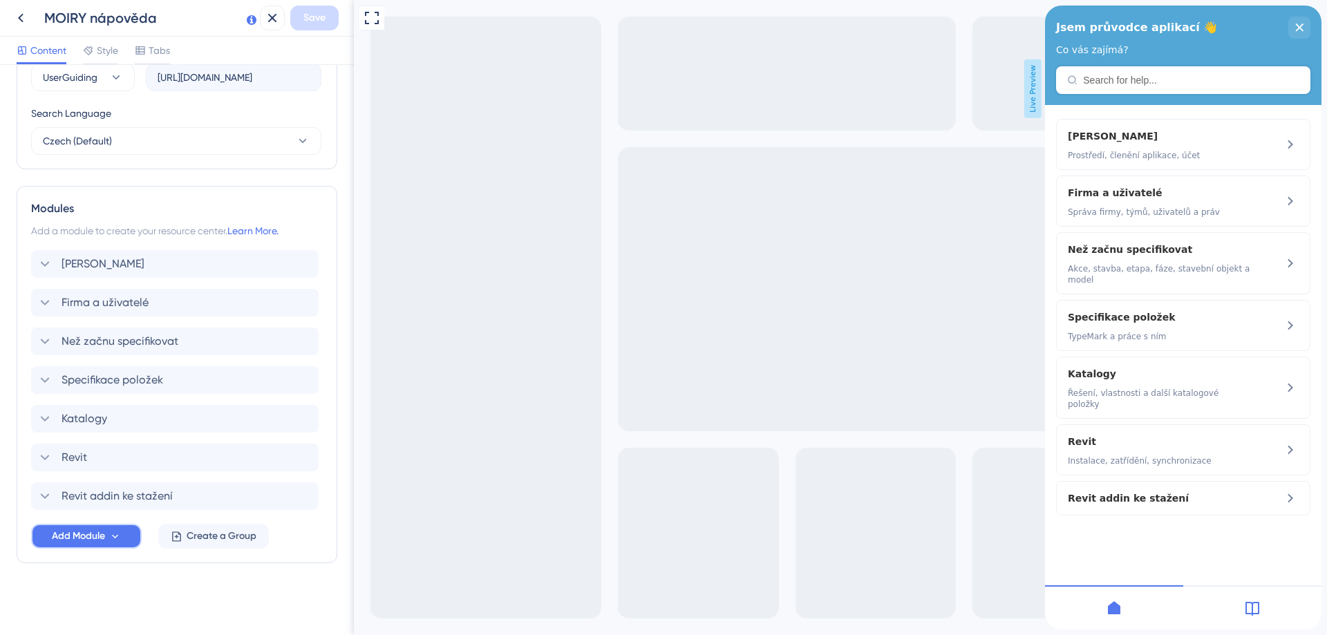
click at [88, 527] on button "Add Module" at bounding box center [86, 536] width 111 height 25
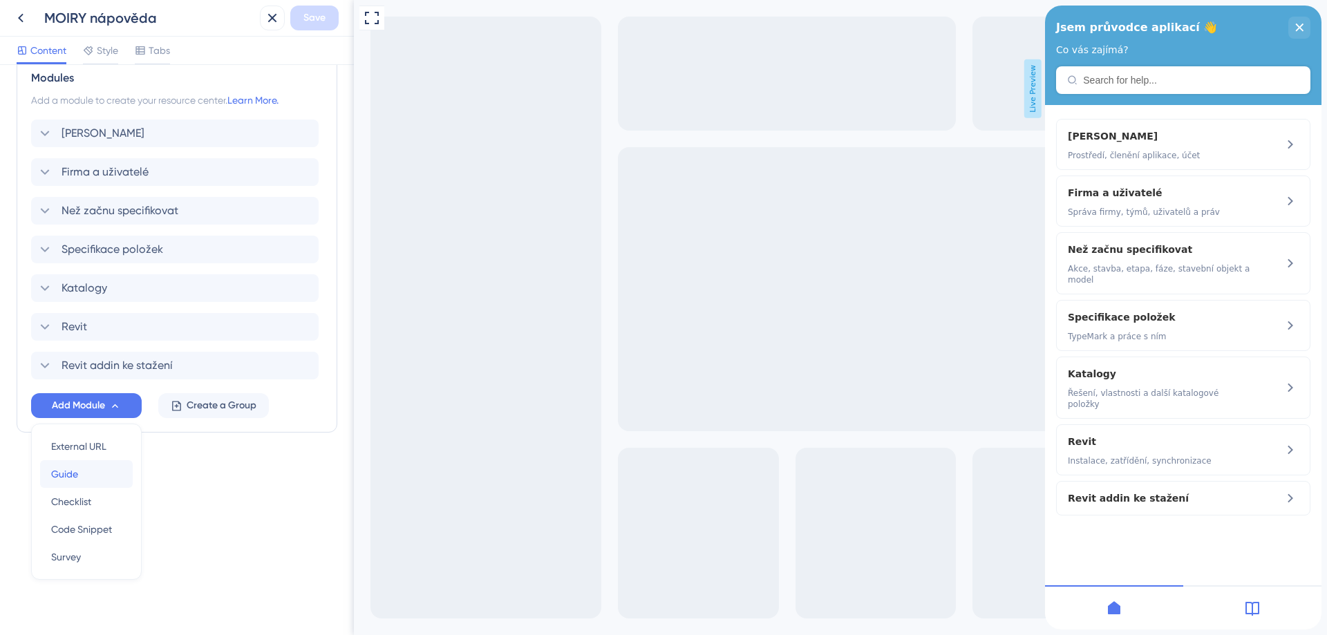
click at [93, 472] on div "Guide Guide" at bounding box center [86, 474] width 70 height 28
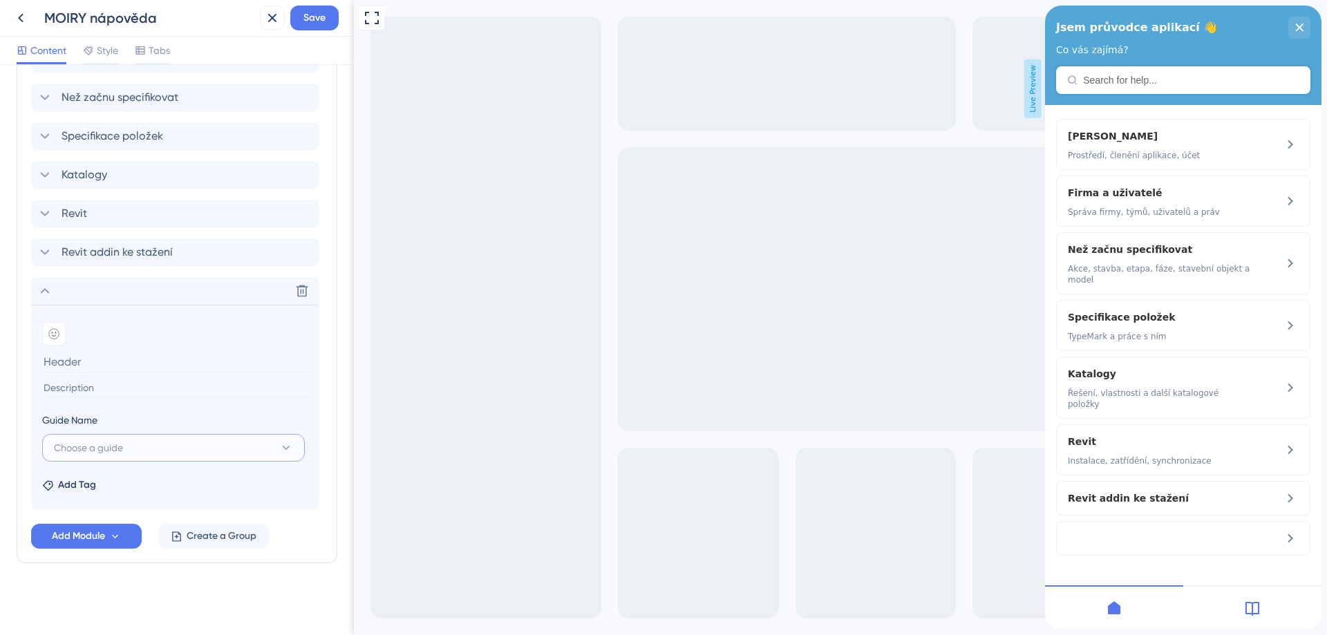
click at [145, 458] on button "Choose a guide" at bounding box center [173, 448] width 263 height 28
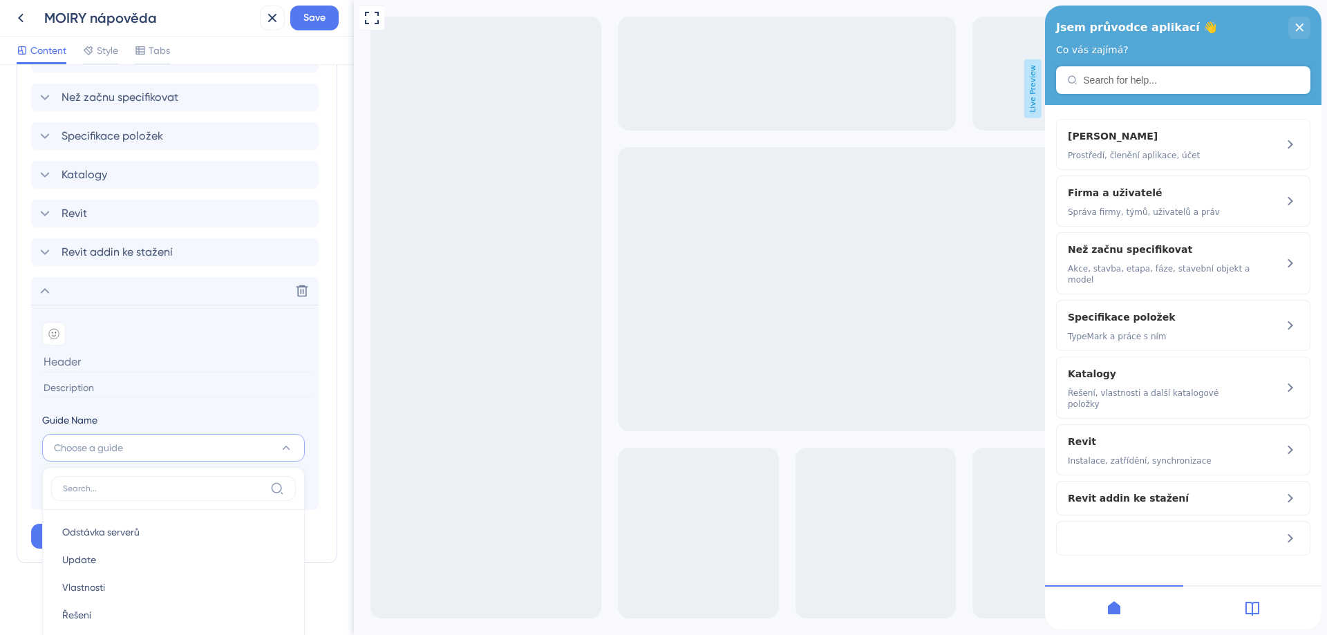
scroll to position [1020, 0]
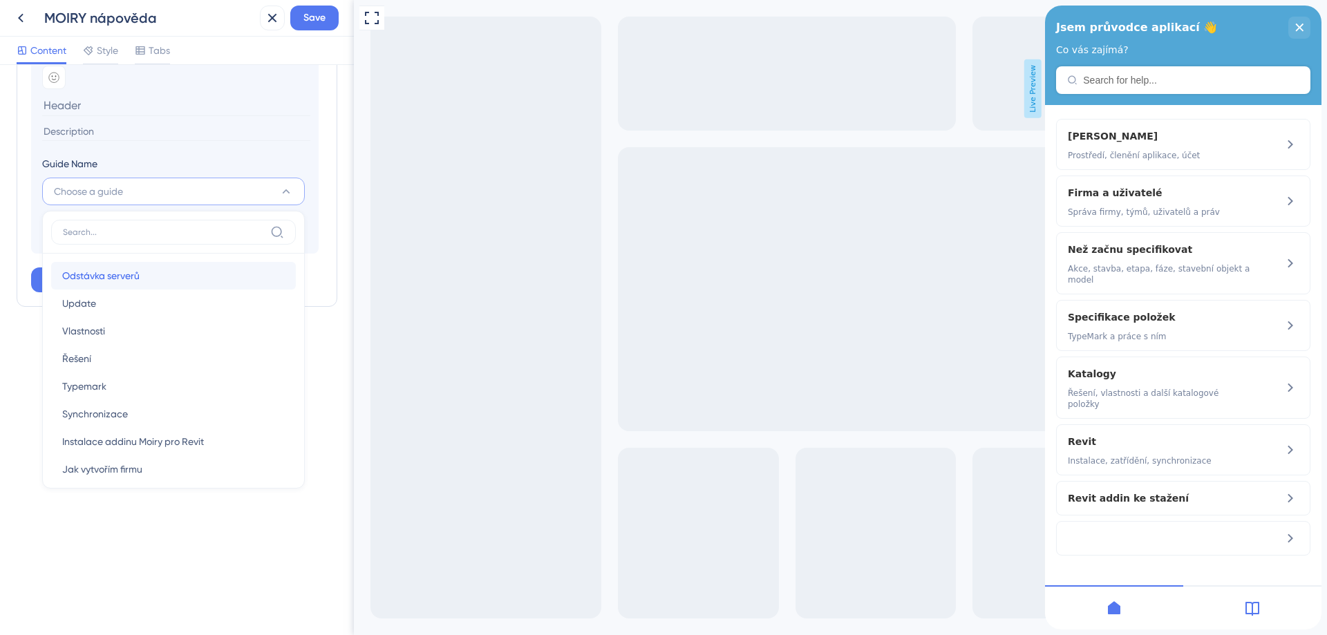
click at [138, 286] on div "Odstávka serverů Odstávka serverů" at bounding box center [173, 276] width 222 height 28
type input "Odstávka serverů"
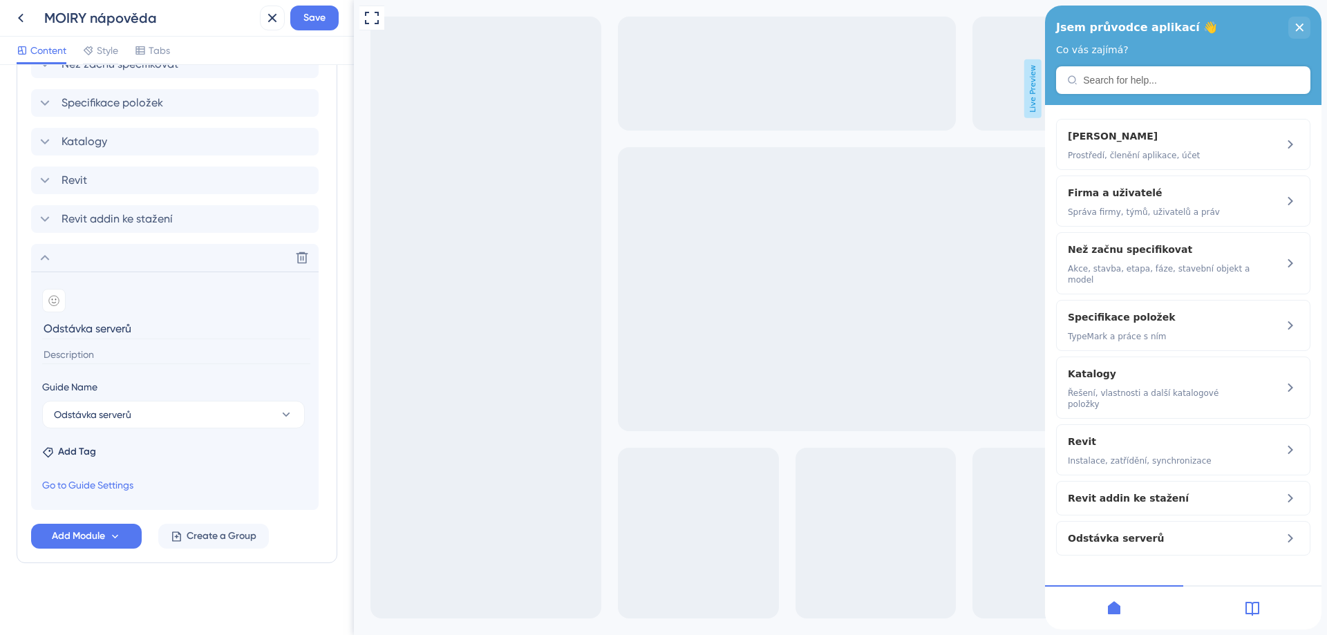
click at [52, 304] on icon at bounding box center [53, 300] width 11 height 11
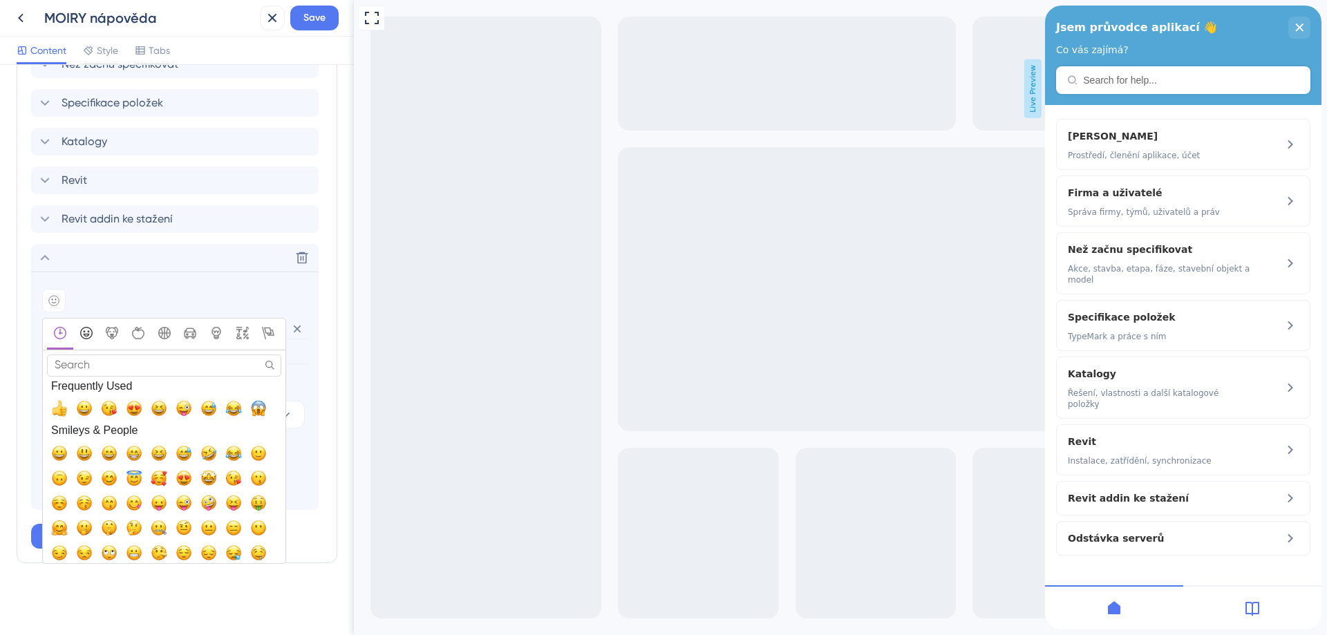
click at [84, 336] on icon "Smileys & People" at bounding box center [86, 333] width 6 height 6
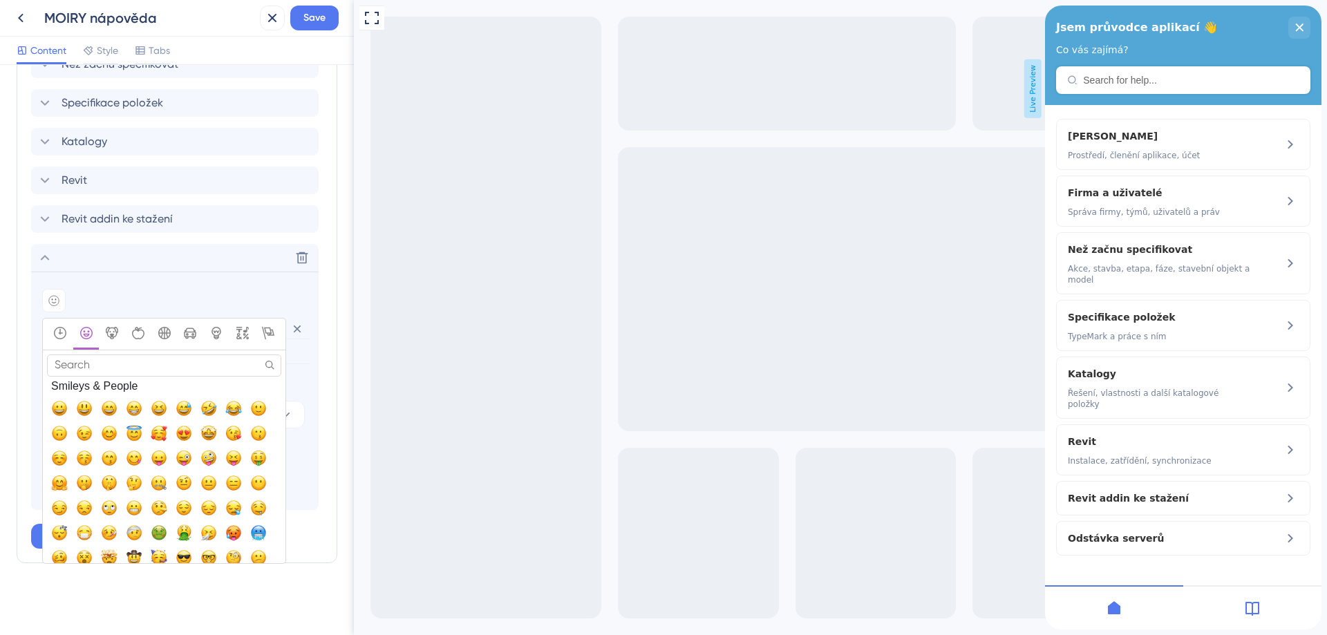
click at [89, 363] on input "Search" at bounding box center [164, 364] width 234 height 21
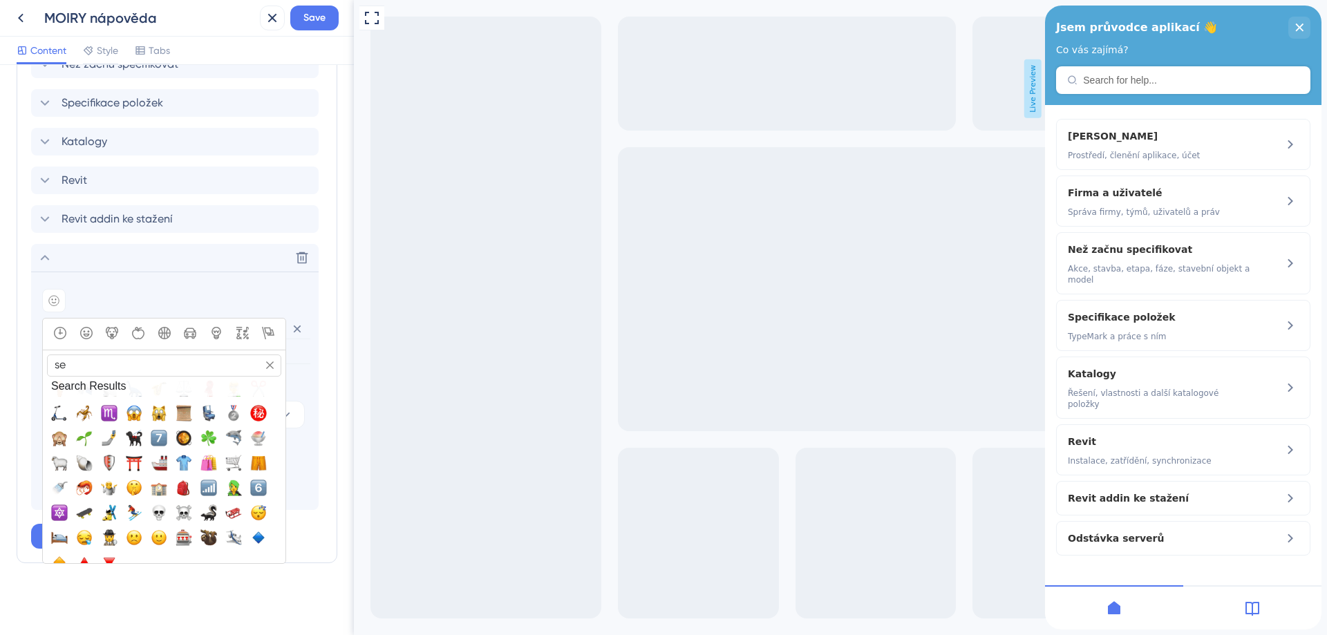
scroll to position [0, 0]
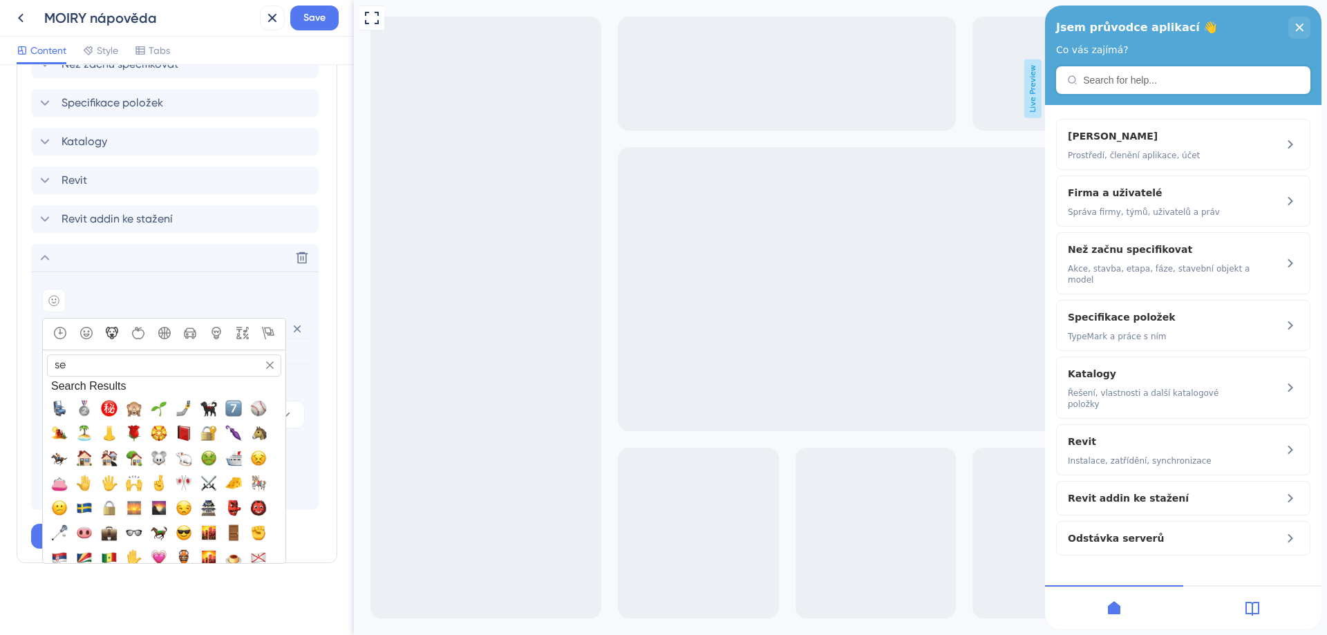
type input "s"
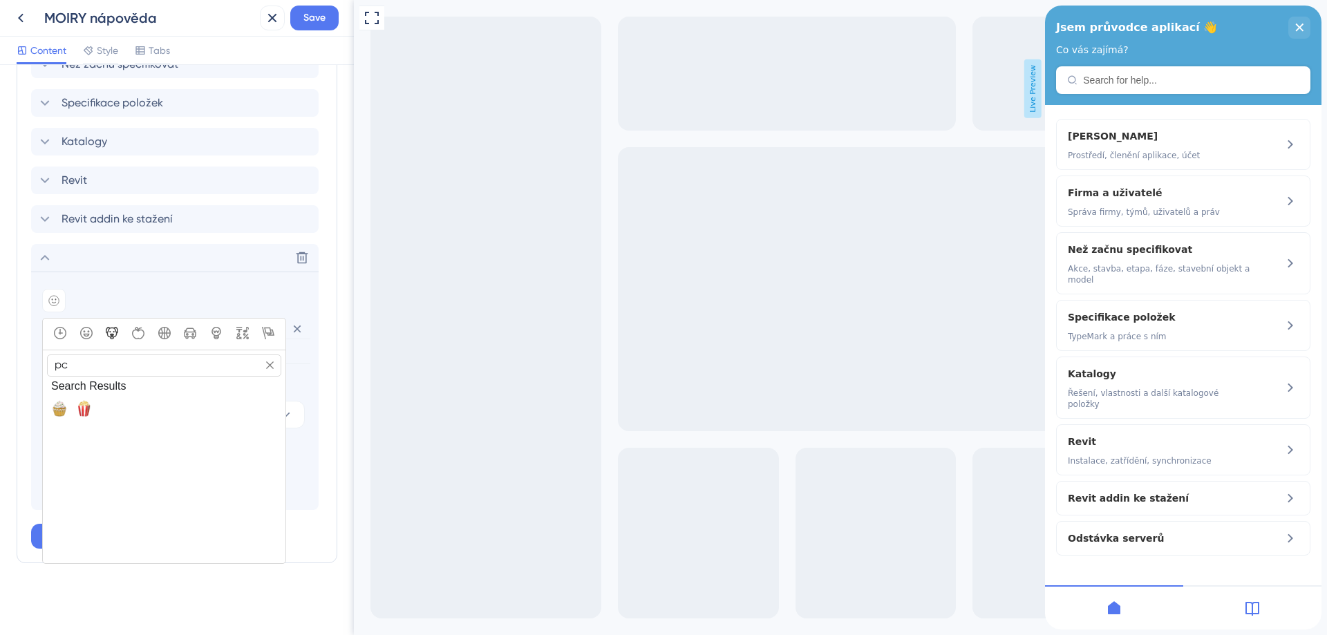
type input "p"
type input "comp"
click at [110, 412] on span "💻, computer" at bounding box center [109, 408] width 17 height 17
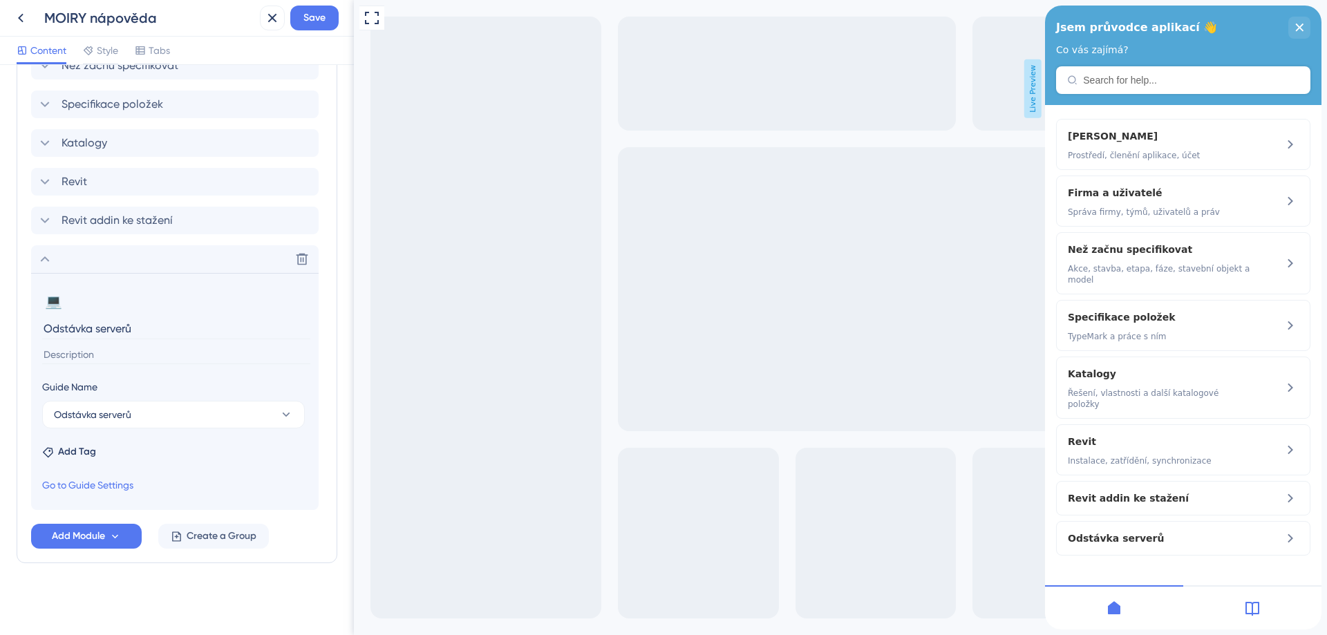
scroll to position [796, 0]
click at [44, 258] on icon at bounding box center [45, 259] width 9 height 6
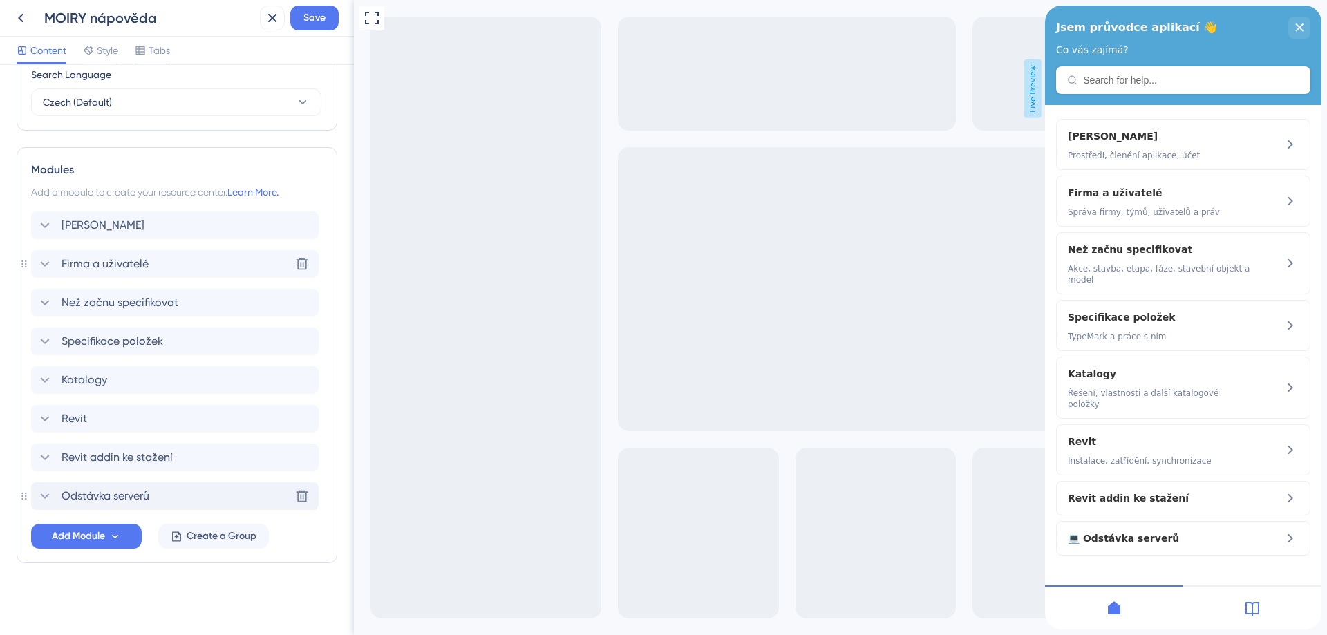
scroll to position [559, 0]
click at [309, 19] on span "Save" at bounding box center [314, 18] width 22 height 17
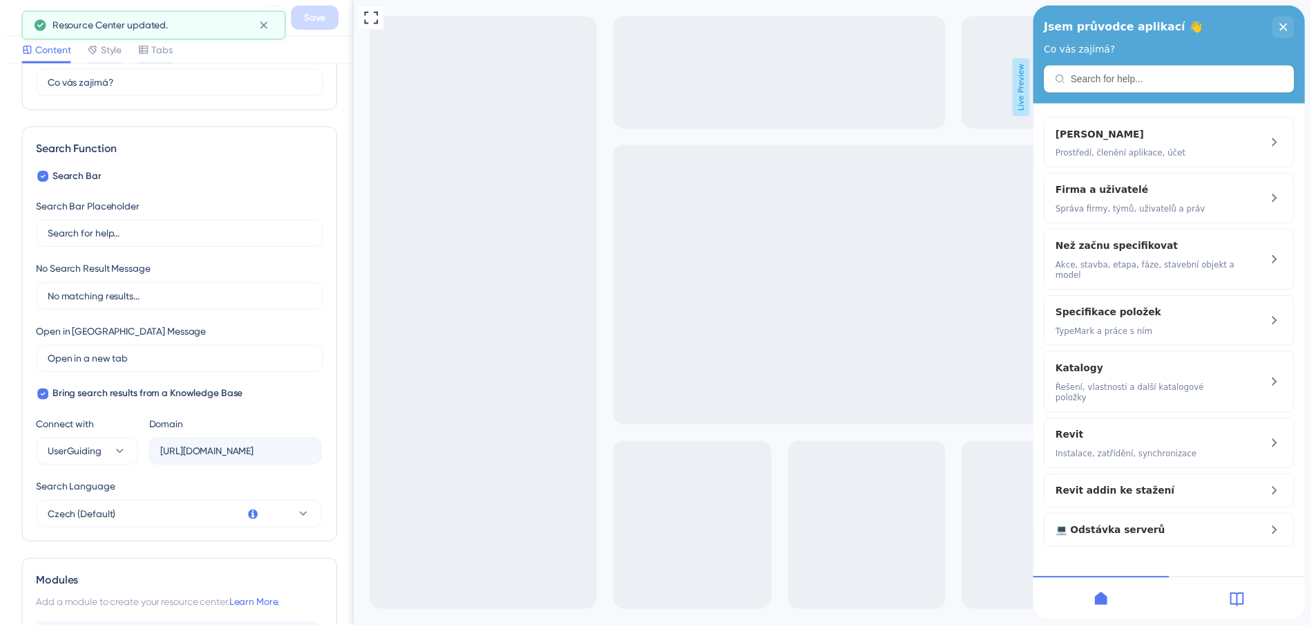
scroll to position [0, 0]
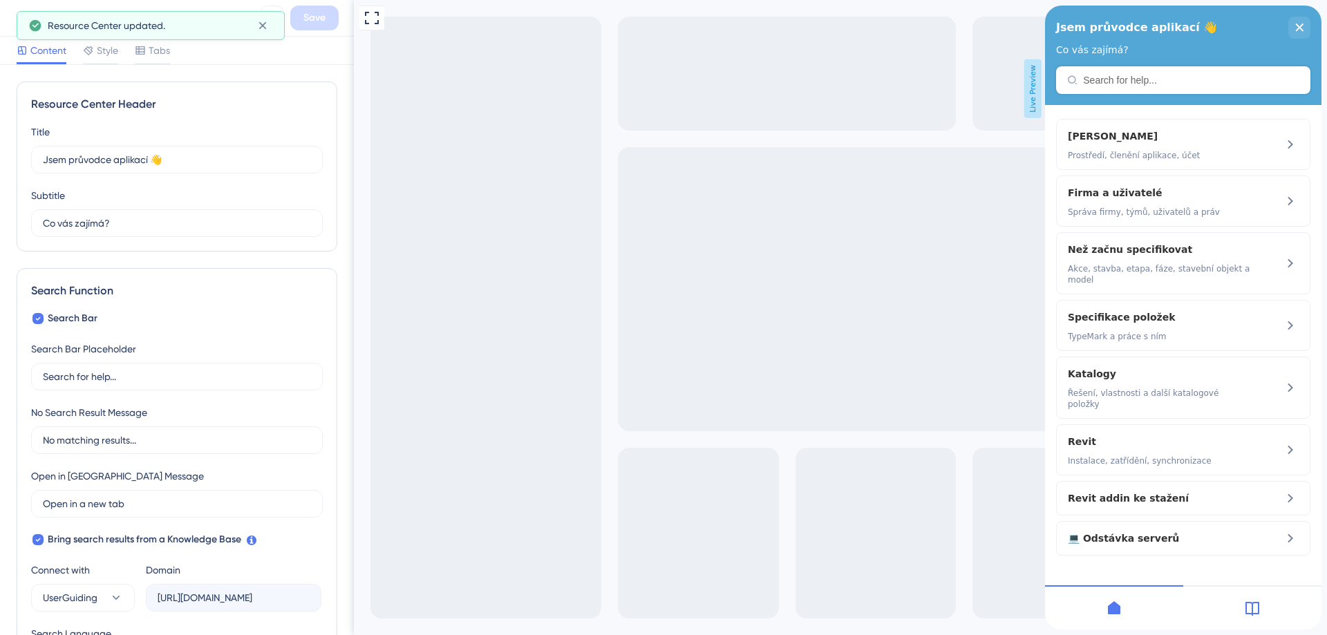
click at [15, 12] on icon at bounding box center [20, 18] width 17 height 17
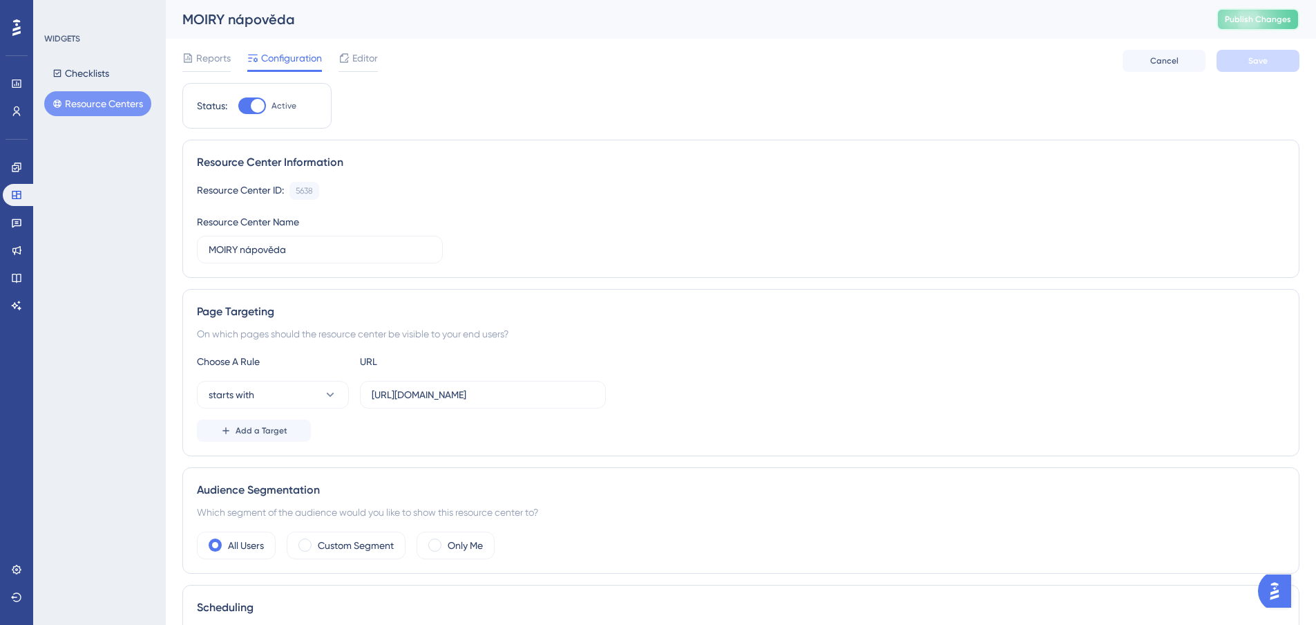
click at [1267, 15] on span "Publish Changes" at bounding box center [1258, 19] width 66 height 11
click at [12, 169] on icon at bounding box center [16, 167] width 11 height 11
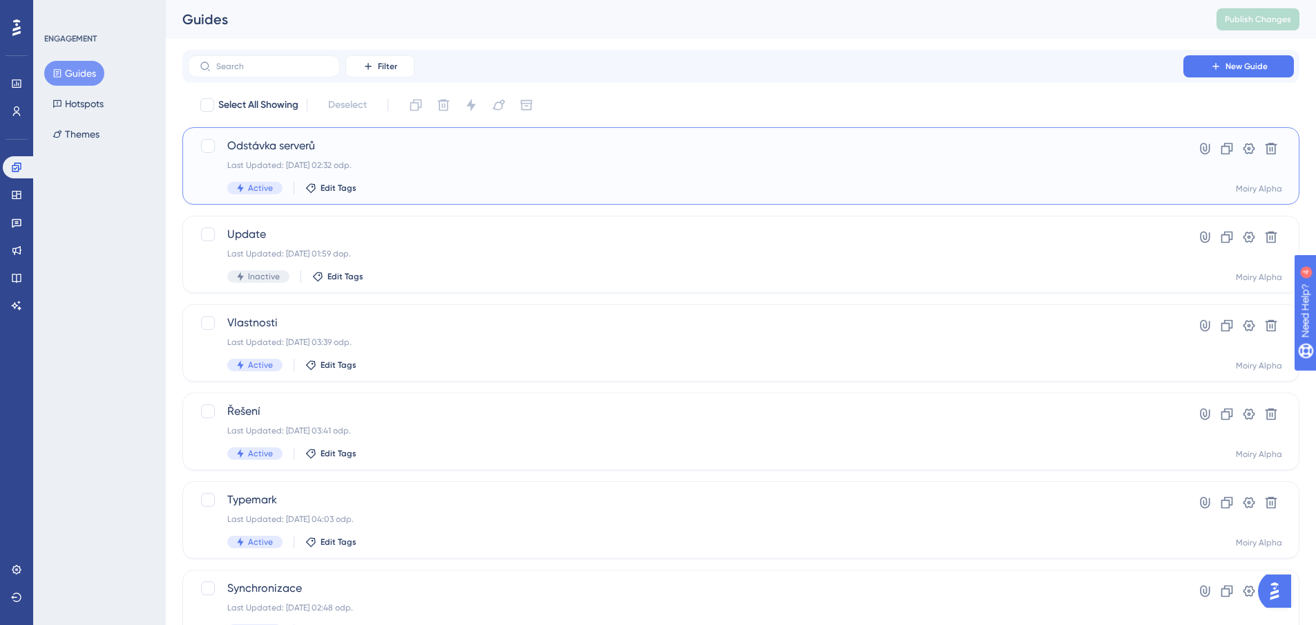
click at [278, 145] on span "Odstávka serverů" at bounding box center [685, 145] width 917 height 17
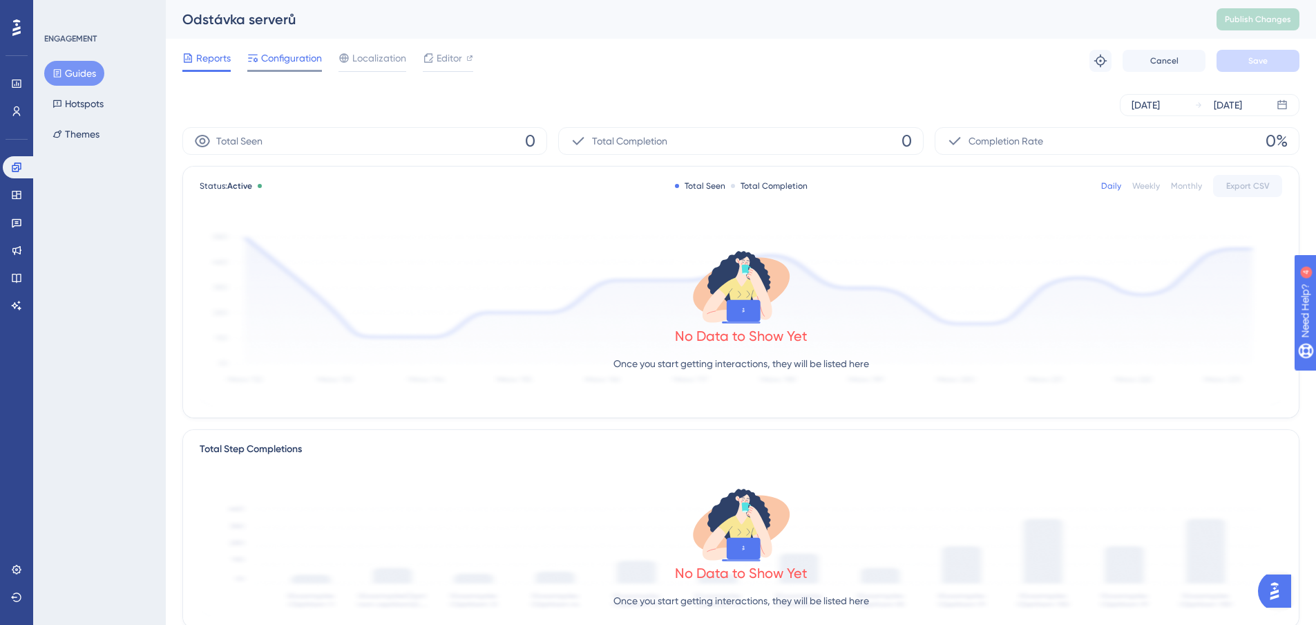
click at [285, 59] on span "Configuration" at bounding box center [291, 58] width 61 height 17
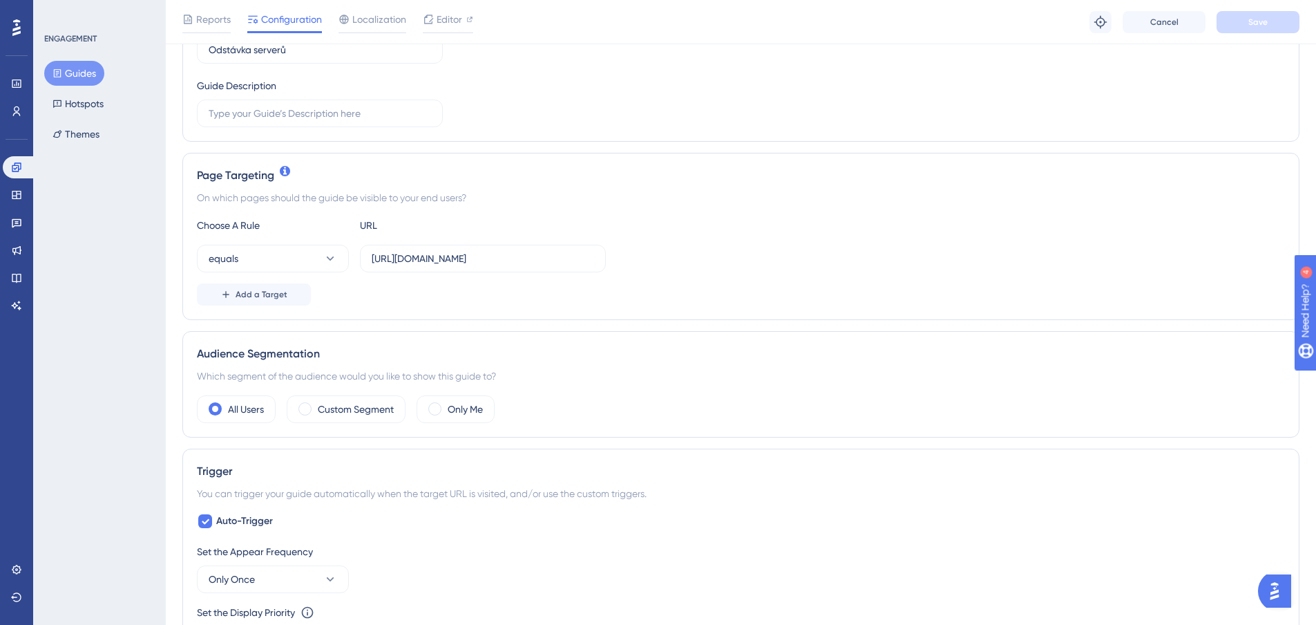
scroll to position [207, 0]
drag, startPoint x: 555, startPoint y: 258, endPoint x: 485, endPoint y: 260, distance: 69.8
click at [485, 260] on input "[URL][DOMAIN_NAME]" at bounding box center [483, 256] width 222 height 15
click at [321, 252] on button "equals" at bounding box center [273, 257] width 152 height 28
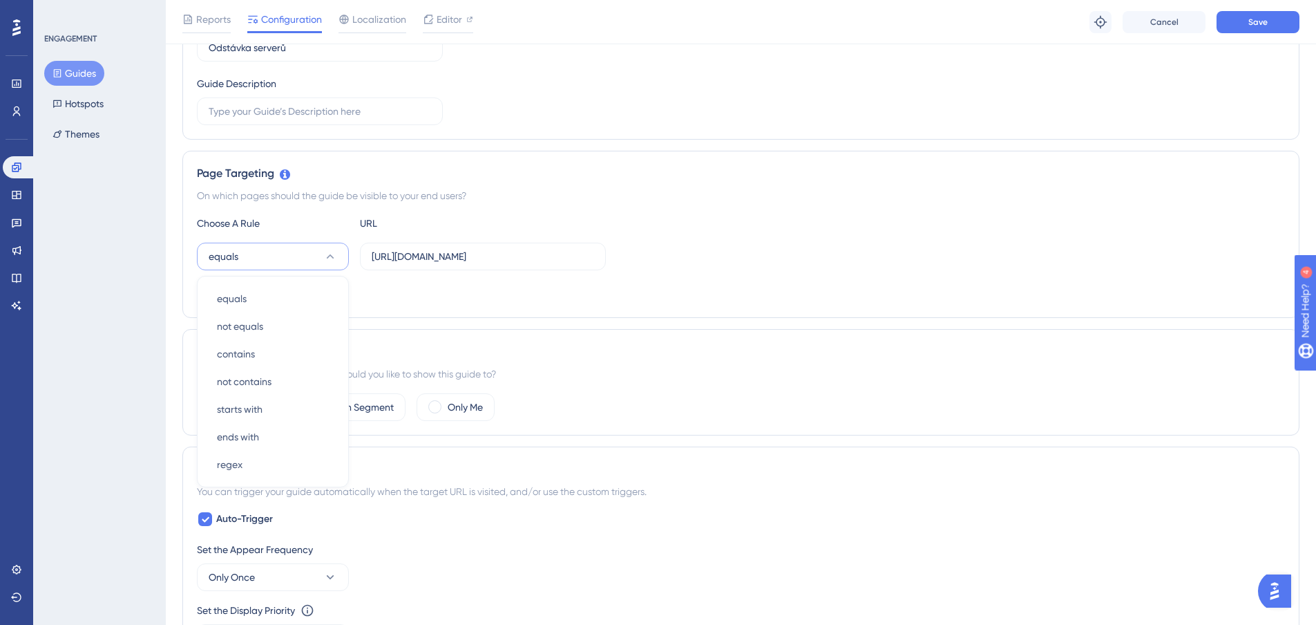
scroll to position [276, 0]
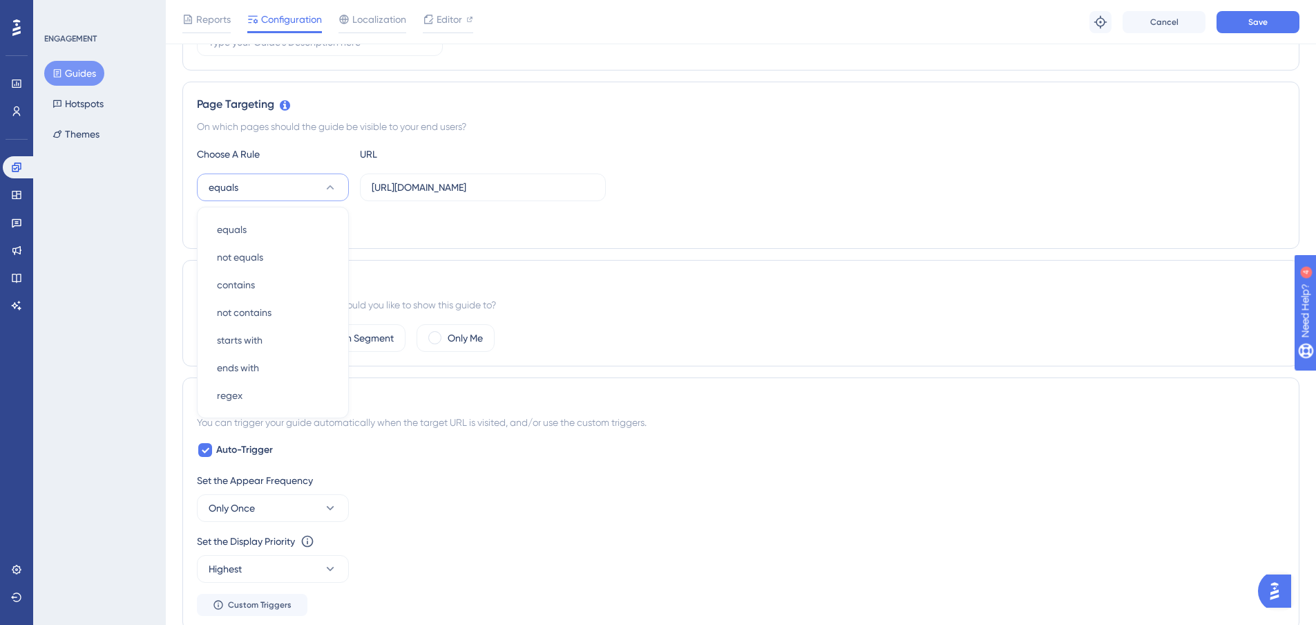
click at [323, 181] on icon at bounding box center [330, 187] width 14 height 14
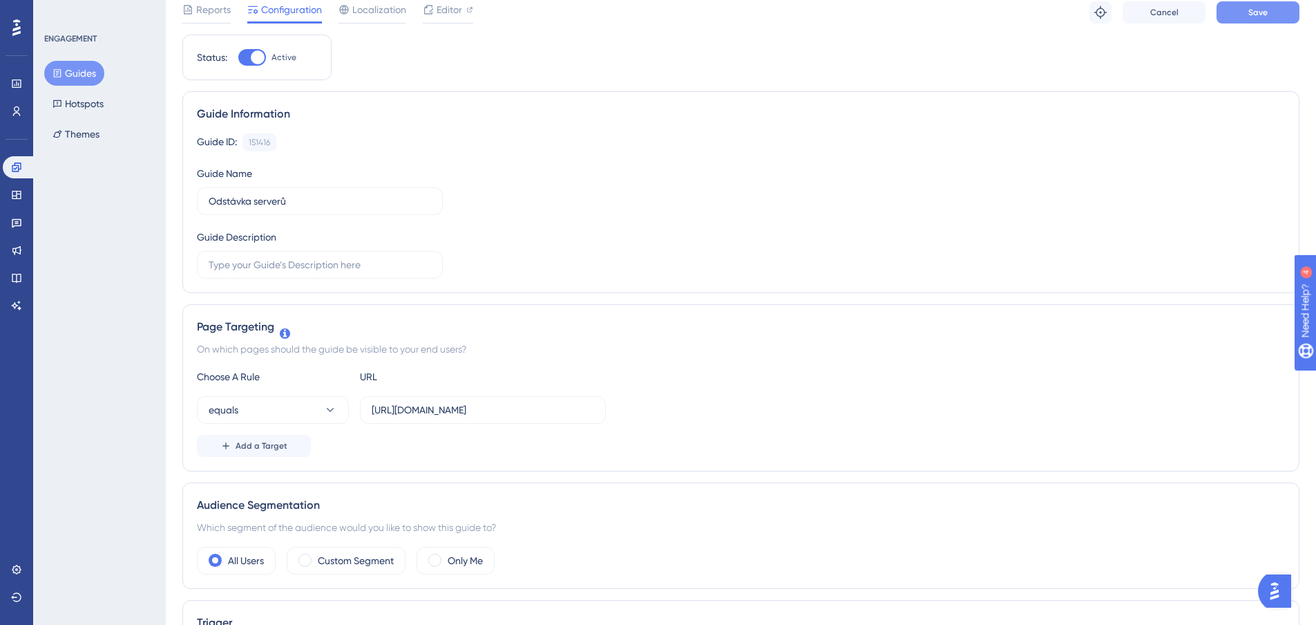
scroll to position [0, 0]
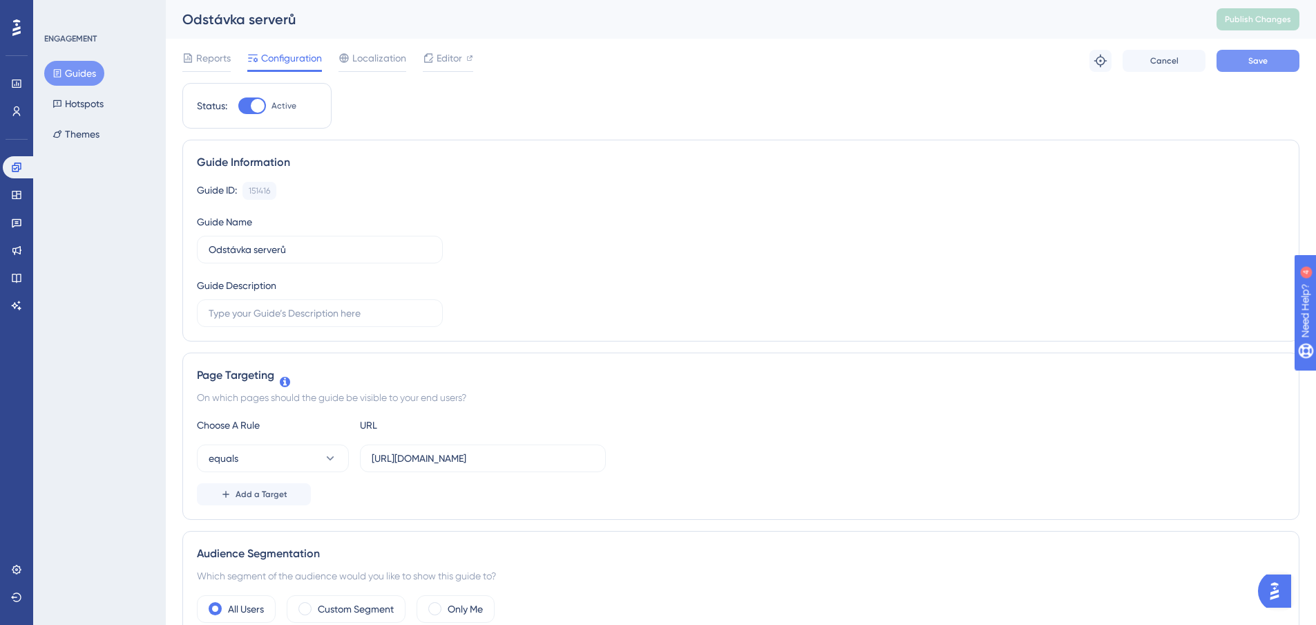
click at [1268, 59] on button "Save" at bounding box center [1258, 61] width 83 height 22
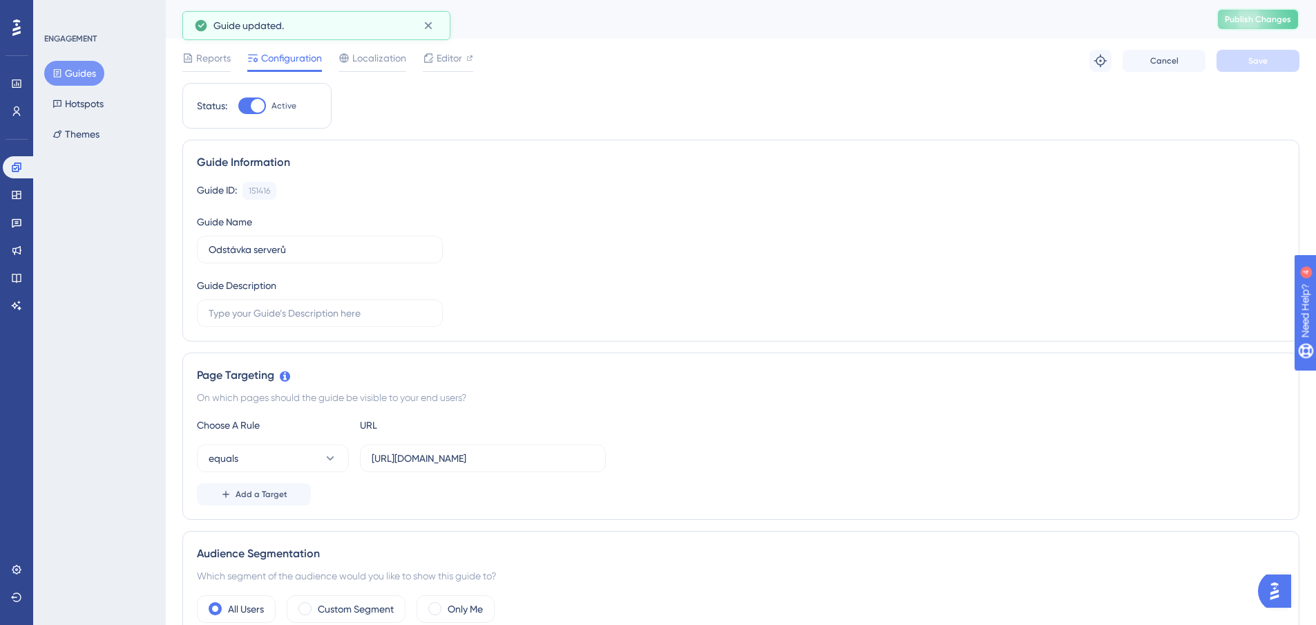
click at [1274, 17] on span "Publish Changes" at bounding box center [1258, 19] width 66 height 11
drag, startPoint x: 435, startPoint y: 462, endPoint x: 408, endPoint y: 462, distance: 27.6
click at [408, 462] on input "[URL][DOMAIN_NAME]" at bounding box center [483, 457] width 222 height 15
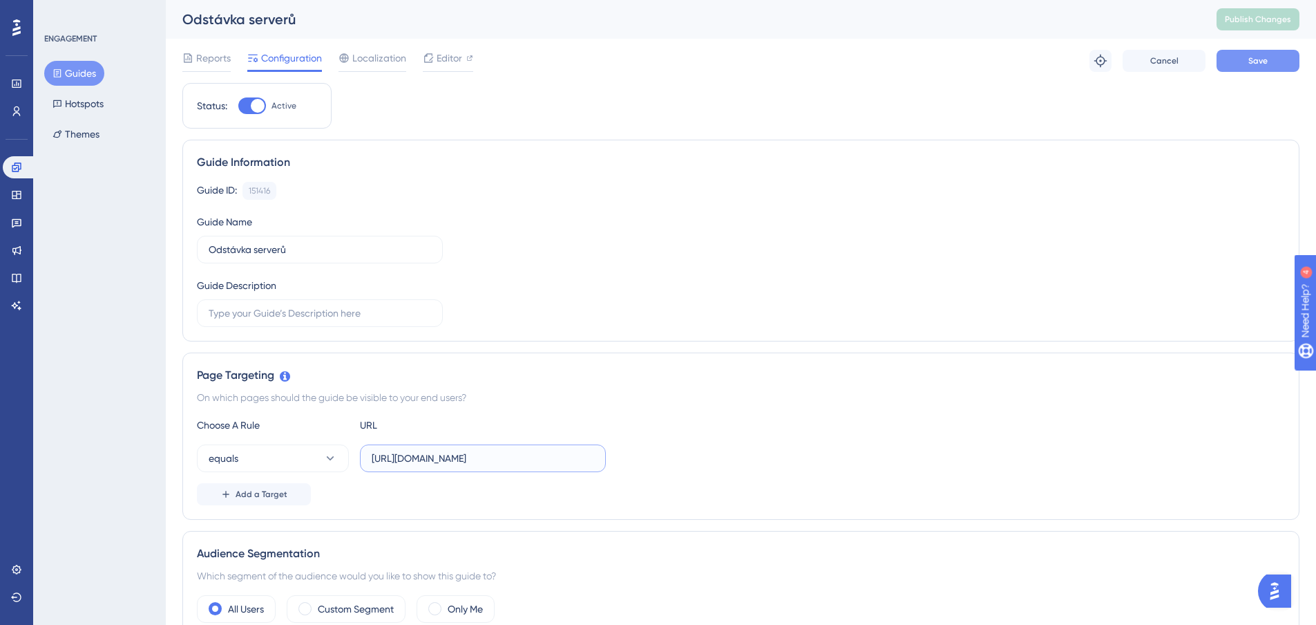
type input "[URL][DOMAIN_NAME]"
click at [1247, 61] on button "Save" at bounding box center [1258, 61] width 83 height 22
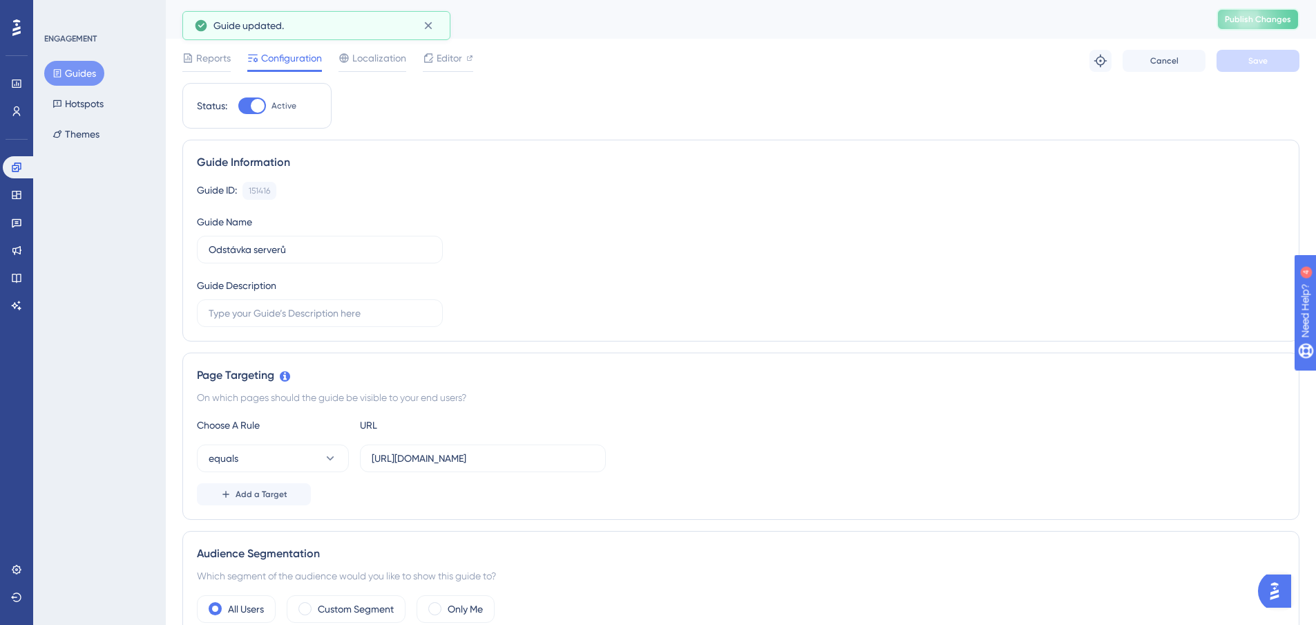
click at [1264, 24] on span "Publish Changes" at bounding box center [1258, 19] width 66 height 11
click at [86, 102] on button "Hotspots" at bounding box center [78, 103] width 68 height 25
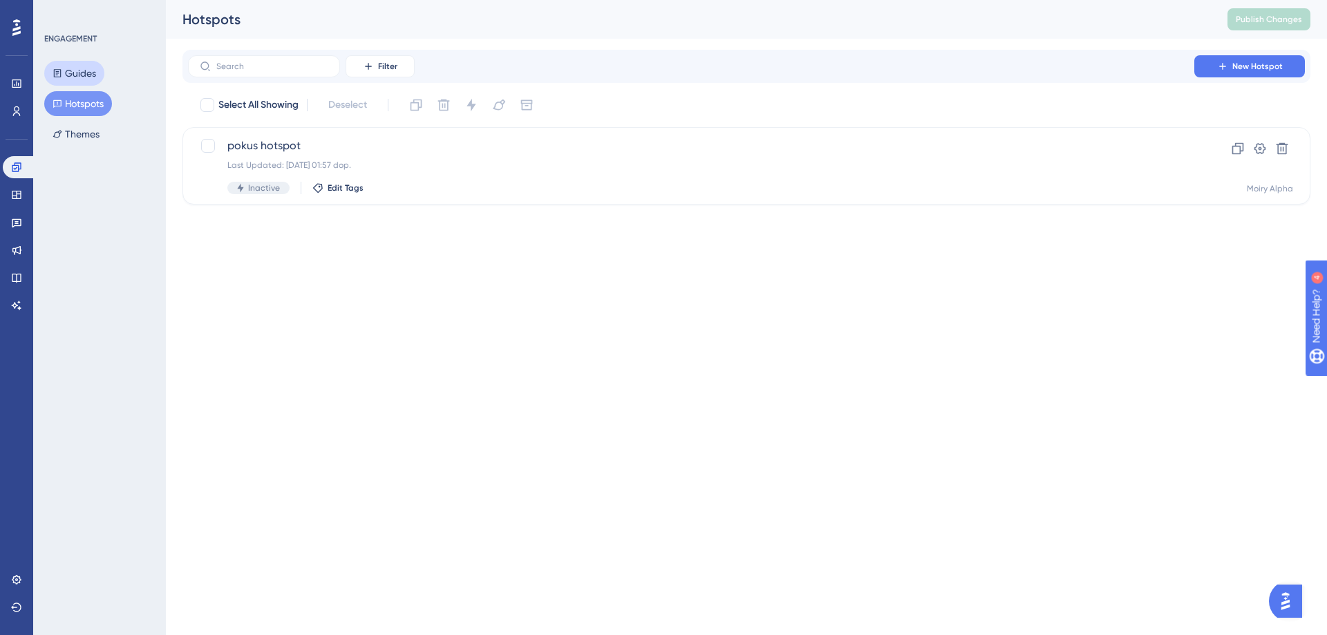
click at [61, 74] on icon at bounding box center [58, 73] width 8 height 8
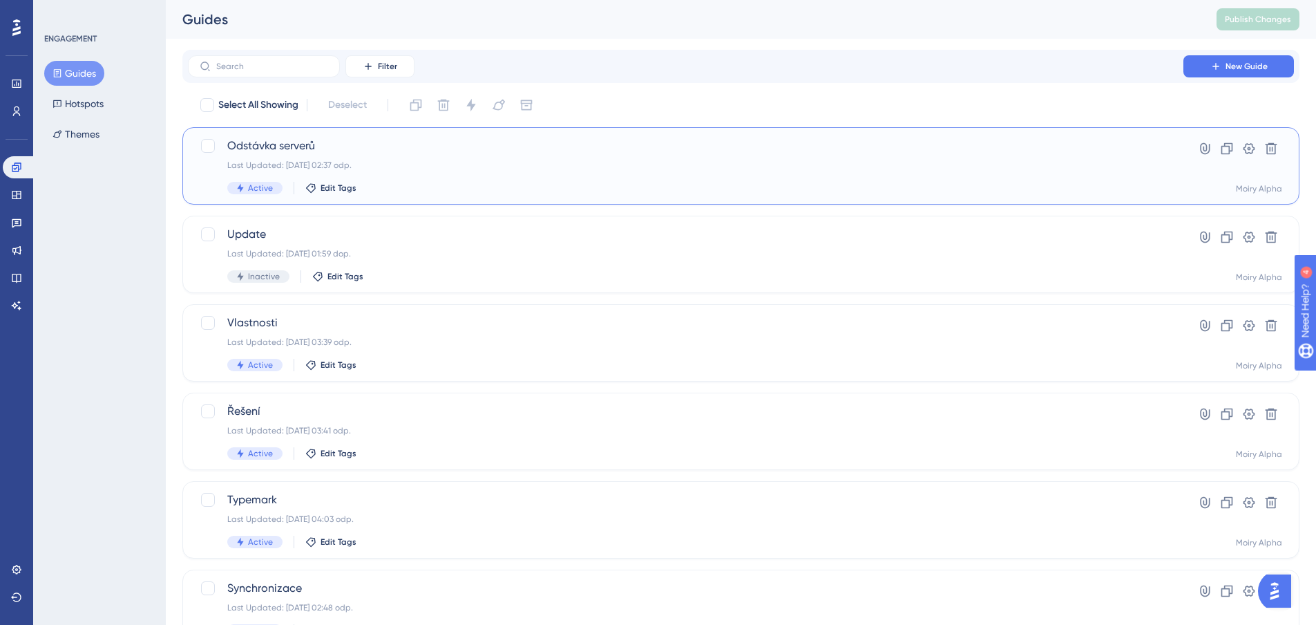
click at [249, 142] on span "Odstávka serverů" at bounding box center [685, 145] width 917 height 17
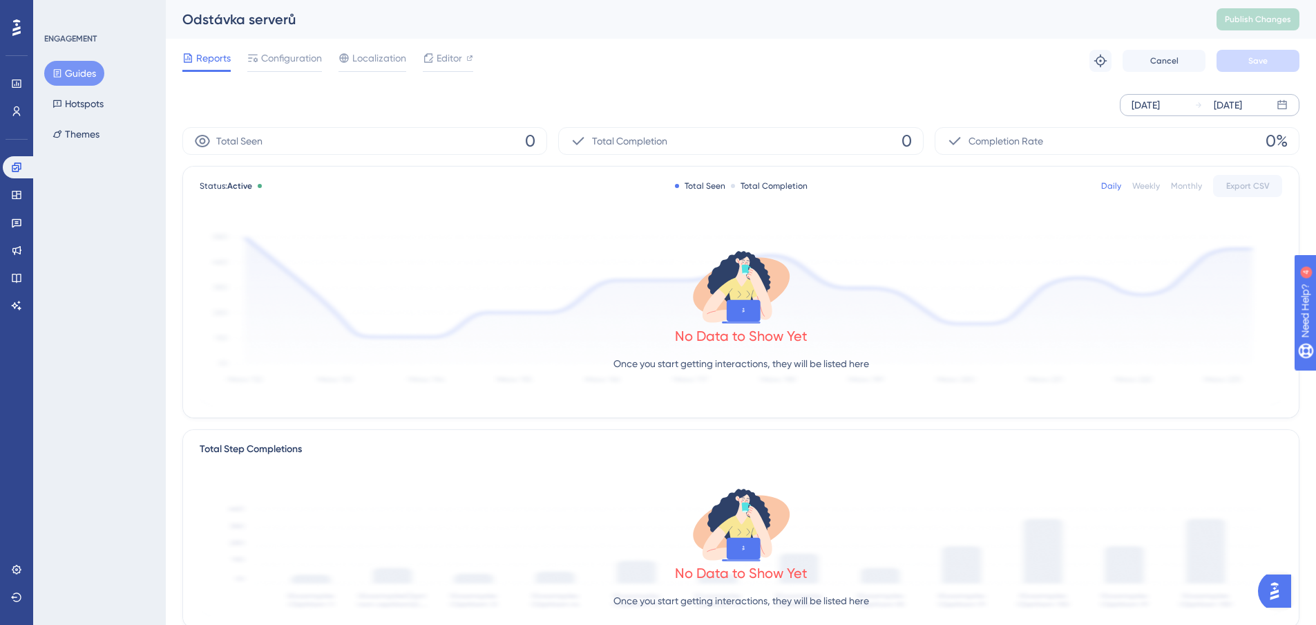
click at [1289, 105] on div "[DATE] [DATE]" at bounding box center [1210, 105] width 180 height 22
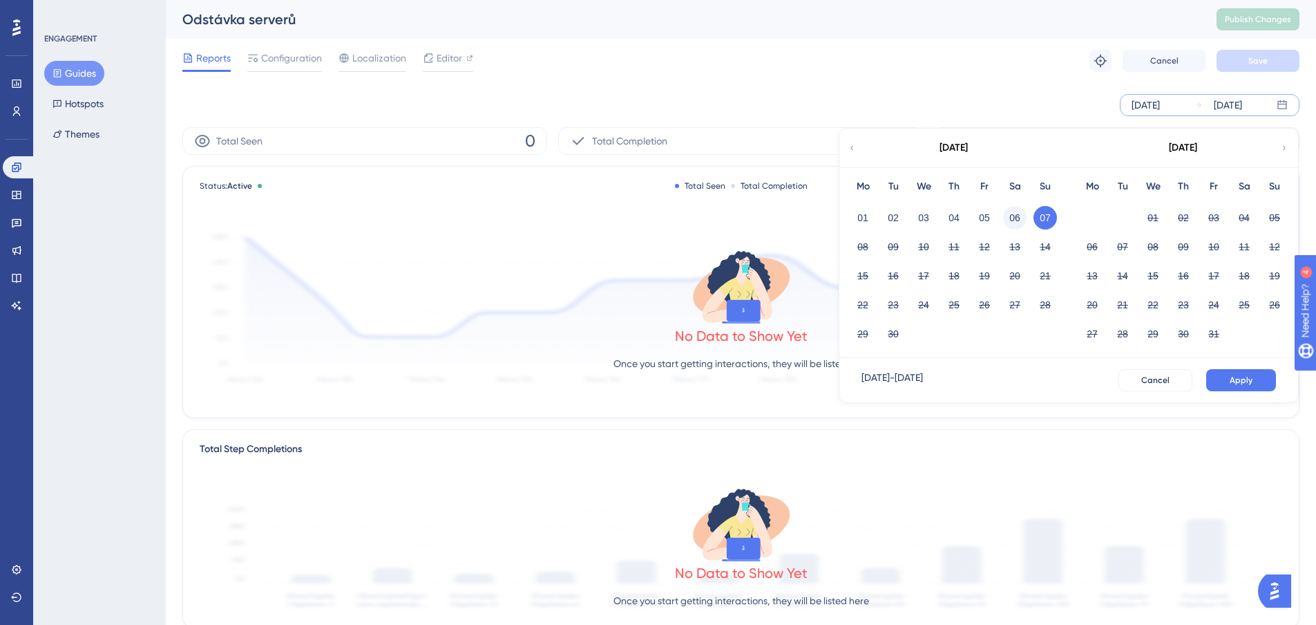
click at [1016, 219] on button "06" at bounding box center [1014, 217] width 23 height 23
click at [1018, 220] on button "06" at bounding box center [1014, 217] width 23 height 23
click at [1035, 110] on div "[DATE] [DATE] [DATE] Mo Tu We Th Fr Sa Su 01 02 03 04 05 06 07 08 09 10 11 12 1…" at bounding box center [740, 105] width 1117 height 22
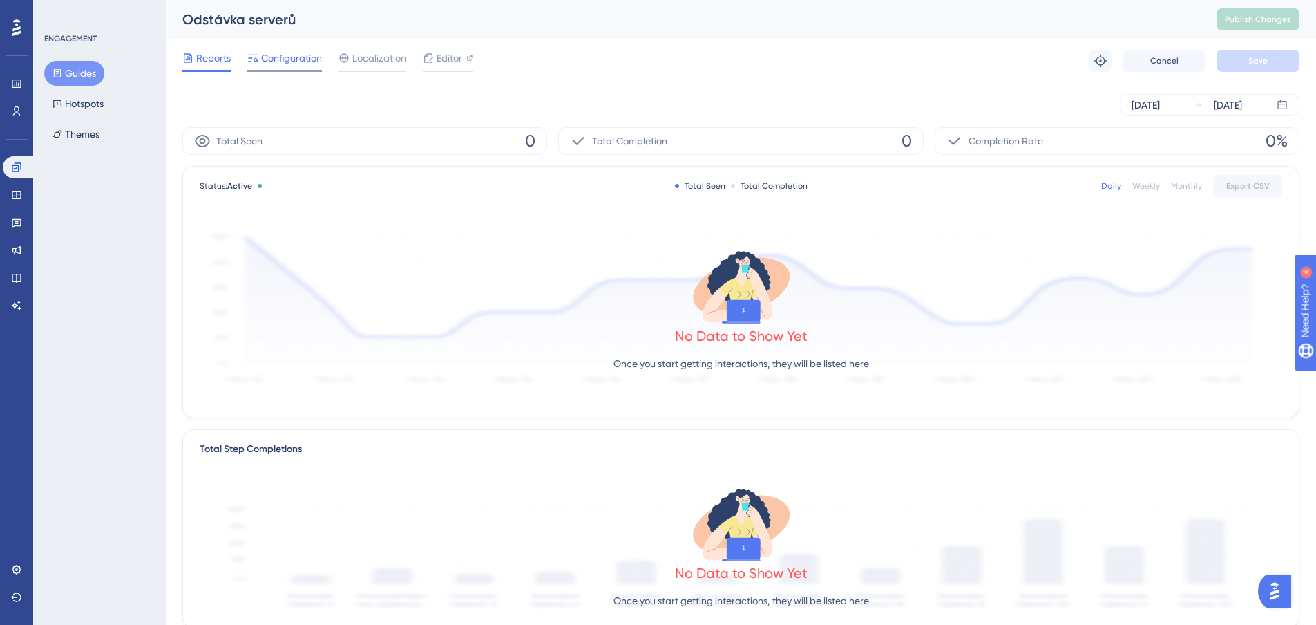
click at [282, 54] on span "Configuration" at bounding box center [291, 58] width 61 height 17
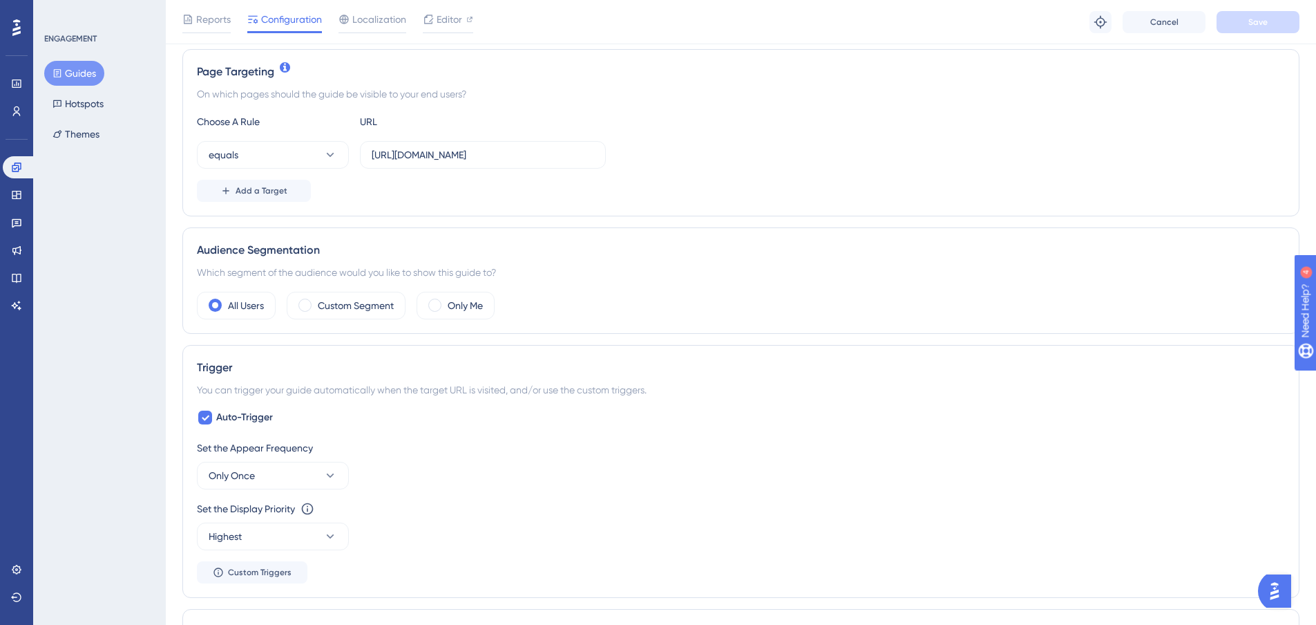
scroll to position [276, 0]
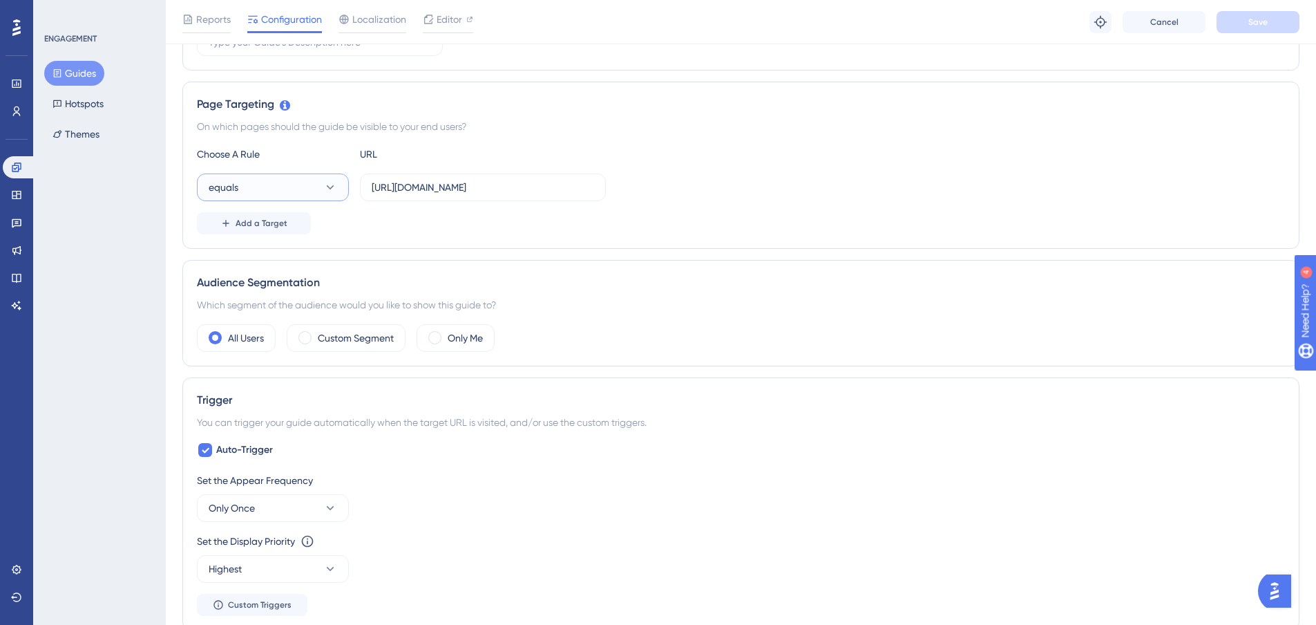
click at [267, 193] on button "equals" at bounding box center [273, 187] width 152 height 28
click at [241, 285] on span "contains" at bounding box center [236, 284] width 38 height 17
click at [1233, 23] on button "Save" at bounding box center [1258, 22] width 83 height 22
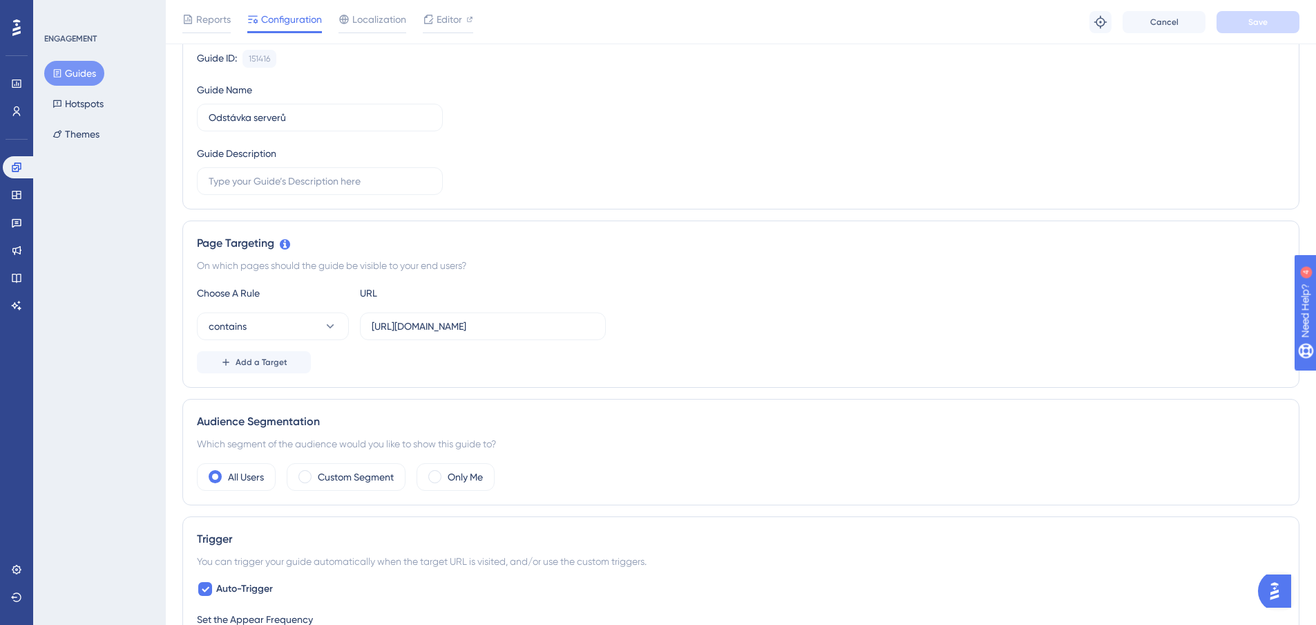
scroll to position [0, 0]
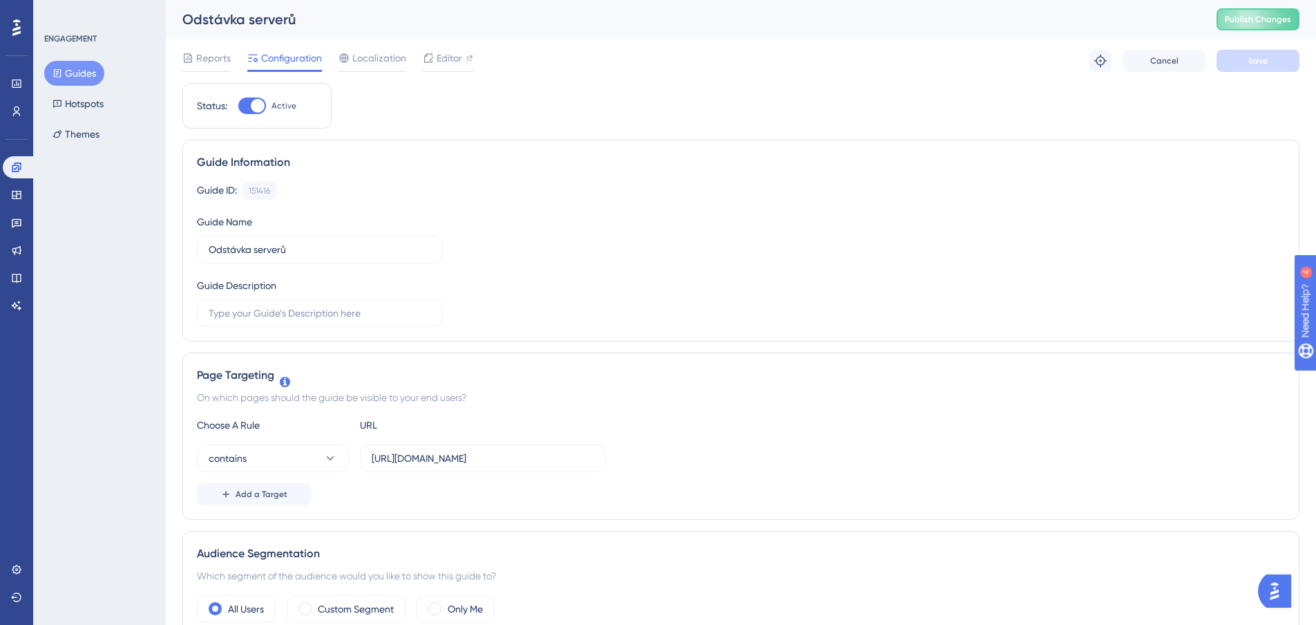
click at [1257, 7] on div "Odstávka serverů Publish Changes" at bounding box center [741, 19] width 1150 height 39
click at [1258, 19] on span "Publish Changes" at bounding box center [1258, 19] width 66 height 11
